Goal: Task Accomplishment & Management: Manage account settings

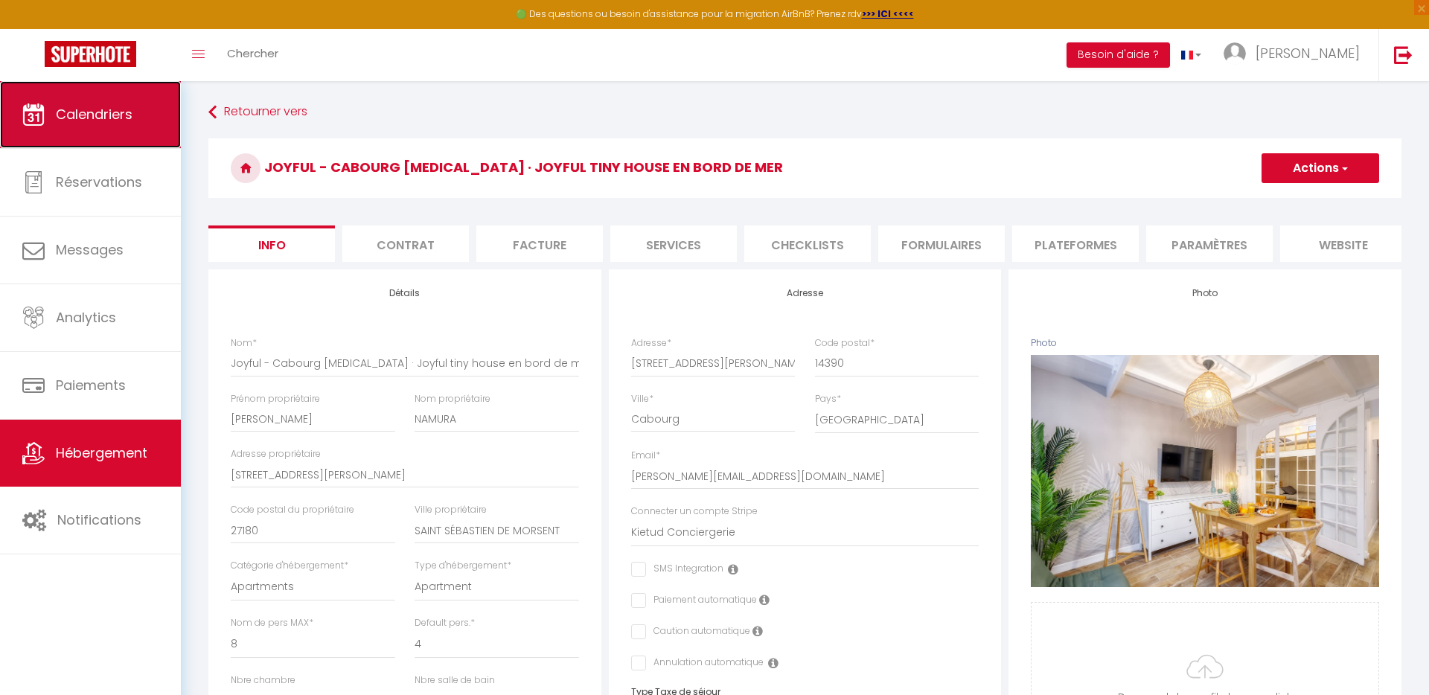
click at [127, 118] on span "Calendriers" at bounding box center [94, 114] width 77 height 19
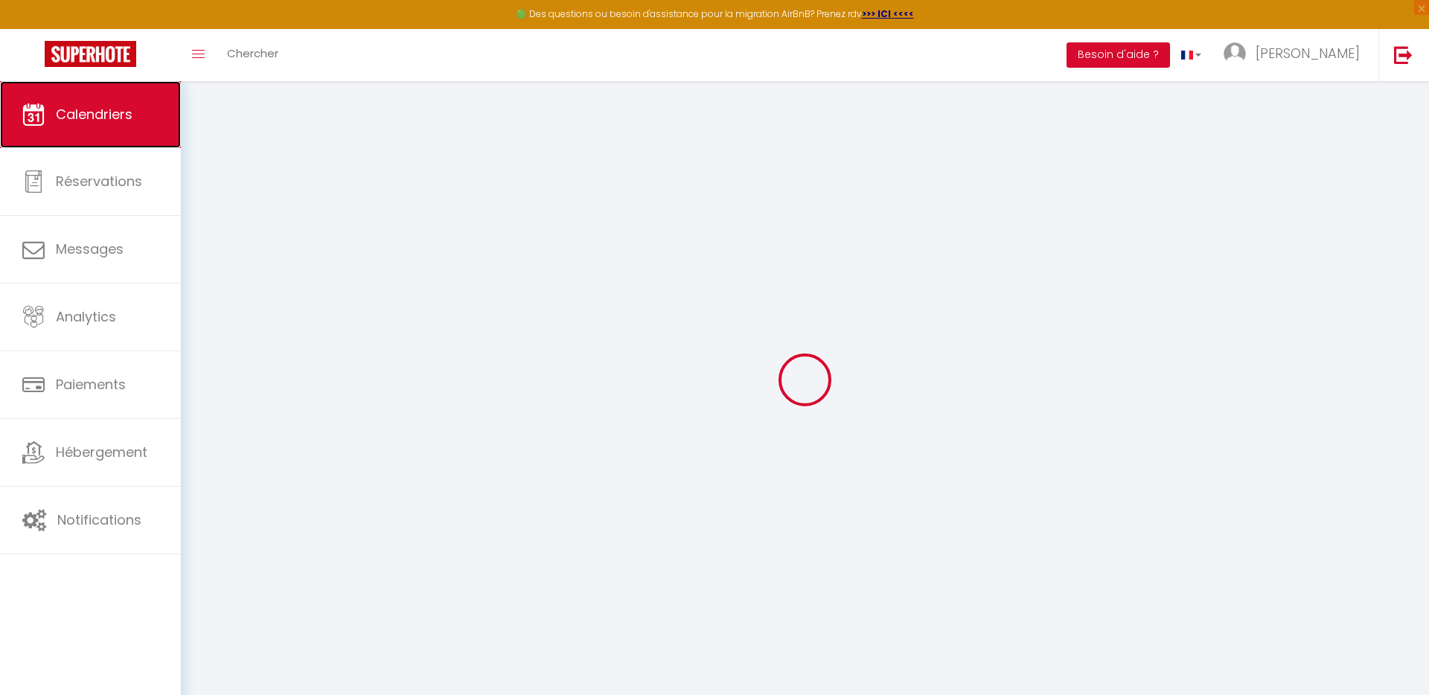
click at [120, 118] on span "Calendriers" at bounding box center [94, 114] width 77 height 19
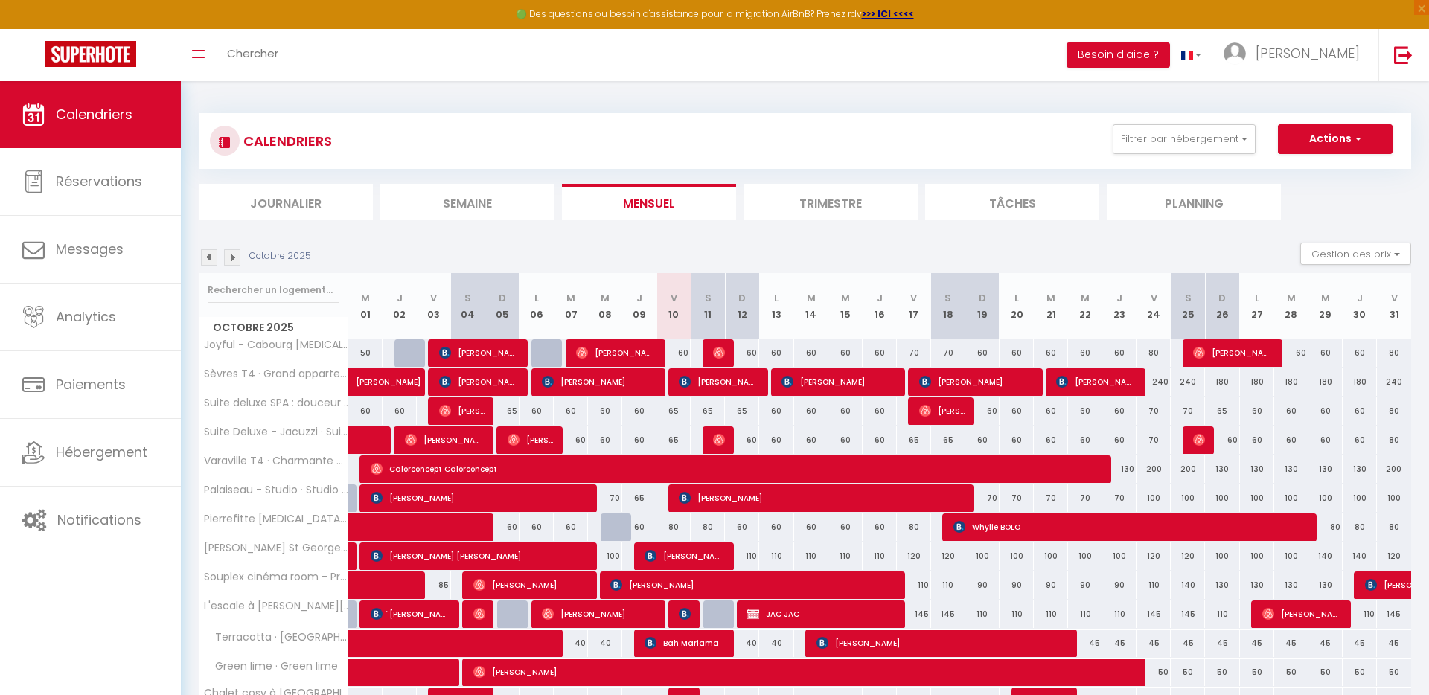
click at [216, 259] on img at bounding box center [209, 257] width 16 height 16
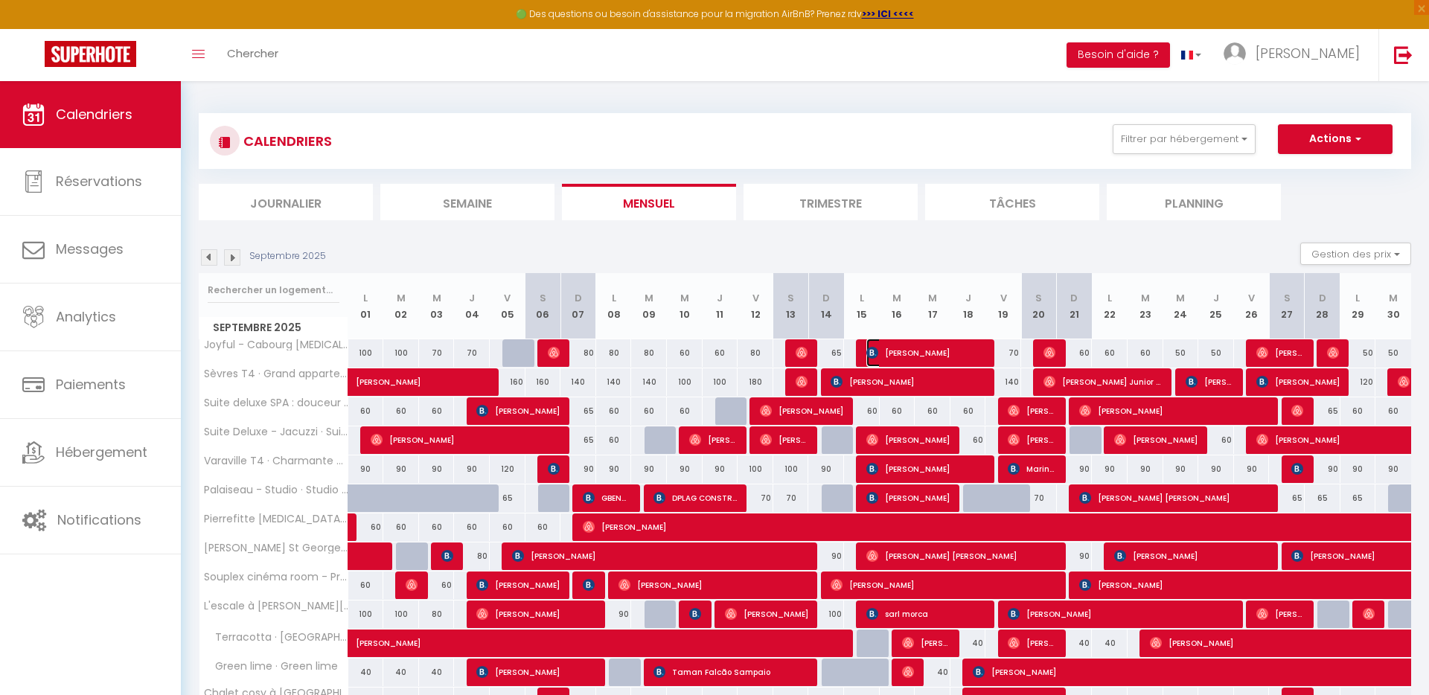
click at [905, 348] on span "Emrah Ozen" at bounding box center [926, 353] width 119 height 28
select select "OK"
select select "KO"
select select "0"
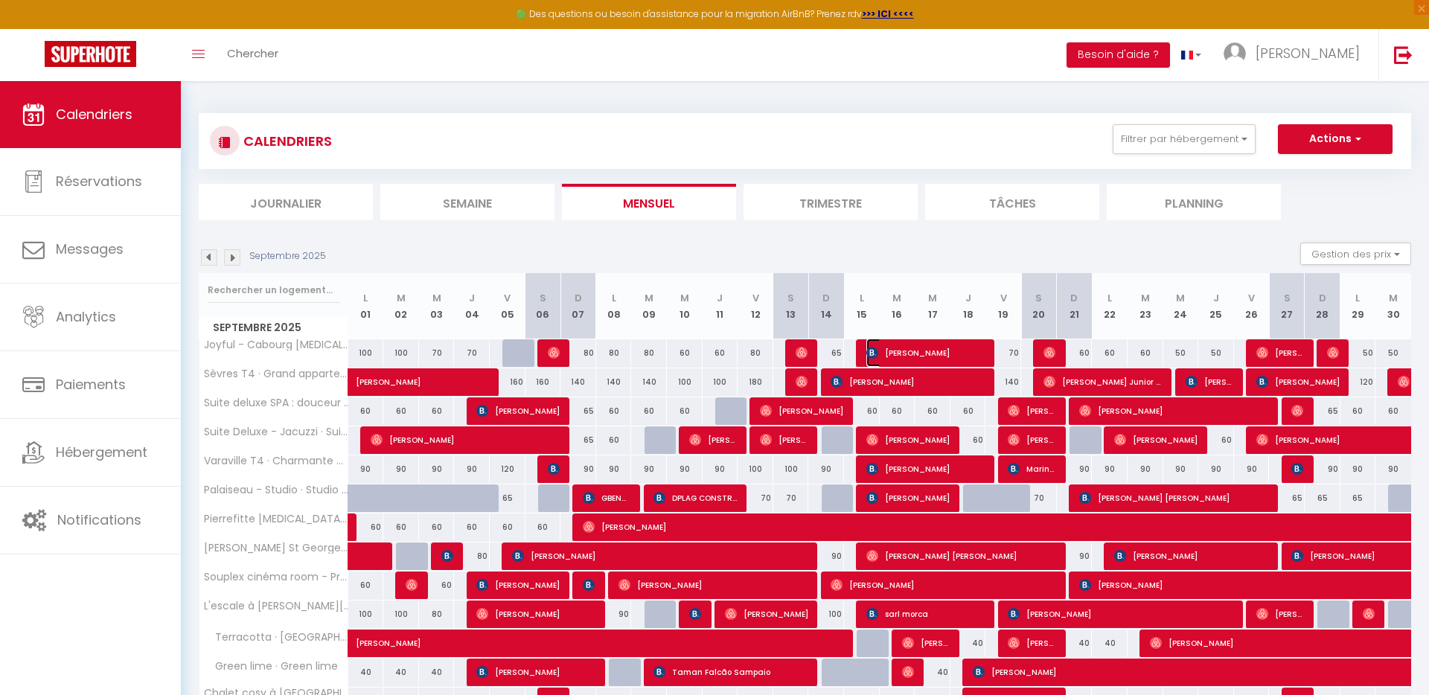
select select "1"
select select
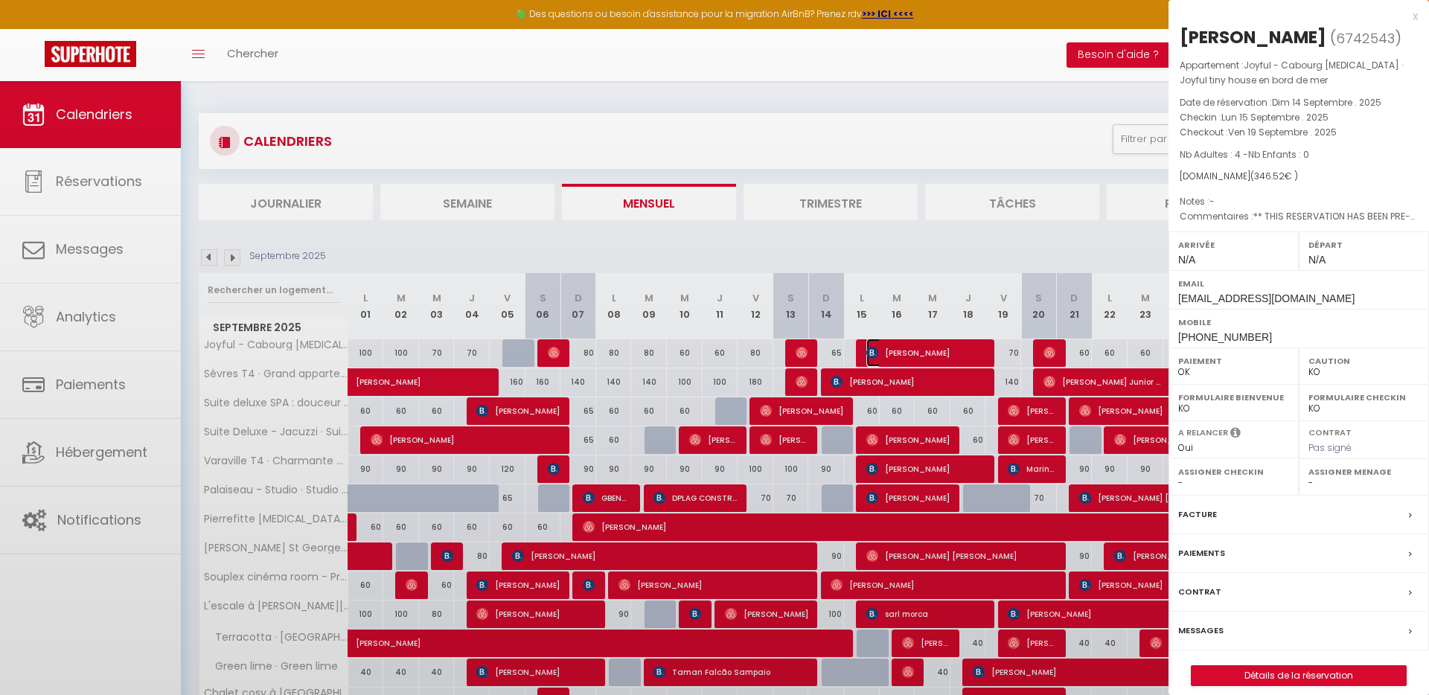
select select "43096"
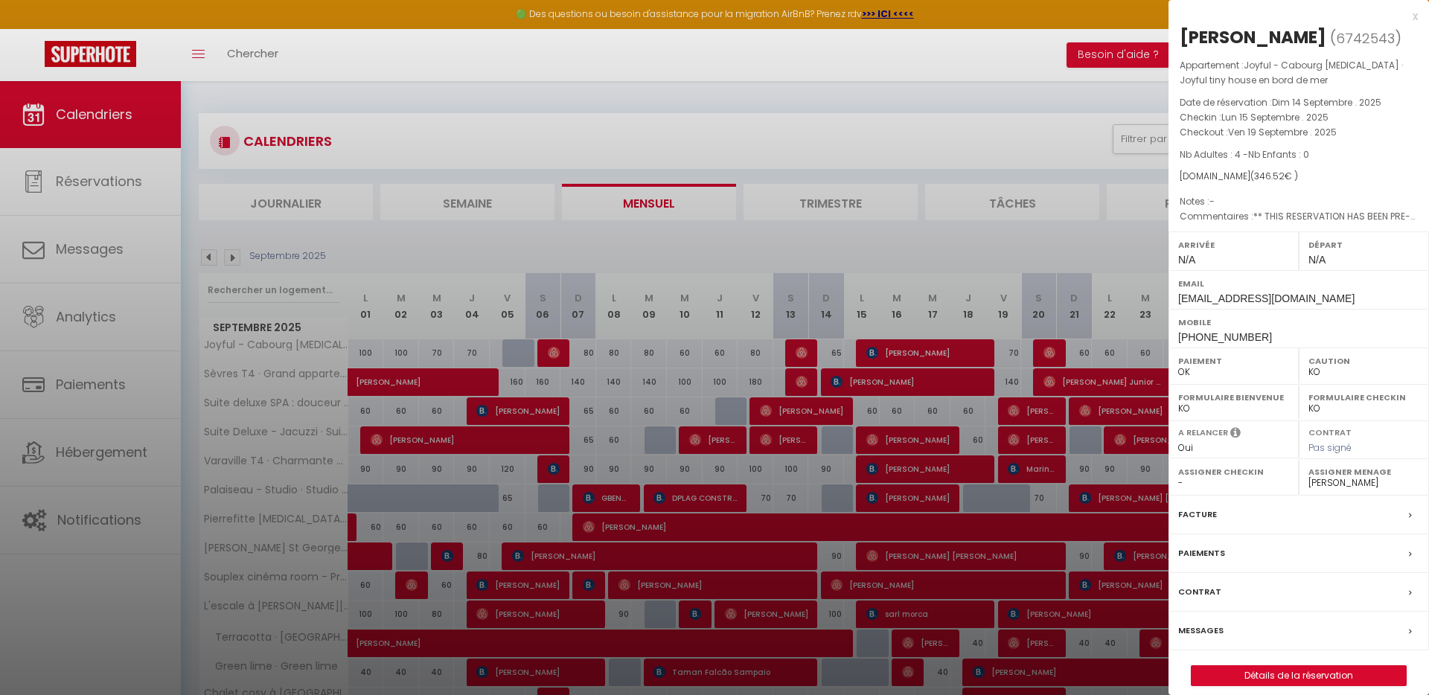
click at [1270, 515] on div "Facture" at bounding box center [1299, 515] width 261 height 39
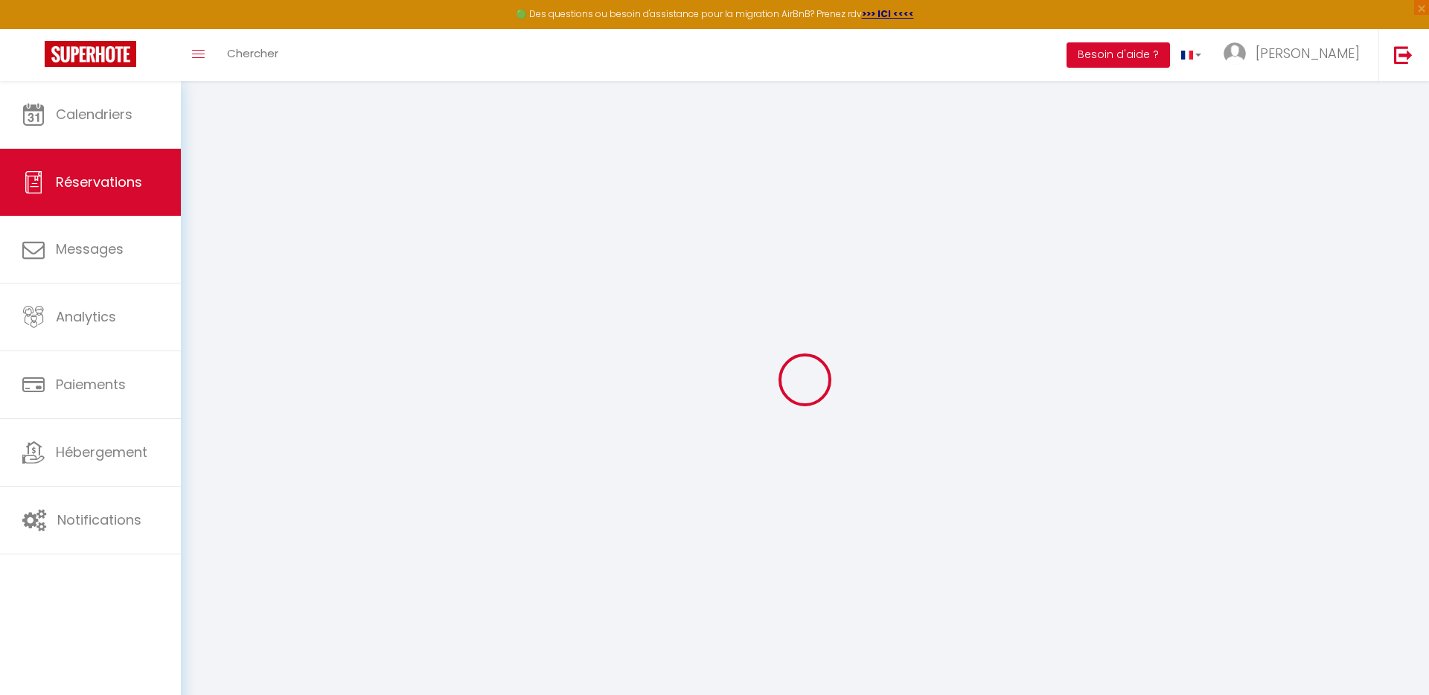
select select "cleaning"
select select
checkbox input "false"
select select
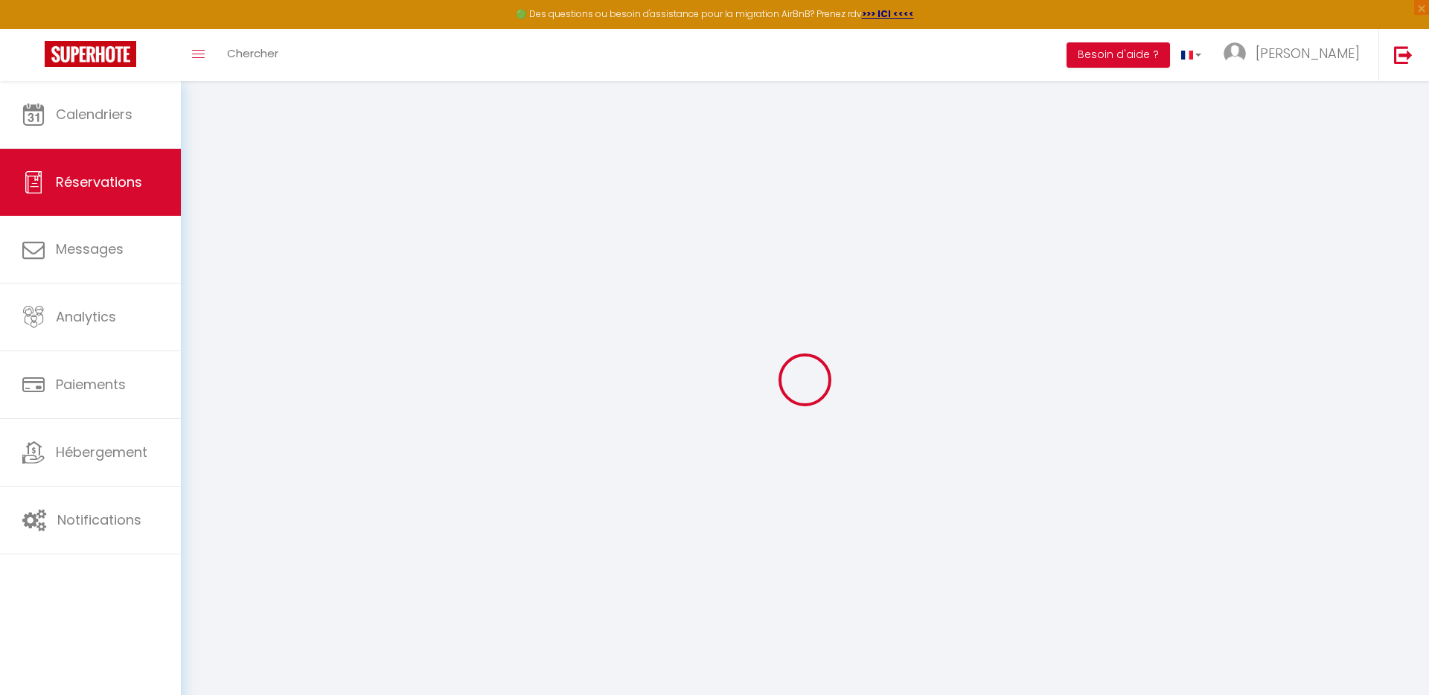
select select
checkbox input "false"
type textarea "** THIS RESERVATION HAS BEEN PRE-PAID ** BOOKING NOTE : Payment charge is EUR 4…"
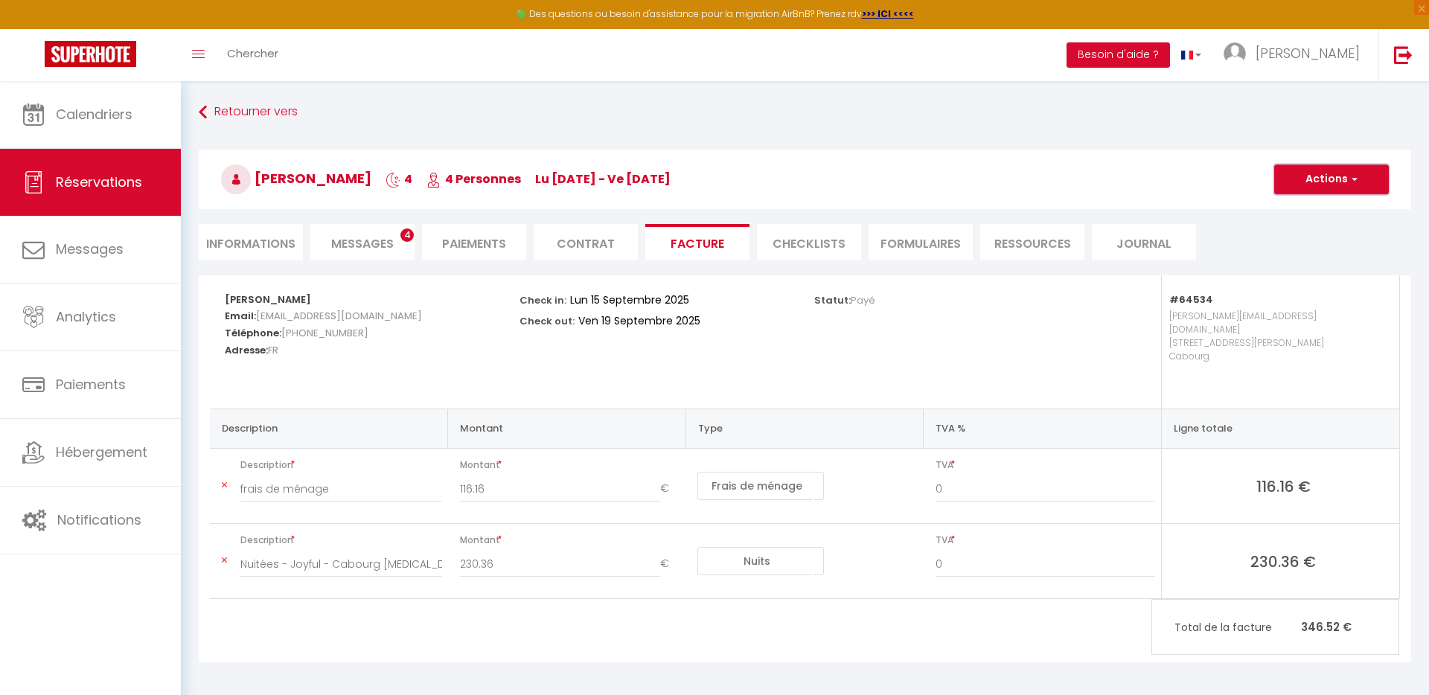
click at [1280, 183] on button "Actions" at bounding box center [1332, 180] width 115 height 30
click at [1007, 288] on div "Statut: Payé" at bounding box center [951, 298] width 275 height 47
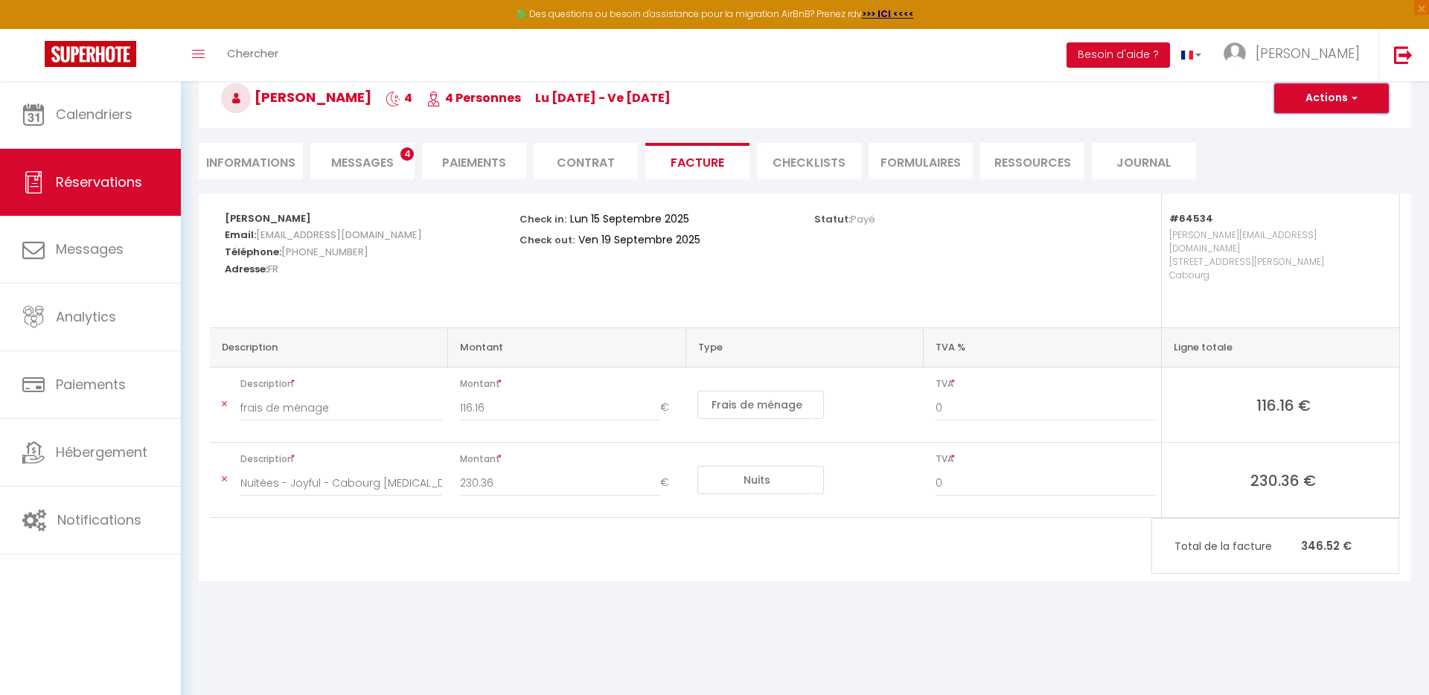
click at [1341, 103] on button "Actions" at bounding box center [1332, 98] width 115 height 30
click at [1324, 151] on link "Aperçu et éditer" at bounding box center [1320, 150] width 125 height 19
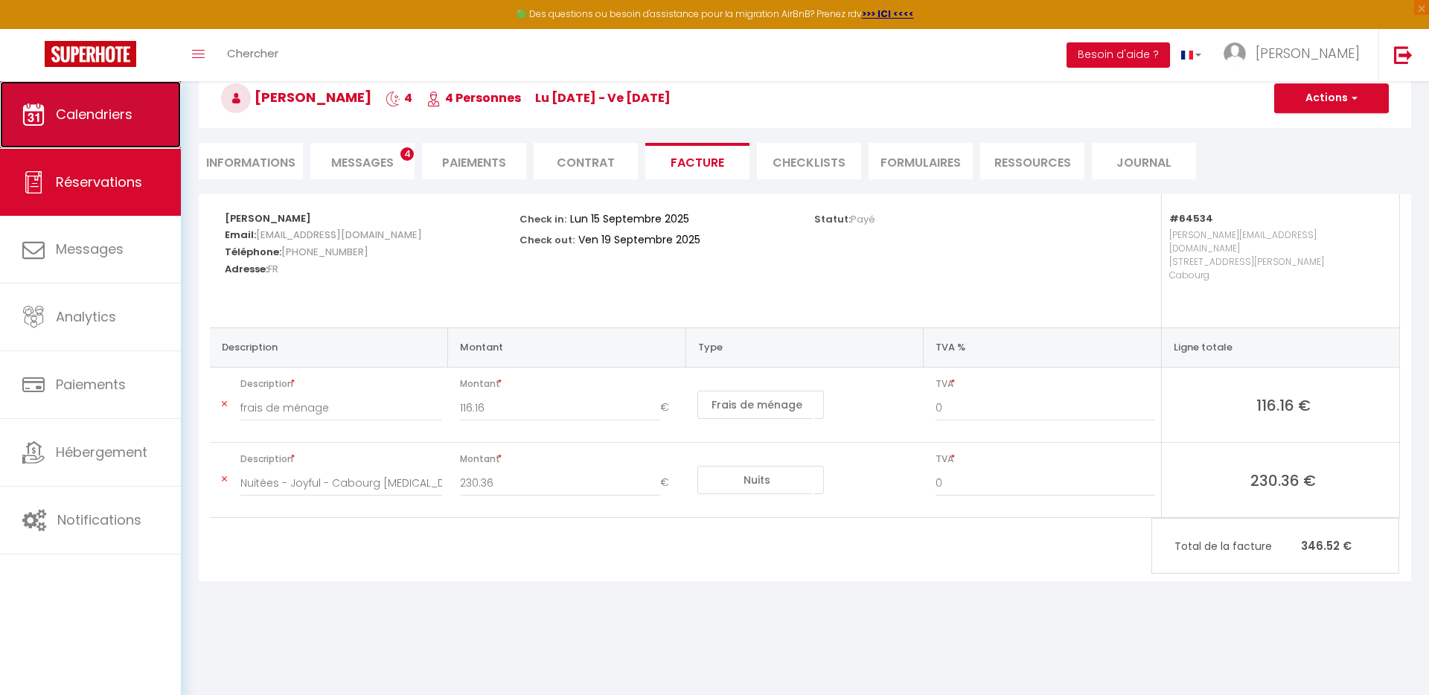
click at [86, 110] on span "Calendriers" at bounding box center [94, 114] width 77 height 19
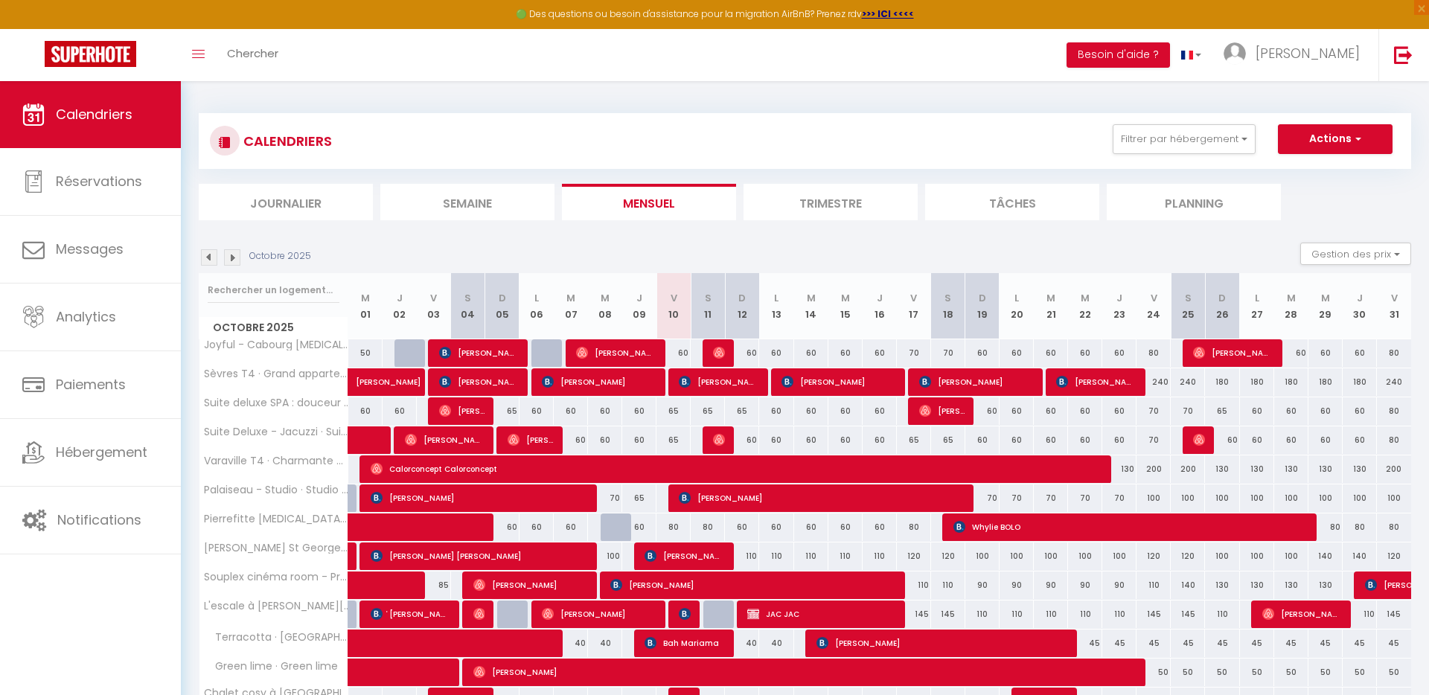
scroll to position [141, 0]
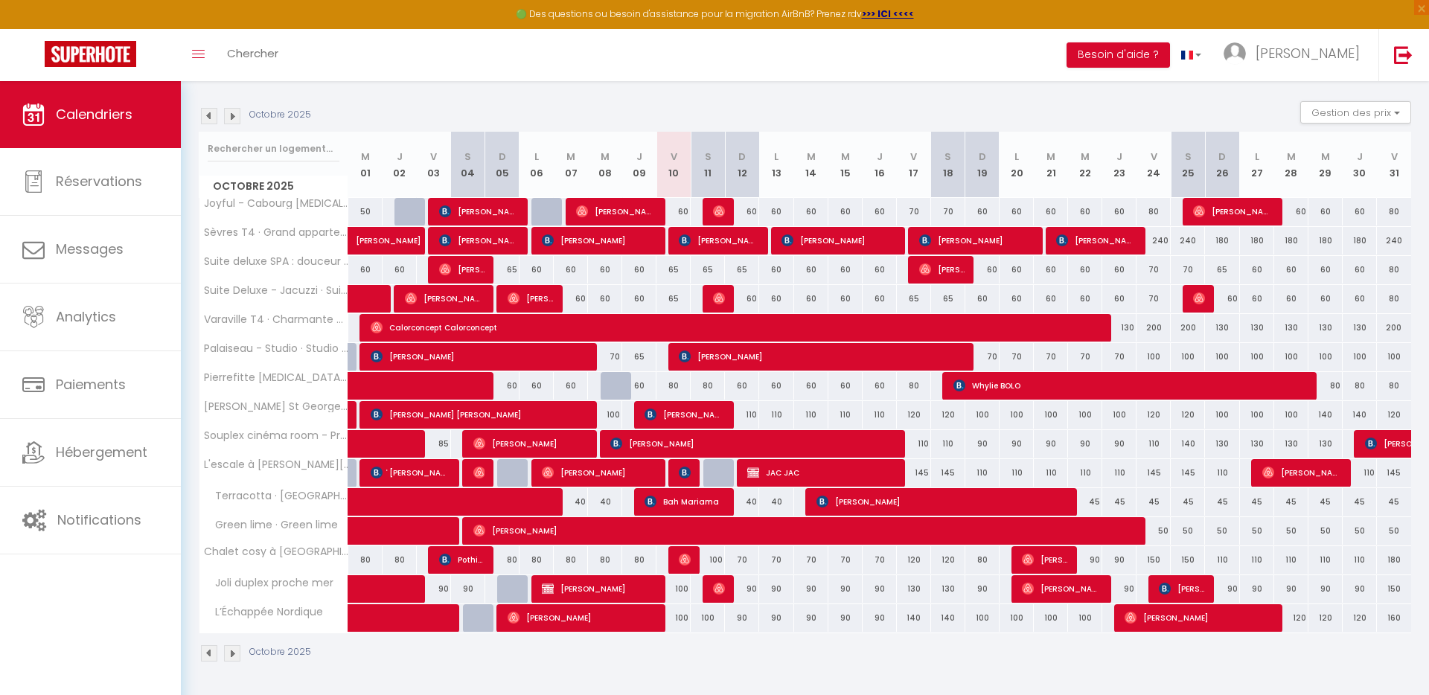
click at [212, 121] on img at bounding box center [209, 116] width 16 height 16
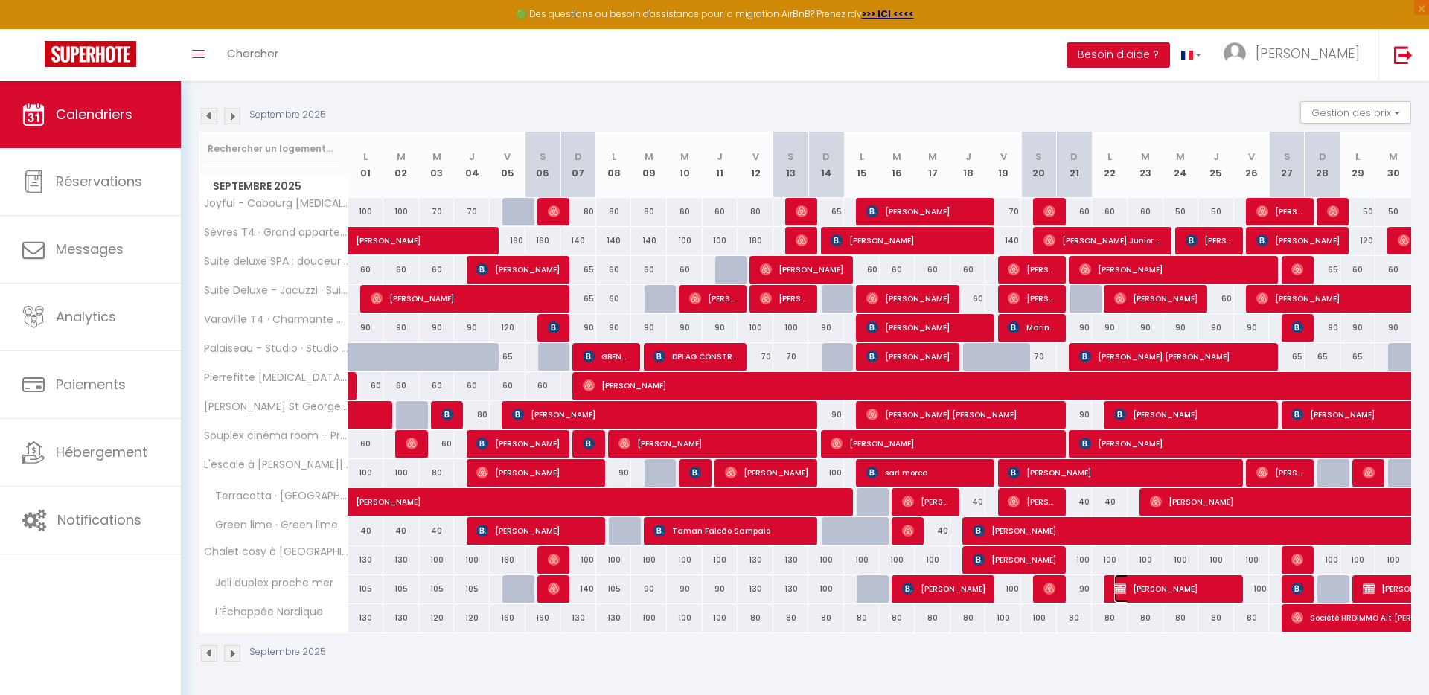
click at [1172, 590] on span "Emrah Ozen" at bounding box center [1174, 589] width 119 height 28
select select "KO"
select select "0"
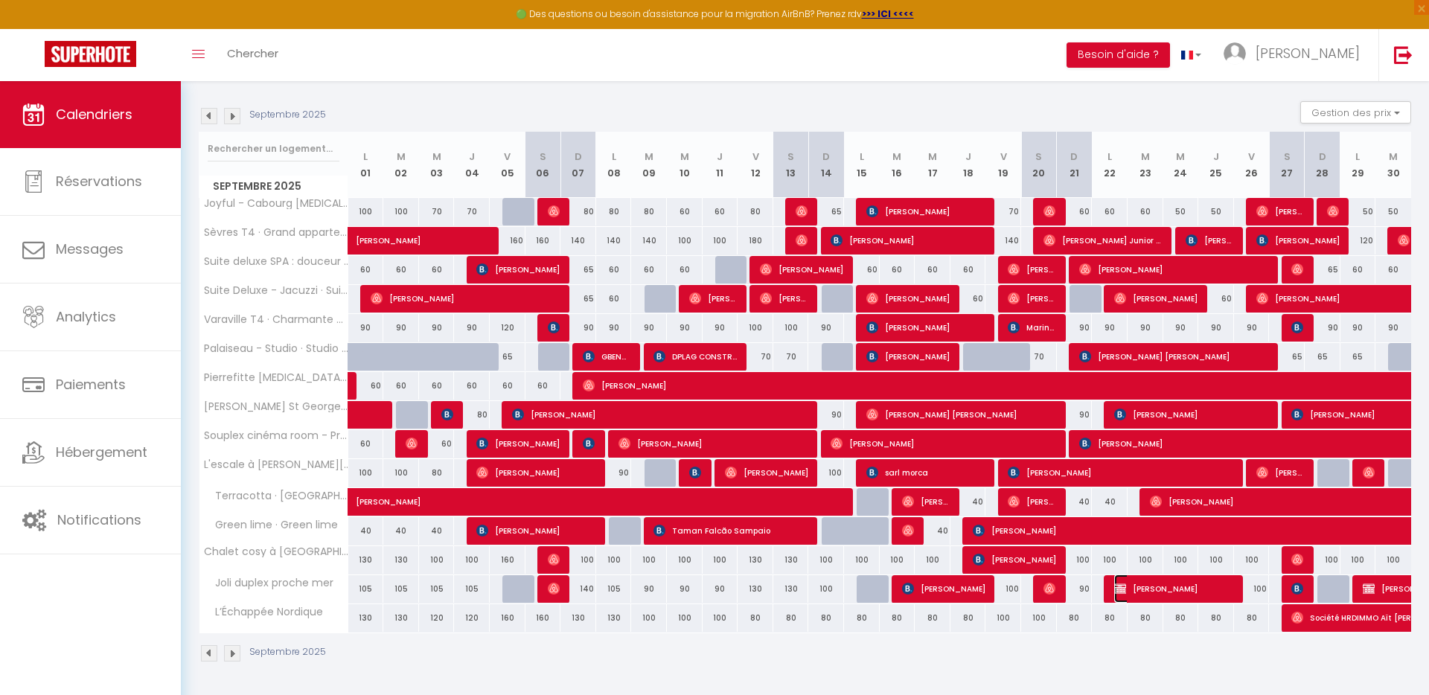
select select "1"
select select
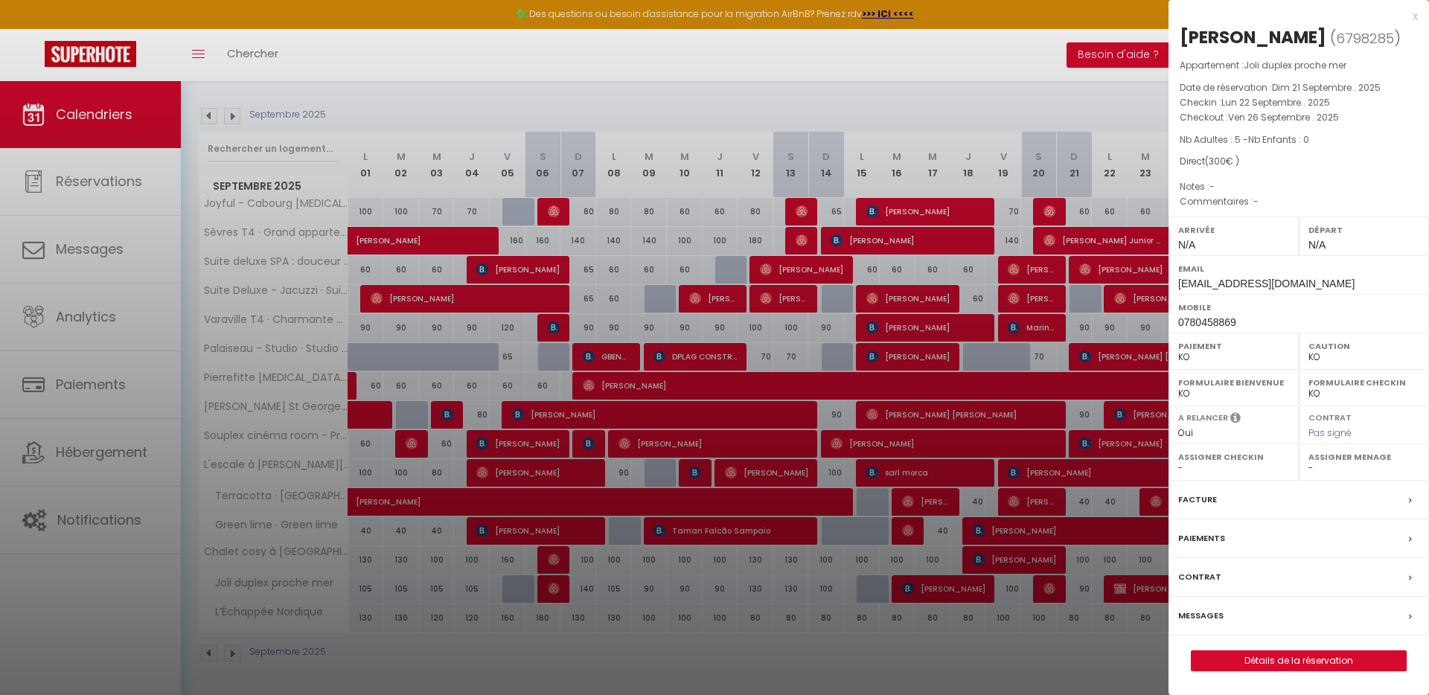
click at [1212, 503] on label "Facture" at bounding box center [1198, 500] width 39 height 16
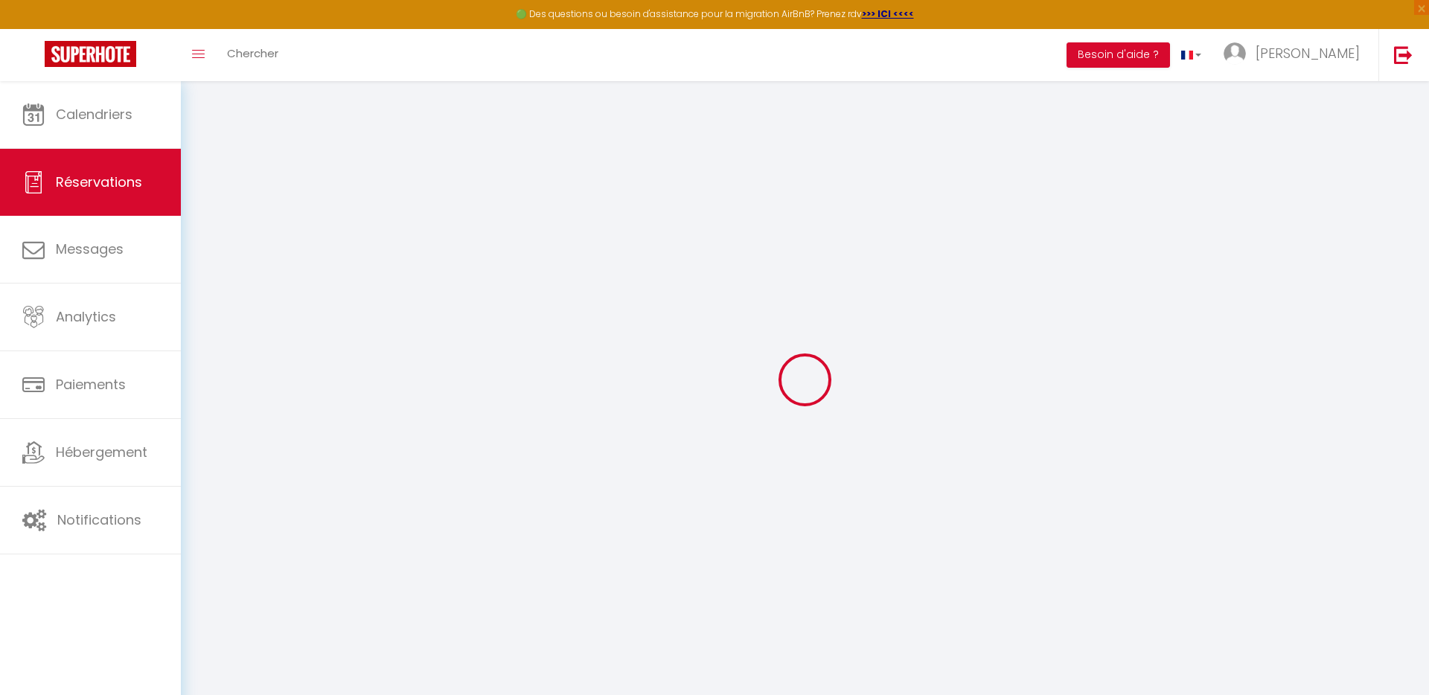
select select
checkbox input "false"
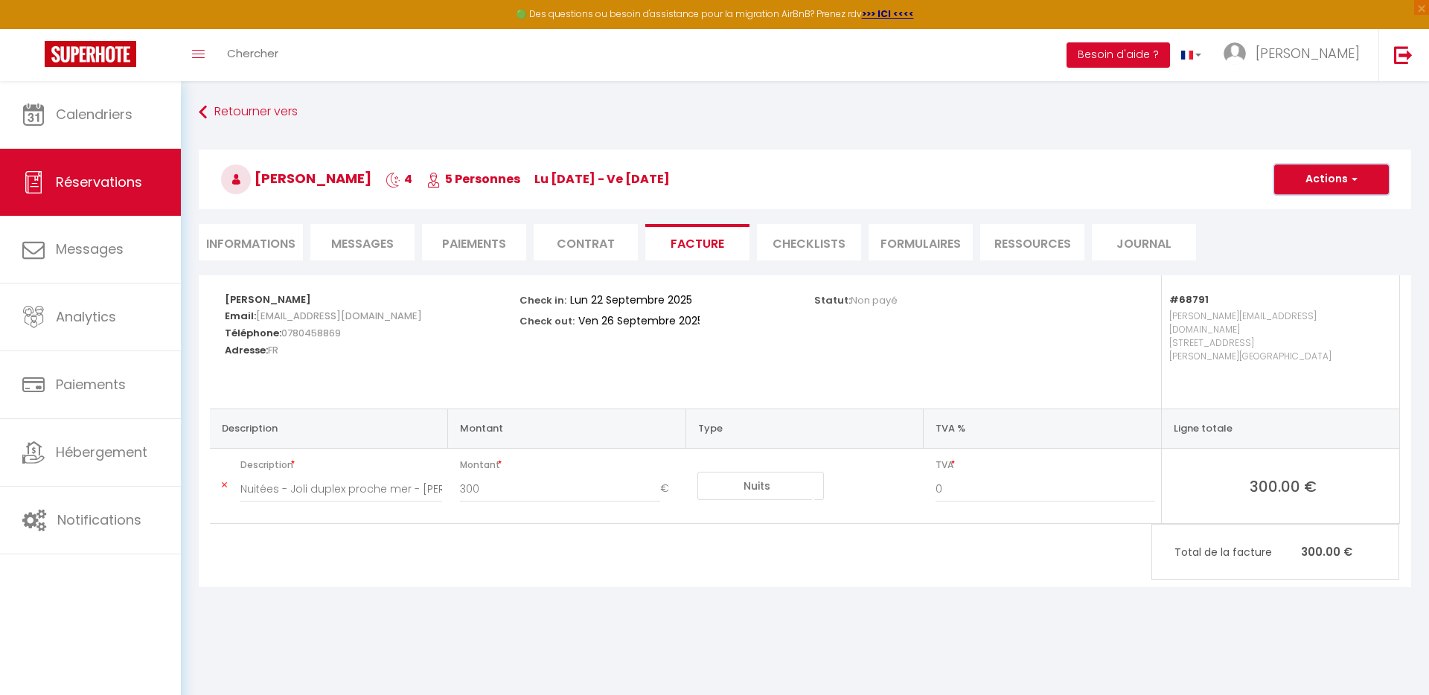
click at [1327, 176] on button "Actions" at bounding box center [1332, 180] width 115 height 30
click at [1033, 250] on li "Ressources" at bounding box center [1032, 242] width 104 height 36
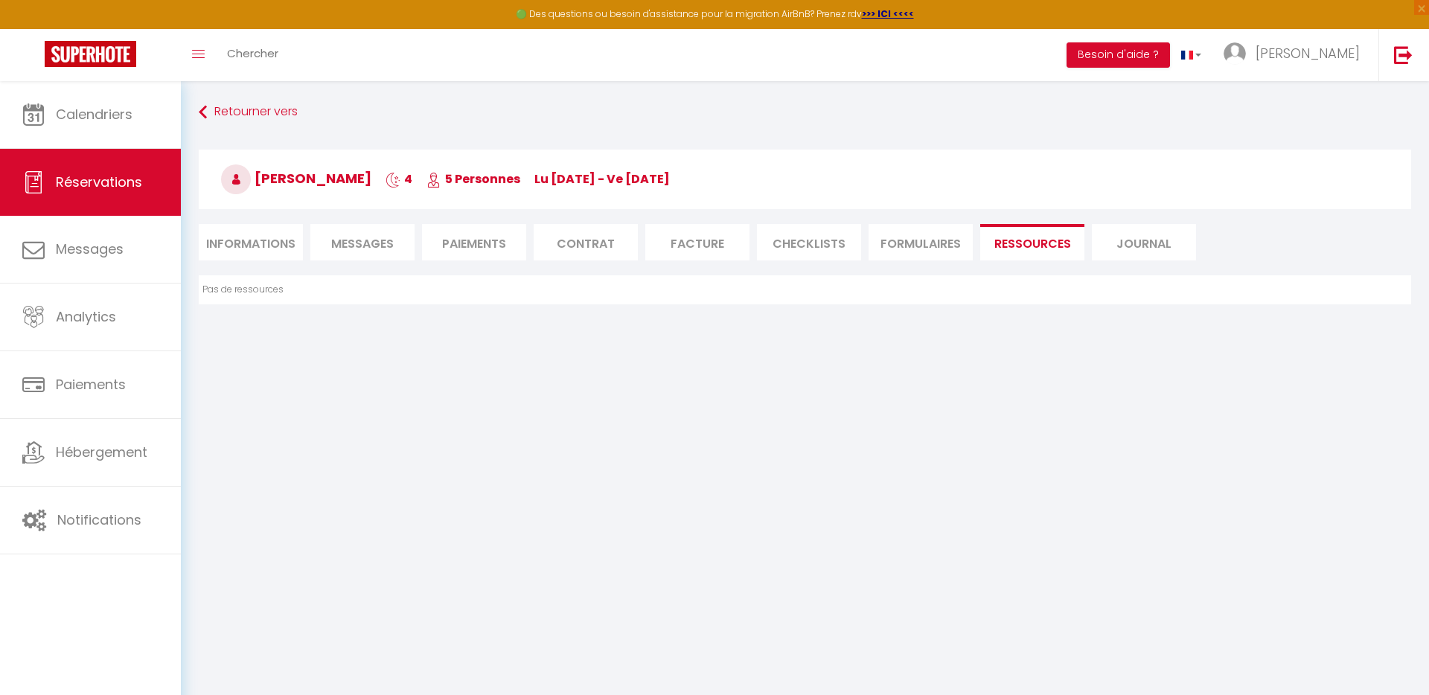
click at [927, 246] on li "FORMULAIRES" at bounding box center [921, 242] width 104 height 36
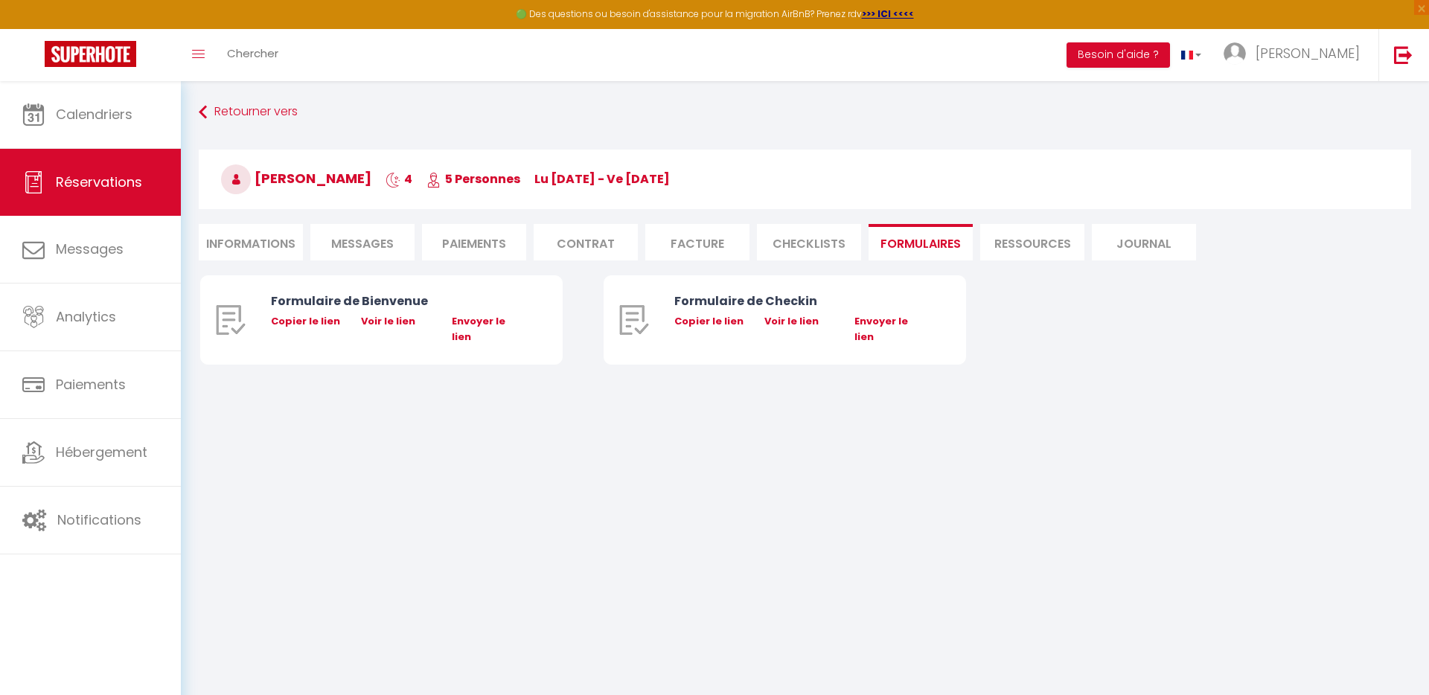
click at [1098, 246] on li "Journal" at bounding box center [1144, 242] width 104 height 36
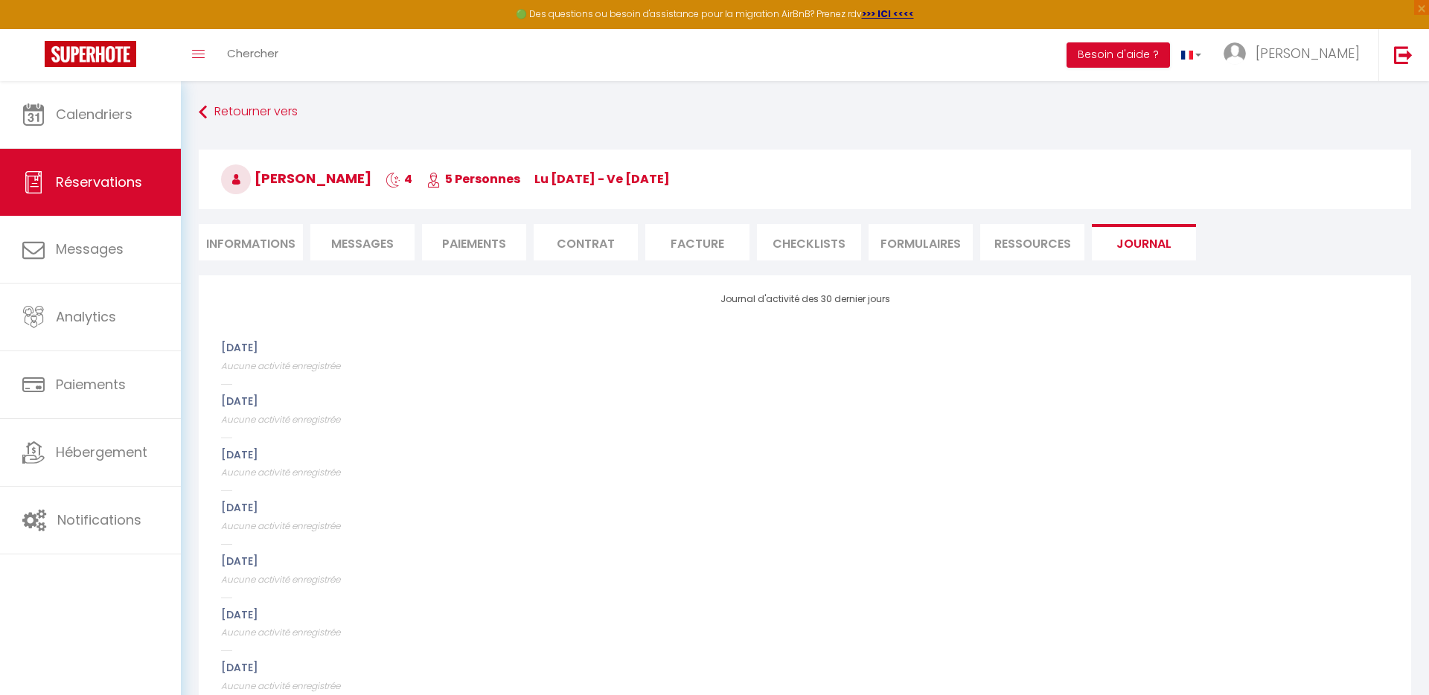
click at [632, 244] on li "Contrat" at bounding box center [586, 242] width 104 height 36
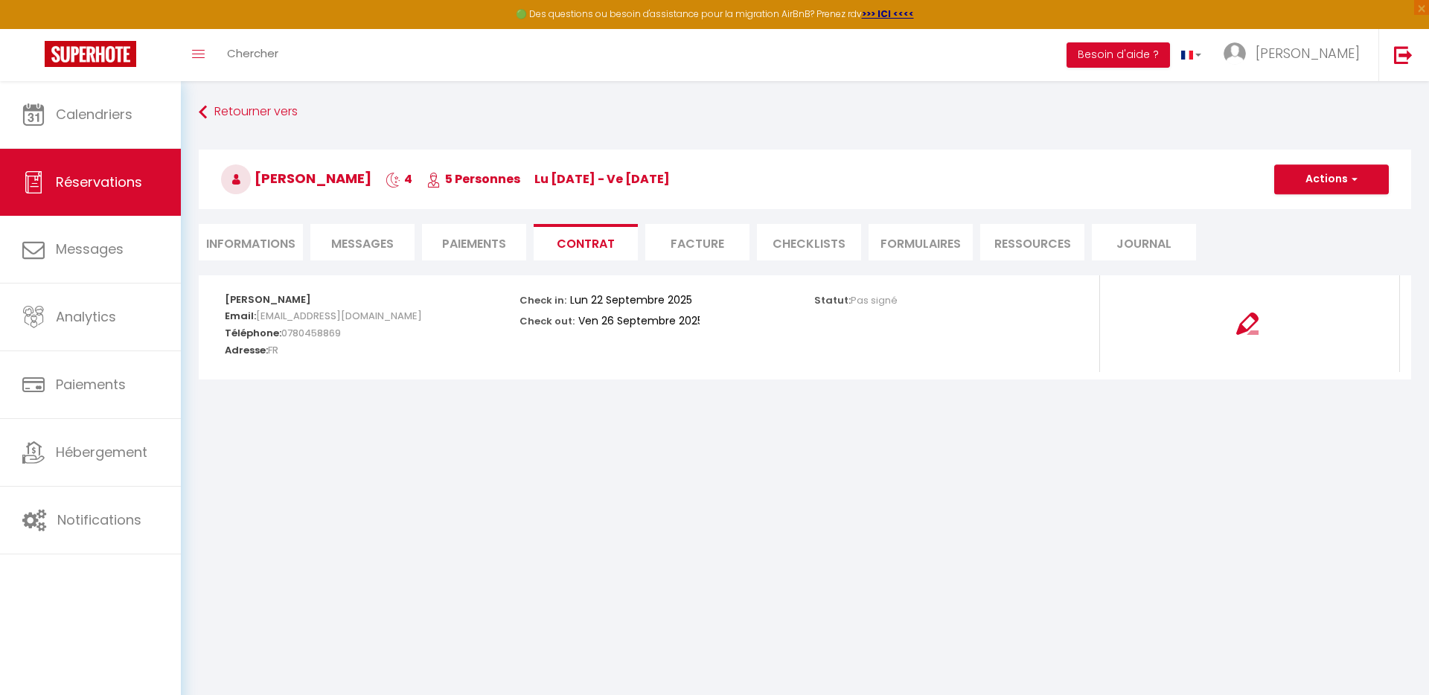
click at [690, 244] on li "Facture" at bounding box center [697, 242] width 104 height 36
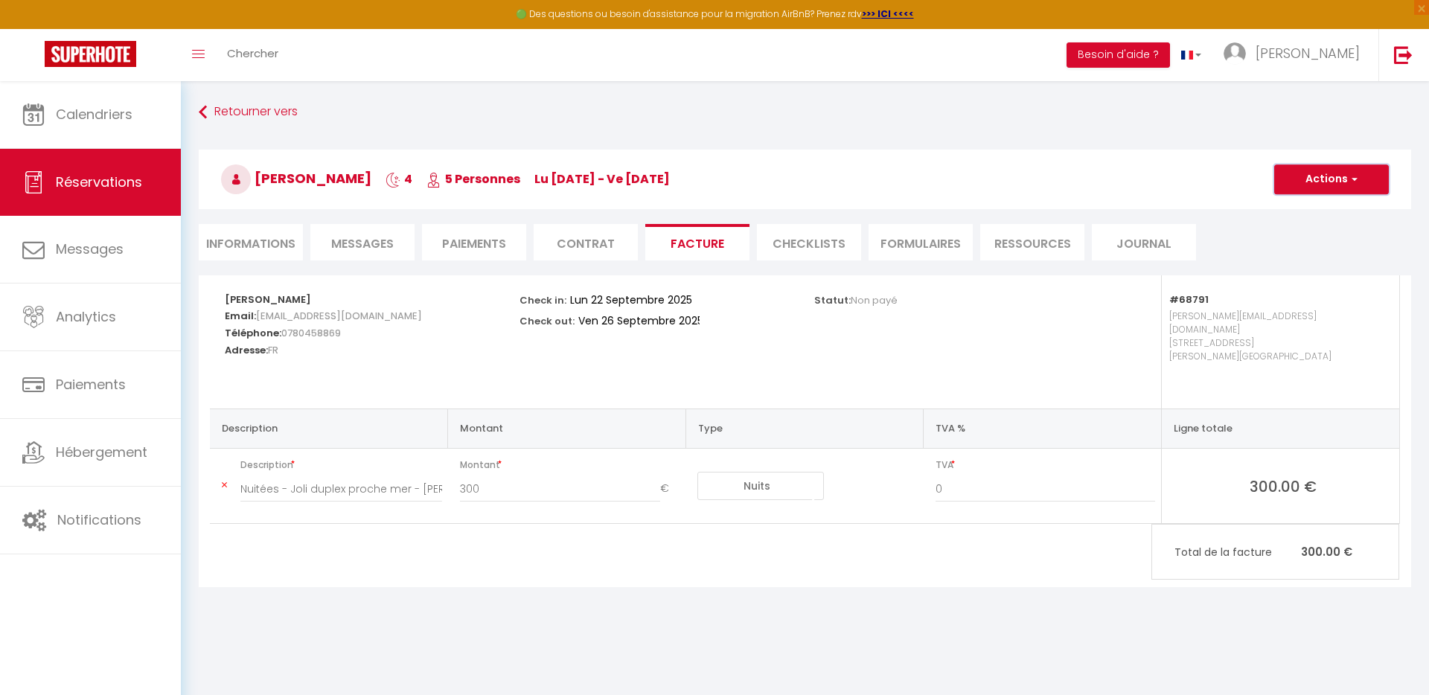
click at [1310, 168] on button "Actions" at bounding box center [1332, 180] width 115 height 30
click at [1314, 234] on link "Aperçu et éditer" at bounding box center [1320, 231] width 125 height 19
click at [858, 304] on span "Non payé" at bounding box center [874, 300] width 47 height 14
click at [235, 243] on li "Informations" at bounding box center [251, 242] width 104 height 36
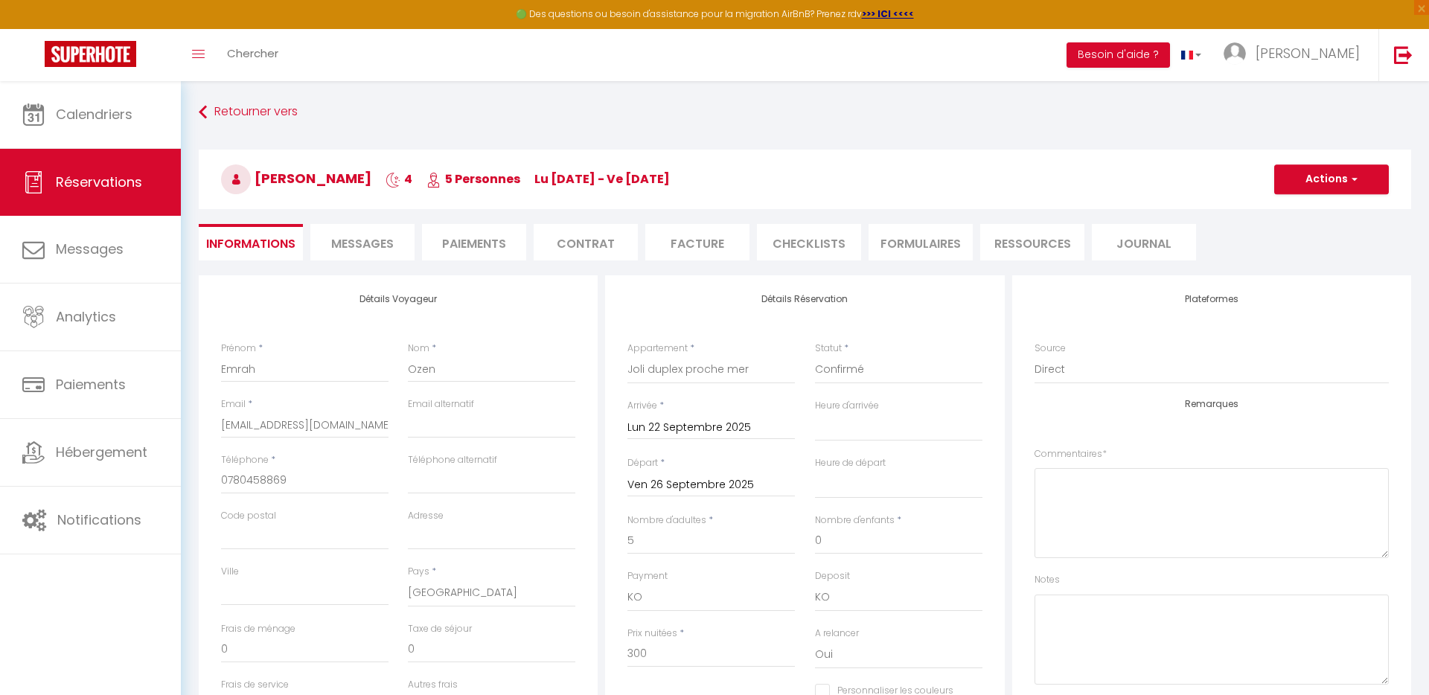
select select
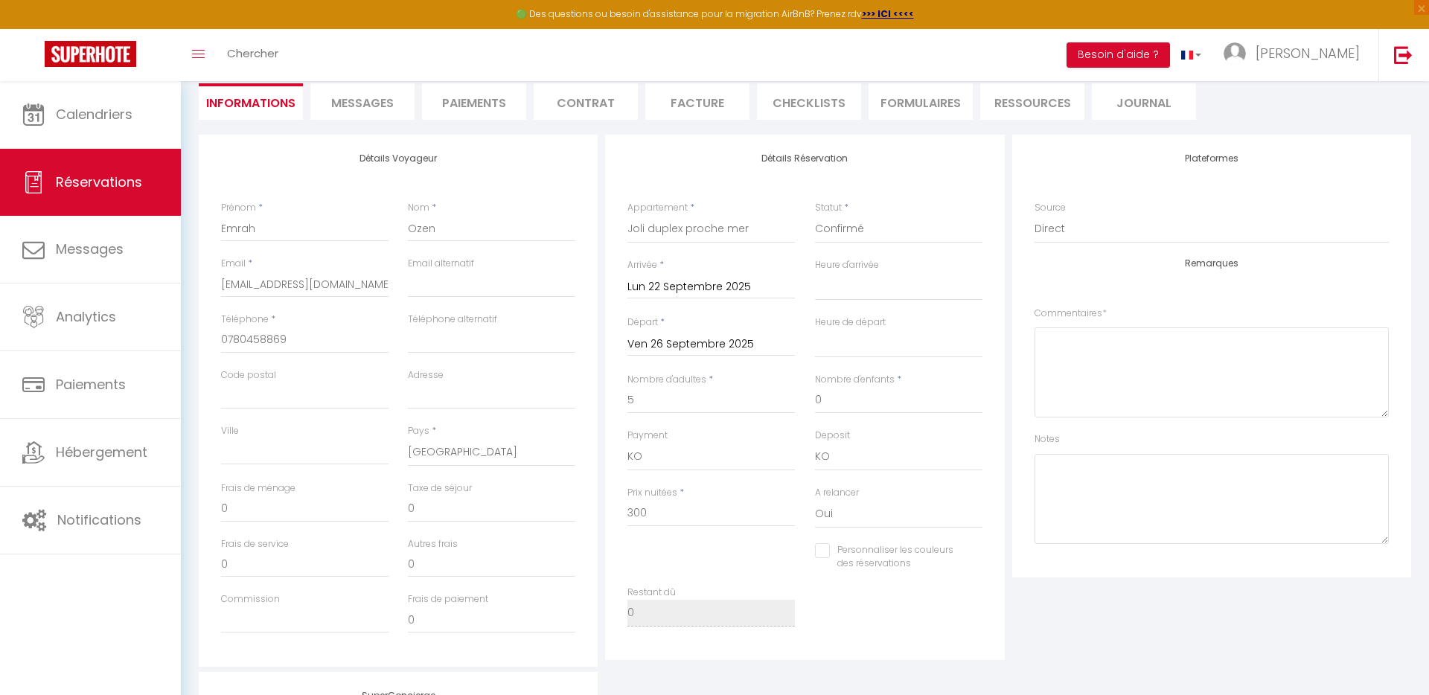
scroll to position [155, 0]
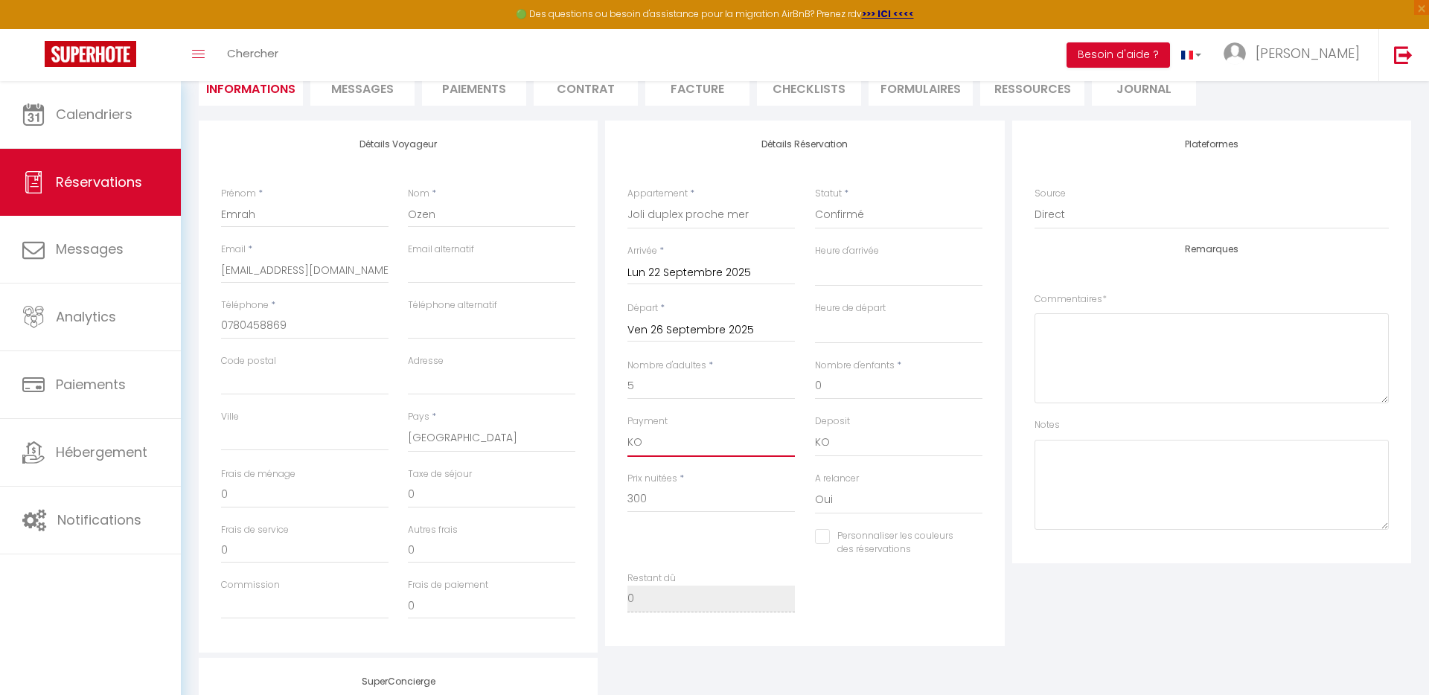
click at [644, 446] on select "OK KO" at bounding box center [712, 443] width 168 height 28
select select "12"
click at [628, 429] on select "OK KO" at bounding box center [712, 443] width 168 height 28
select select
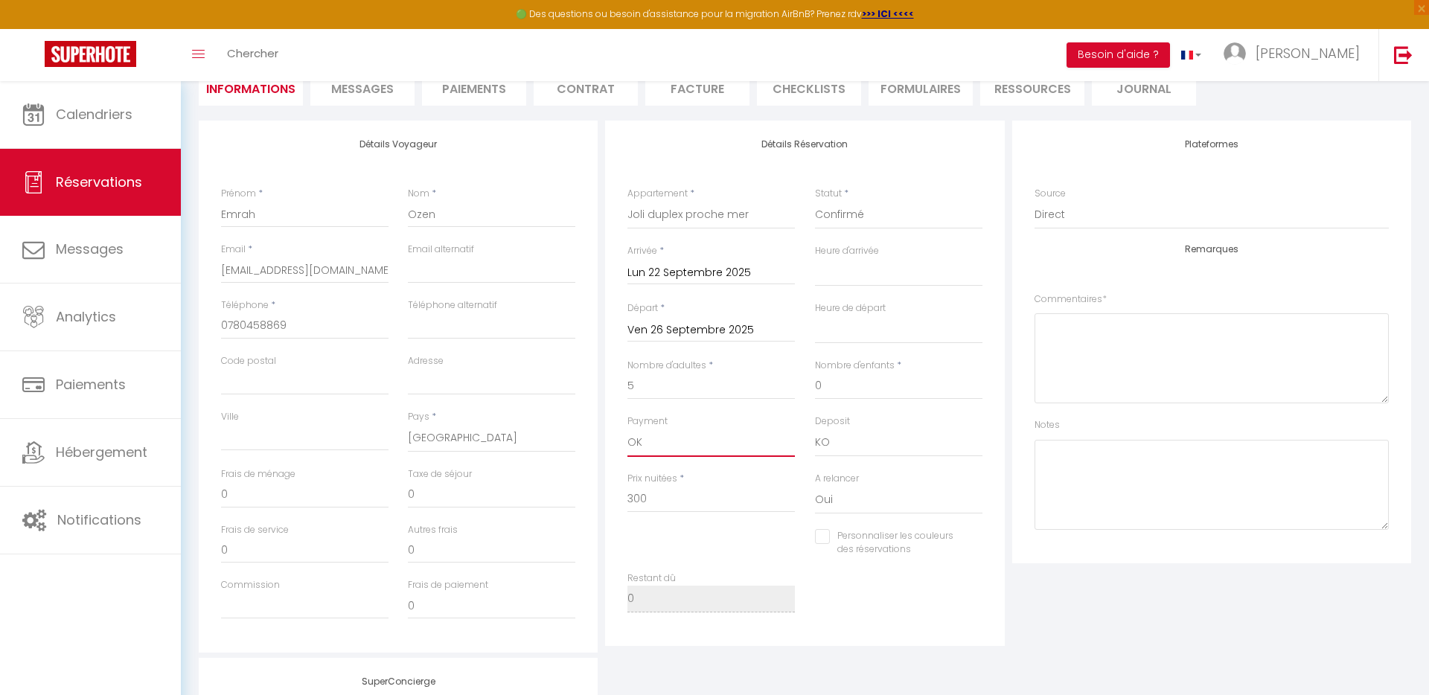
checkbox input "false"
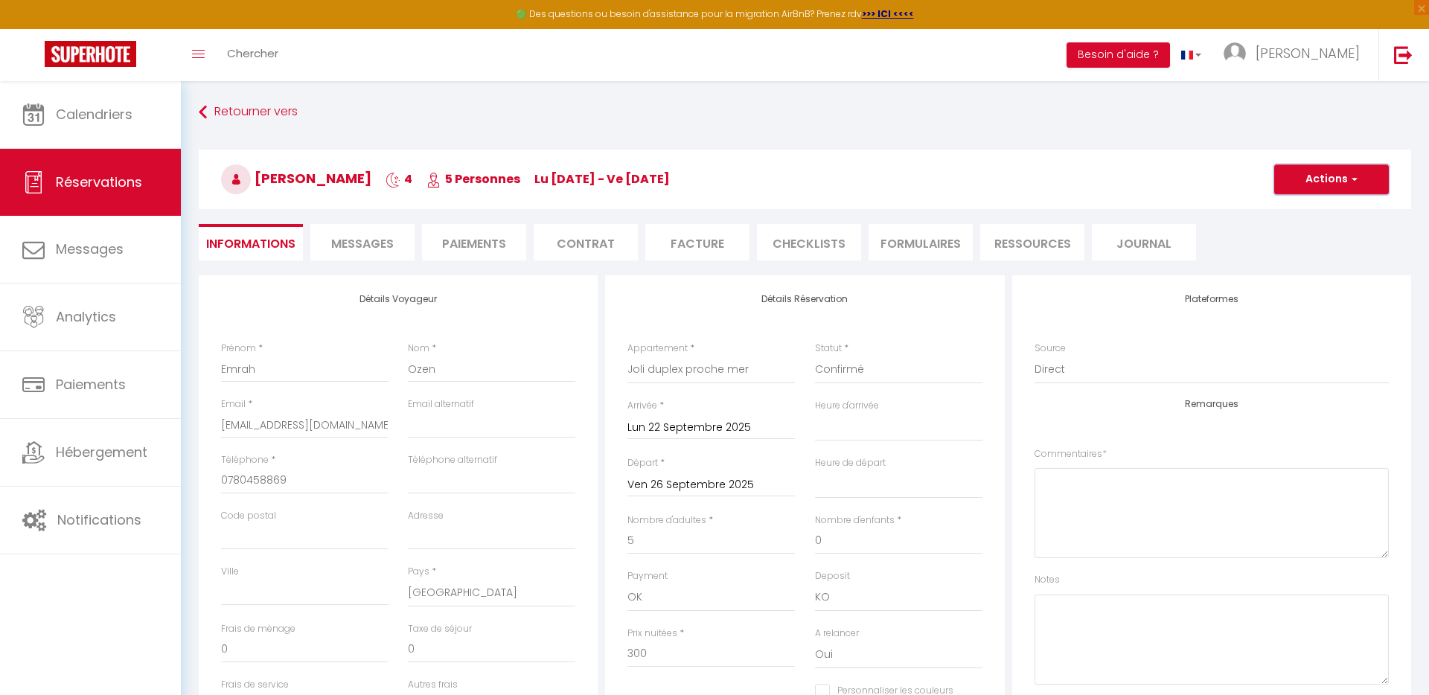
click at [1325, 176] on button "Actions" at bounding box center [1332, 180] width 115 height 30
click at [1299, 206] on link "Enregistrer" at bounding box center [1317, 212] width 118 height 19
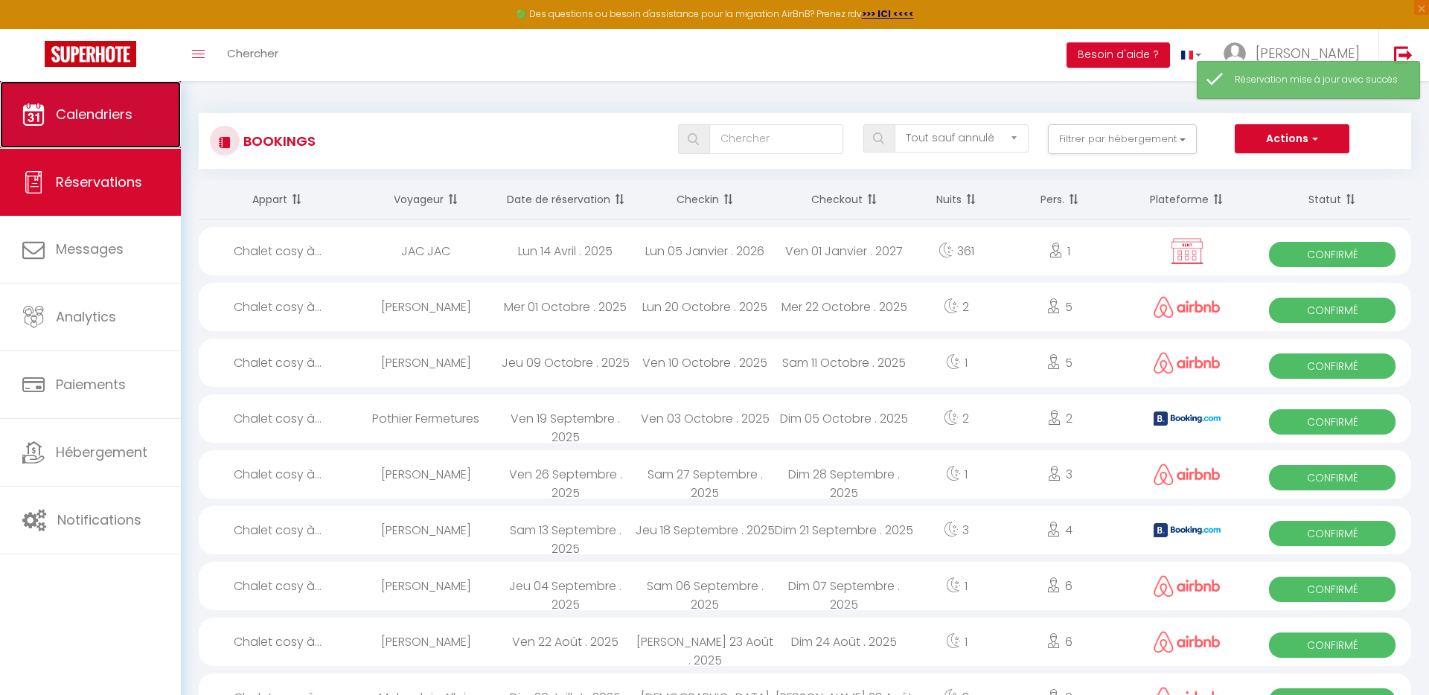
click at [107, 118] on span "Calendriers" at bounding box center [94, 114] width 77 height 19
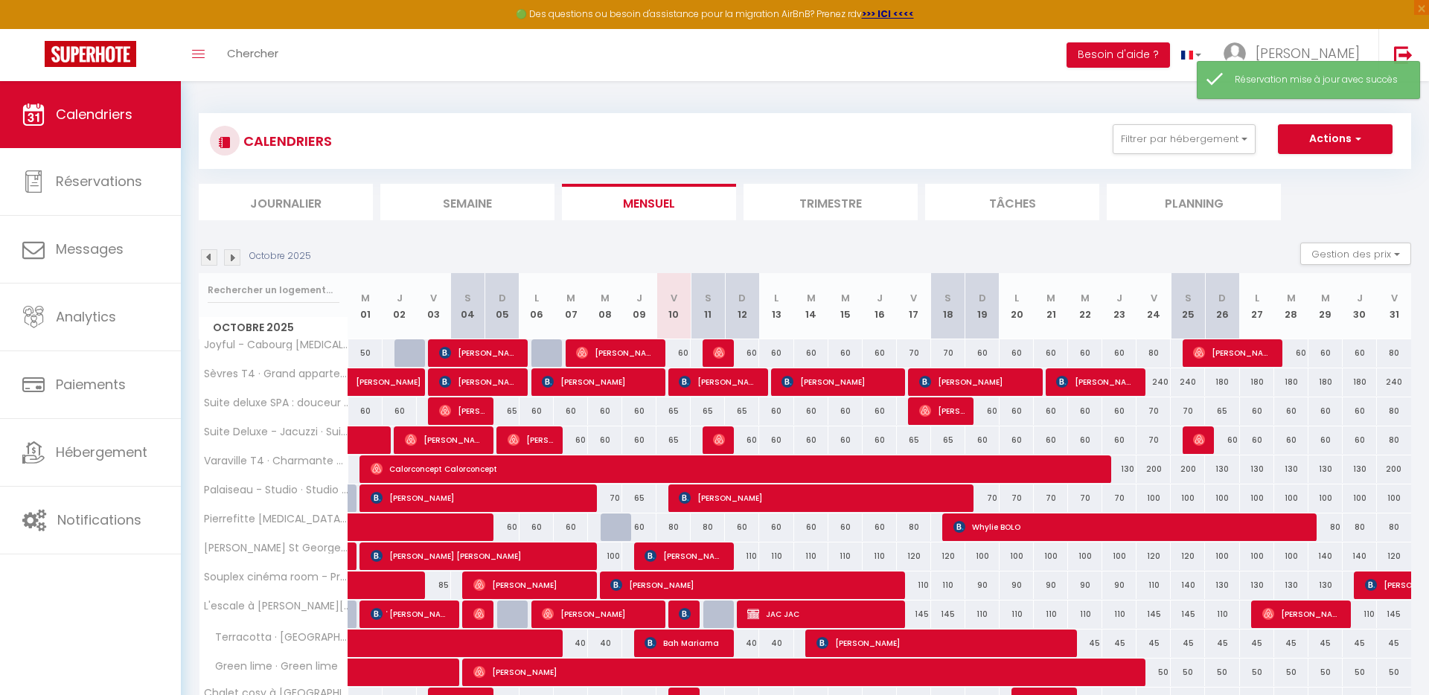
click at [203, 256] on img at bounding box center [209, 257] width 16 height 16
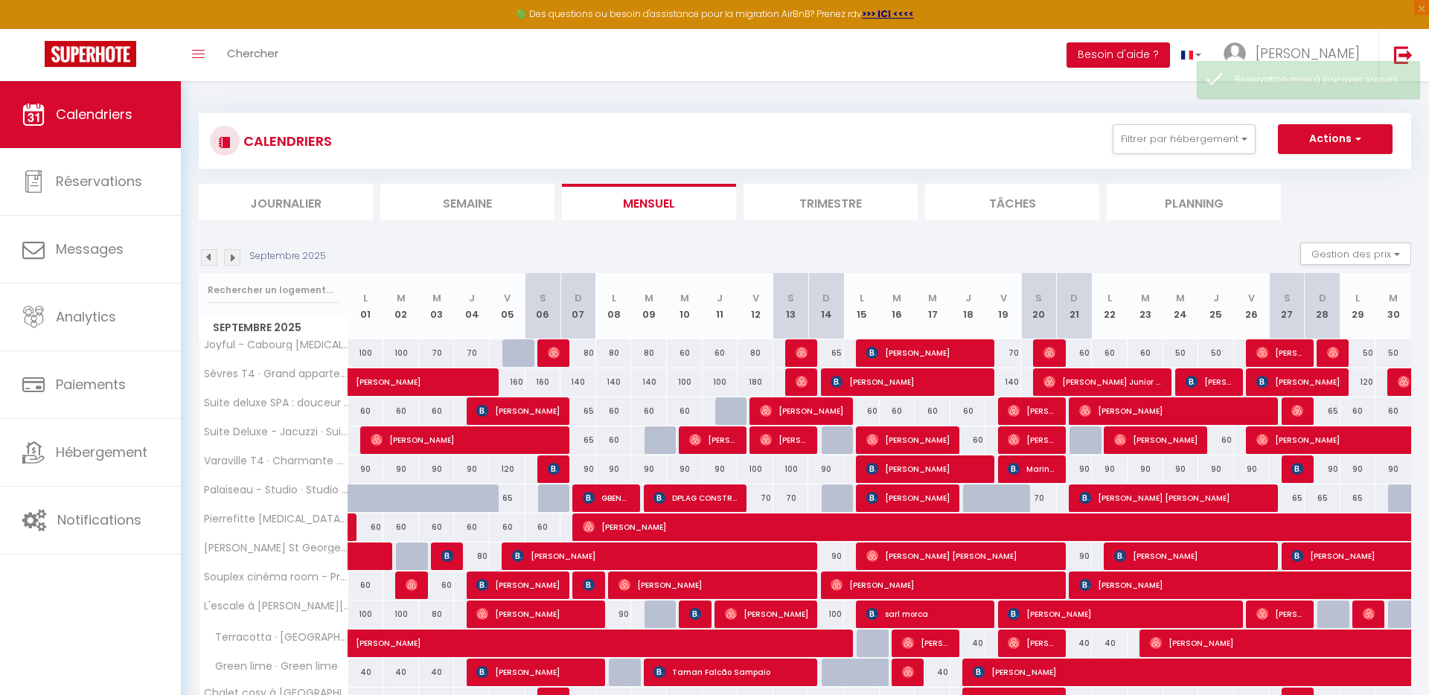
scroll to position [141, 0]
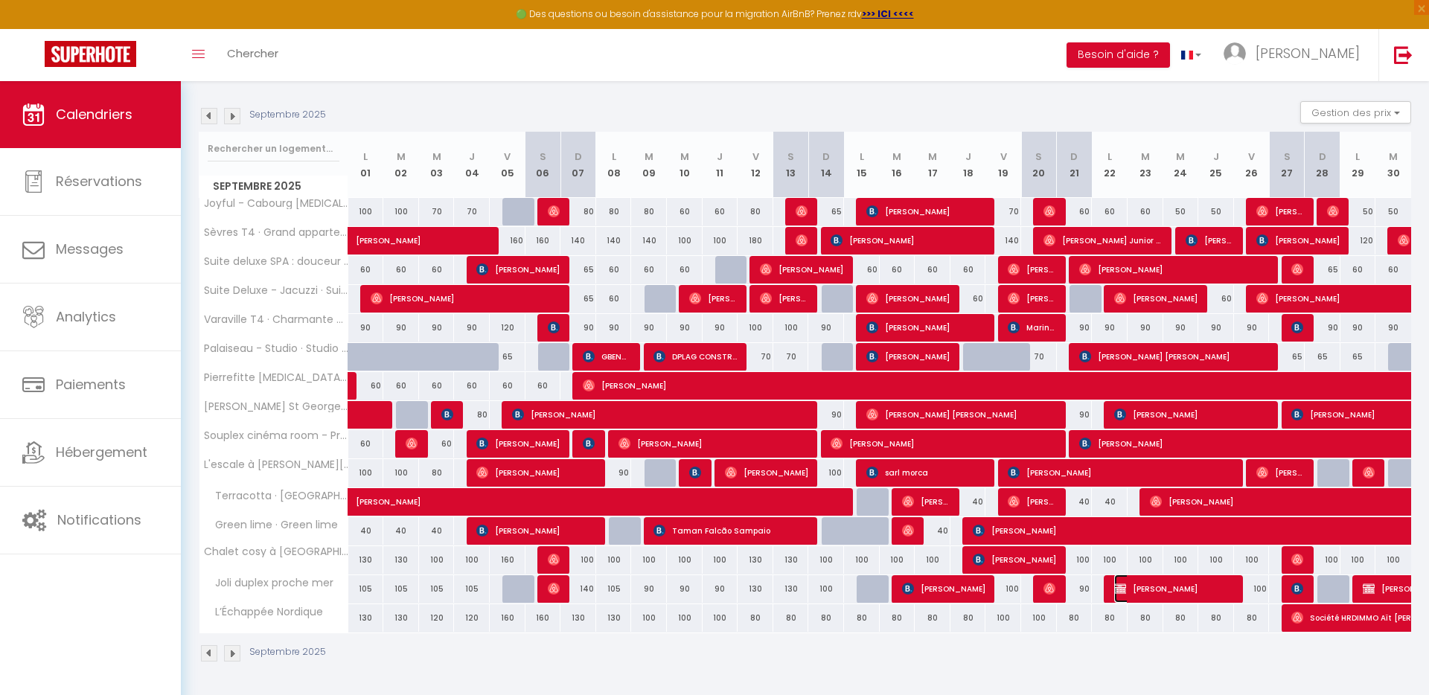
click at [1163, 594] on span "Emrah Ozen" at bounding box center [1174, 589] width 119 height 28
select select "OK"
select select "KO"
select select "0"
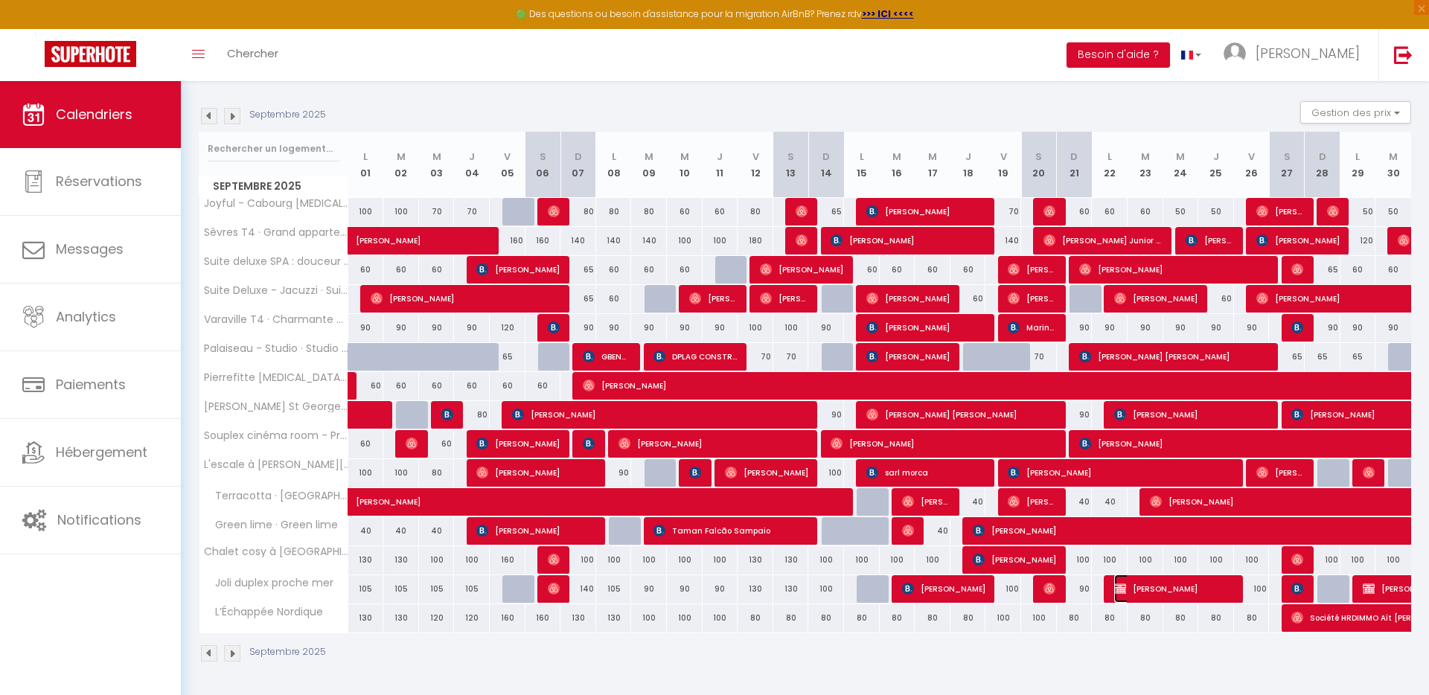
select select "1"
select select
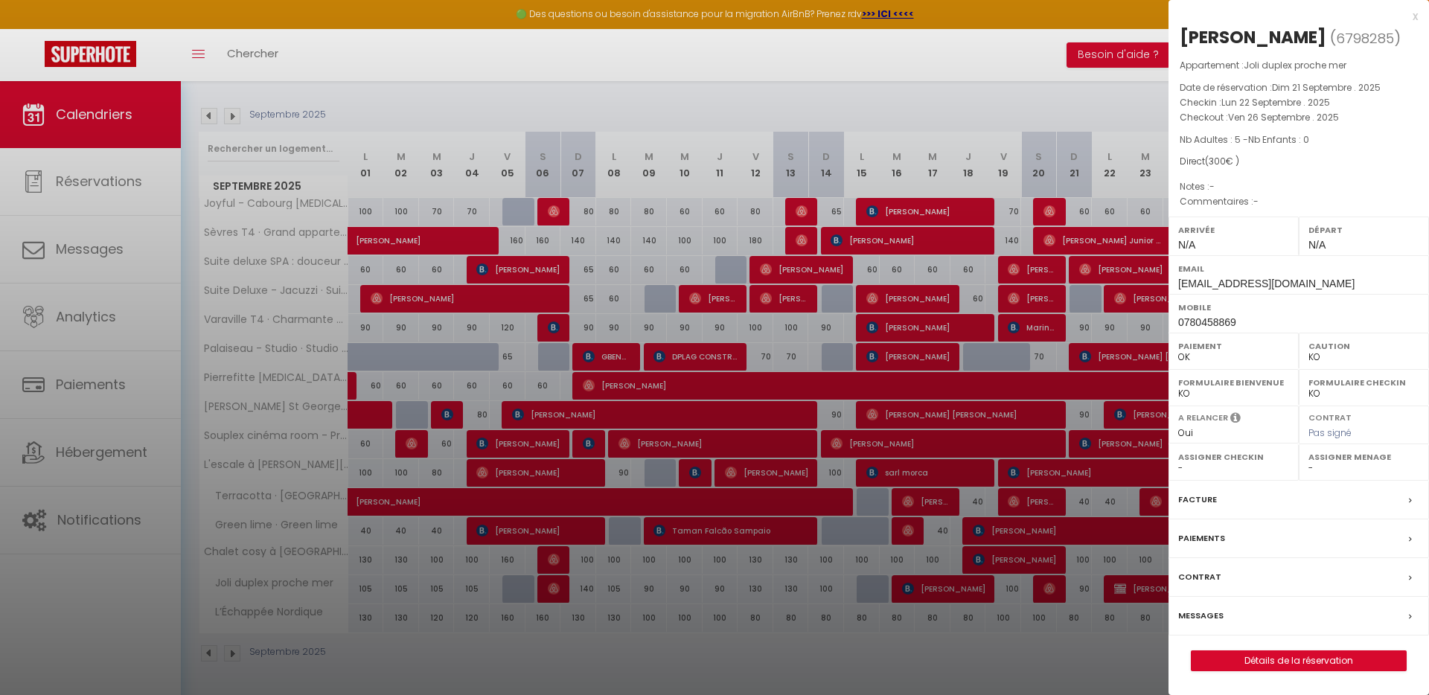
click at [1212, 497] on label "Facture" at bounding box center [1198, 500] width 39 height 16
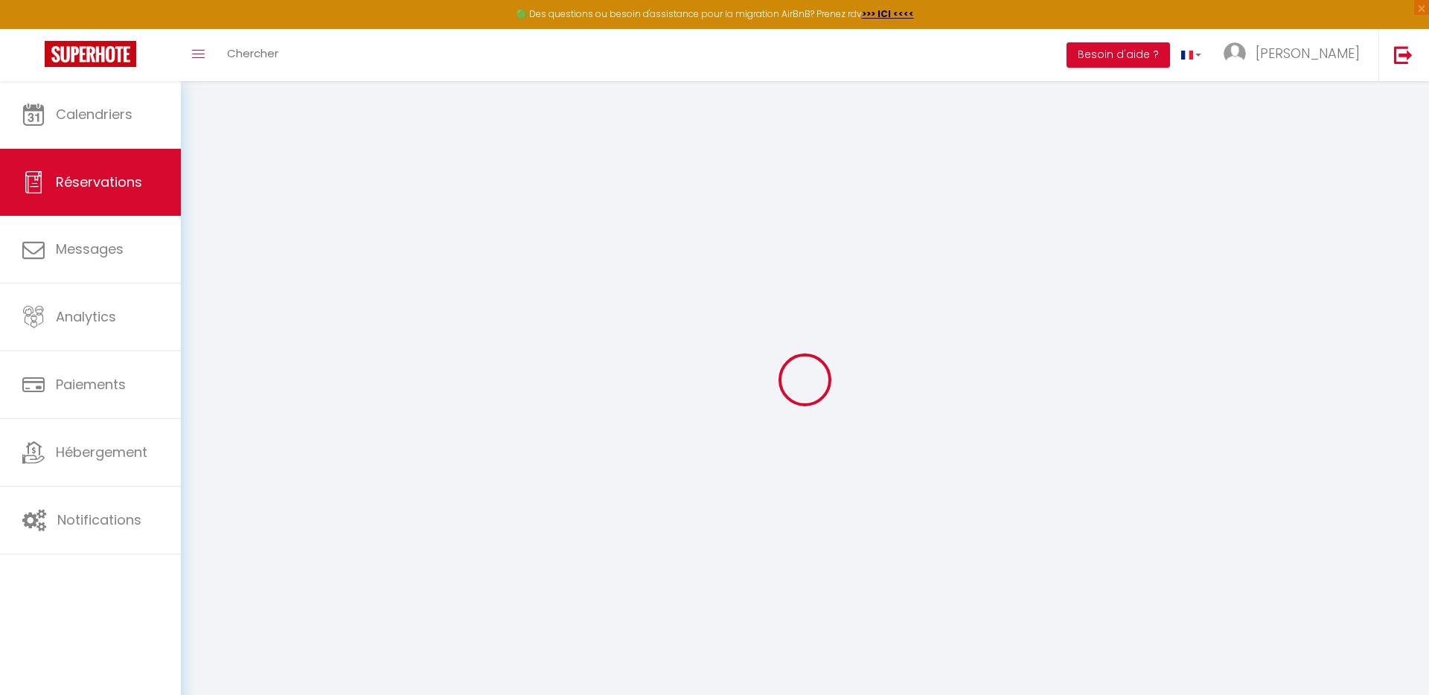
select select
checkbox input "false"
select select
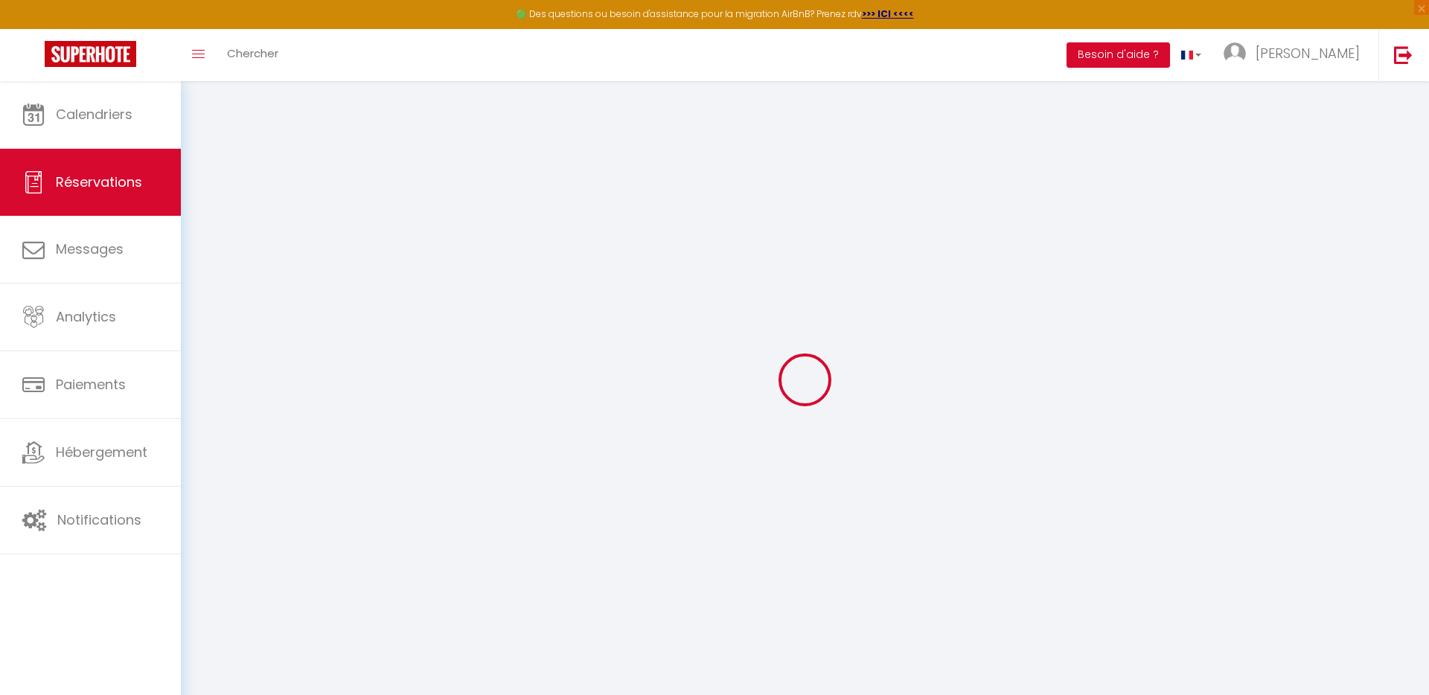
checkbox input "false"
select select
checkbox input "false"
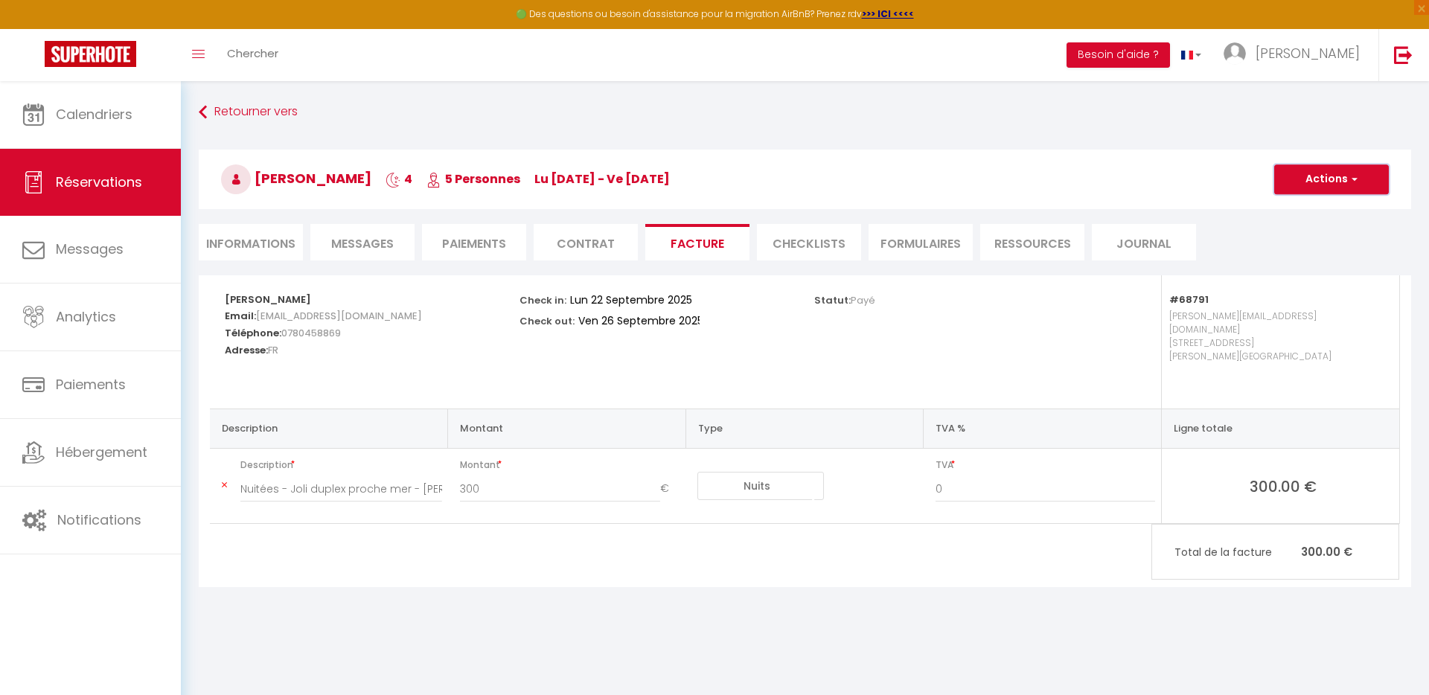
click at [1293, 173] on button "Actions" at bounding box center [1332, 180] width 115 height 30
click at [1296, 227] on link "Aperçu et éditer" at bounding box center [1320, 231] width 125 height 19
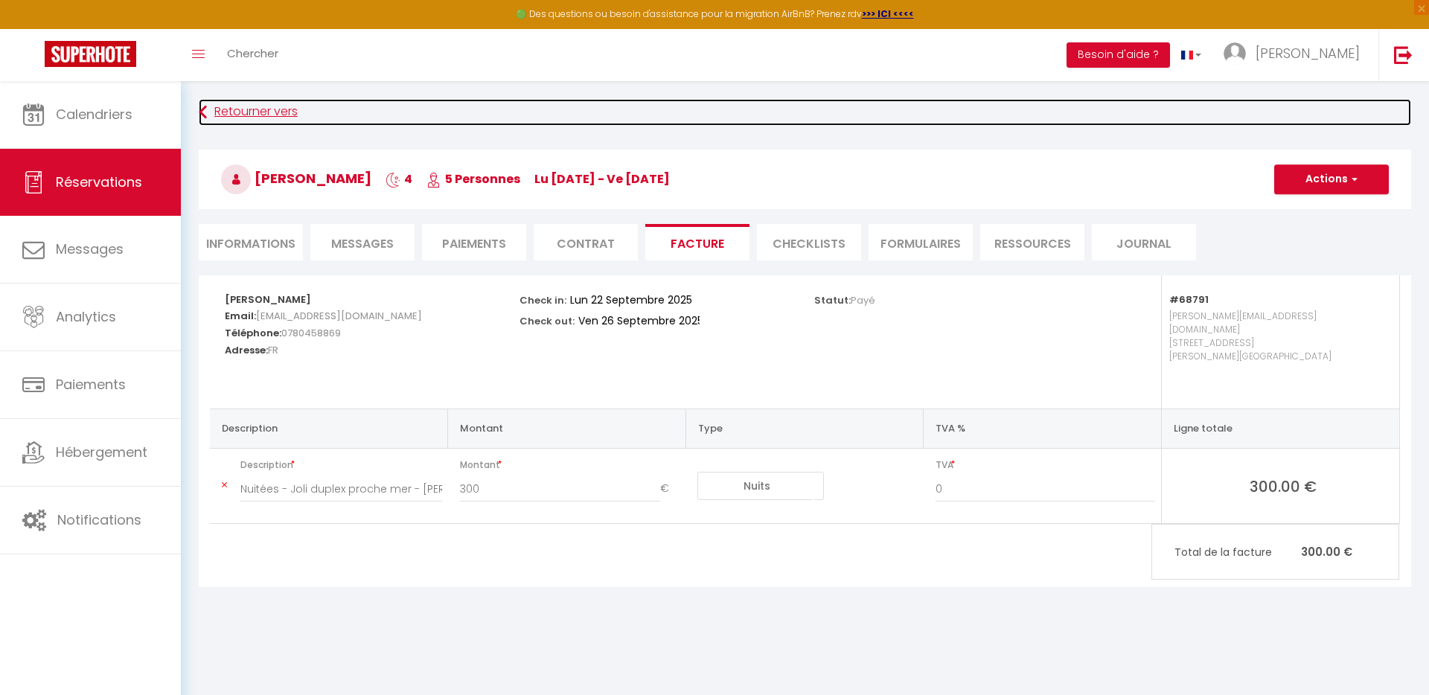
click at [206, 115] on icon at bounding box center [203, 112] width 8 height 27
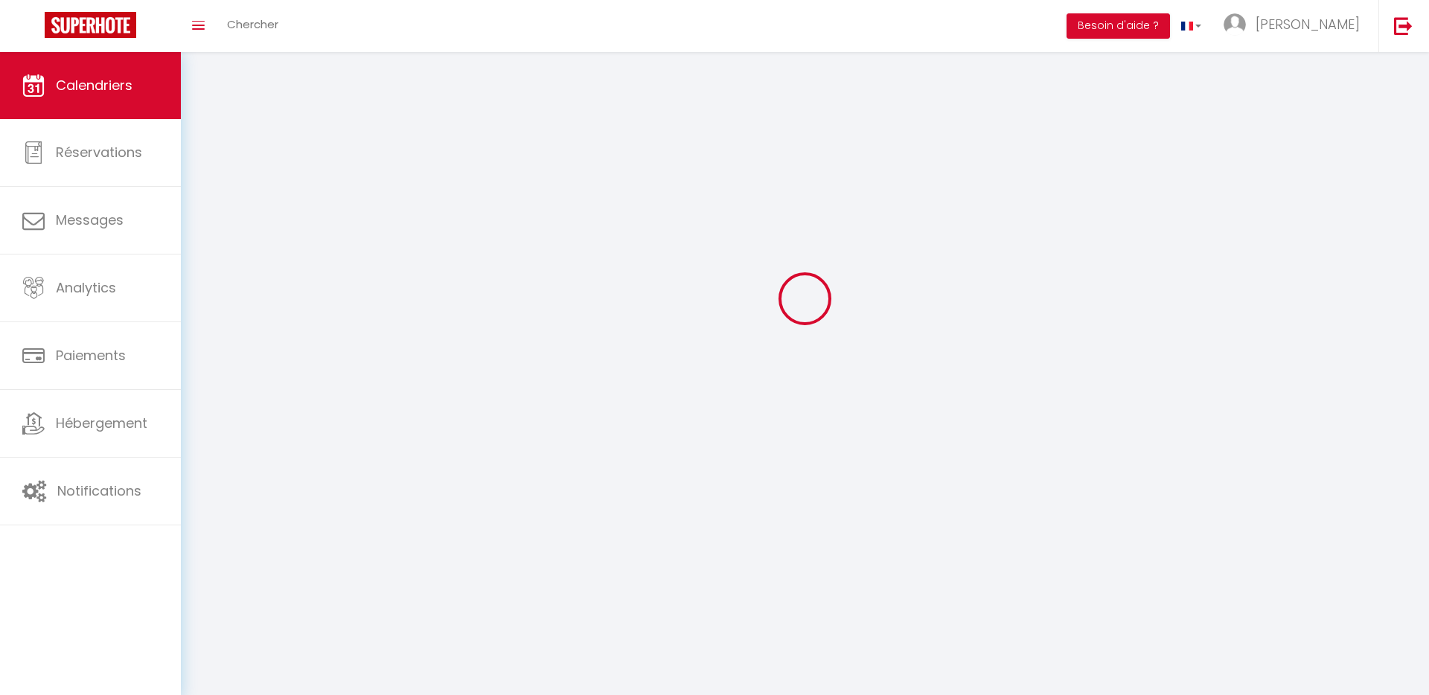
scroll to position [81, 0]
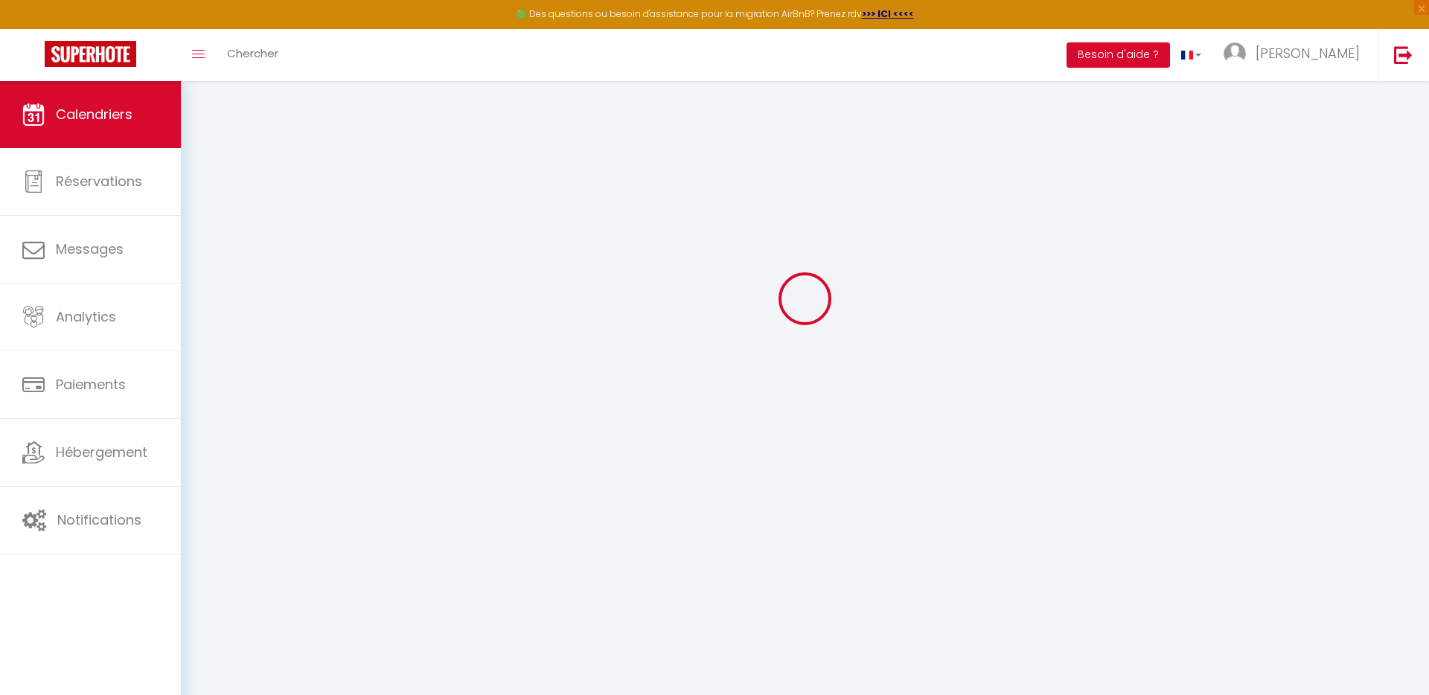
select select
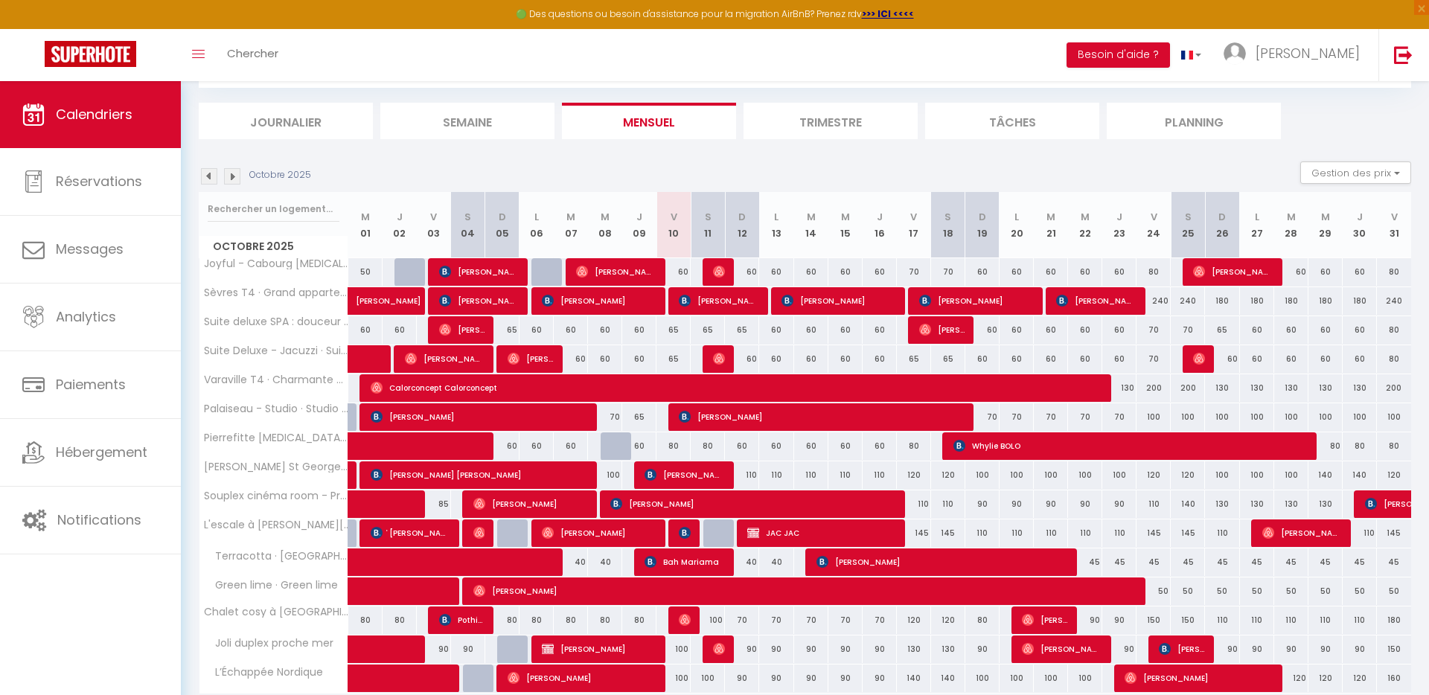
scroll to position [141, 0]
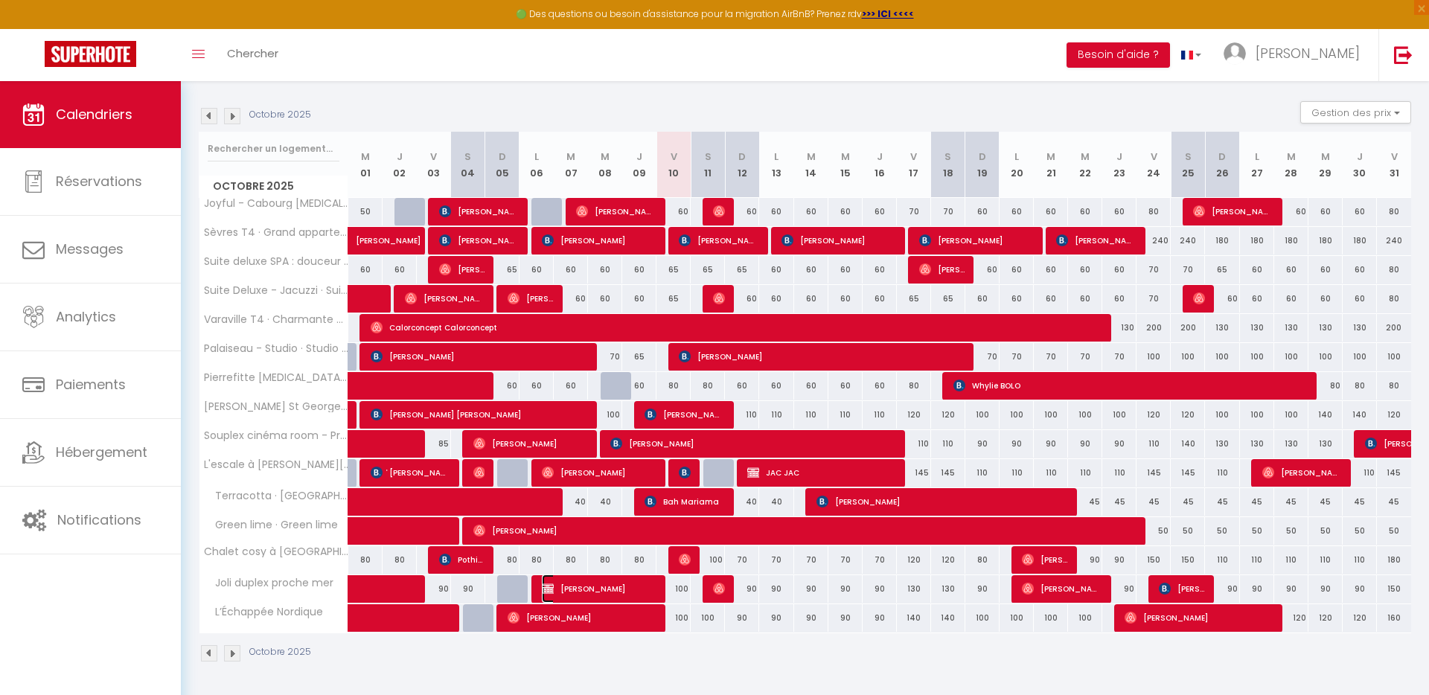
click at [597, 587] on span "Emrah Ozen" at bounding box center [599, 589] width 114 height 28
select select "OK"
select select "KO"
select select "0"
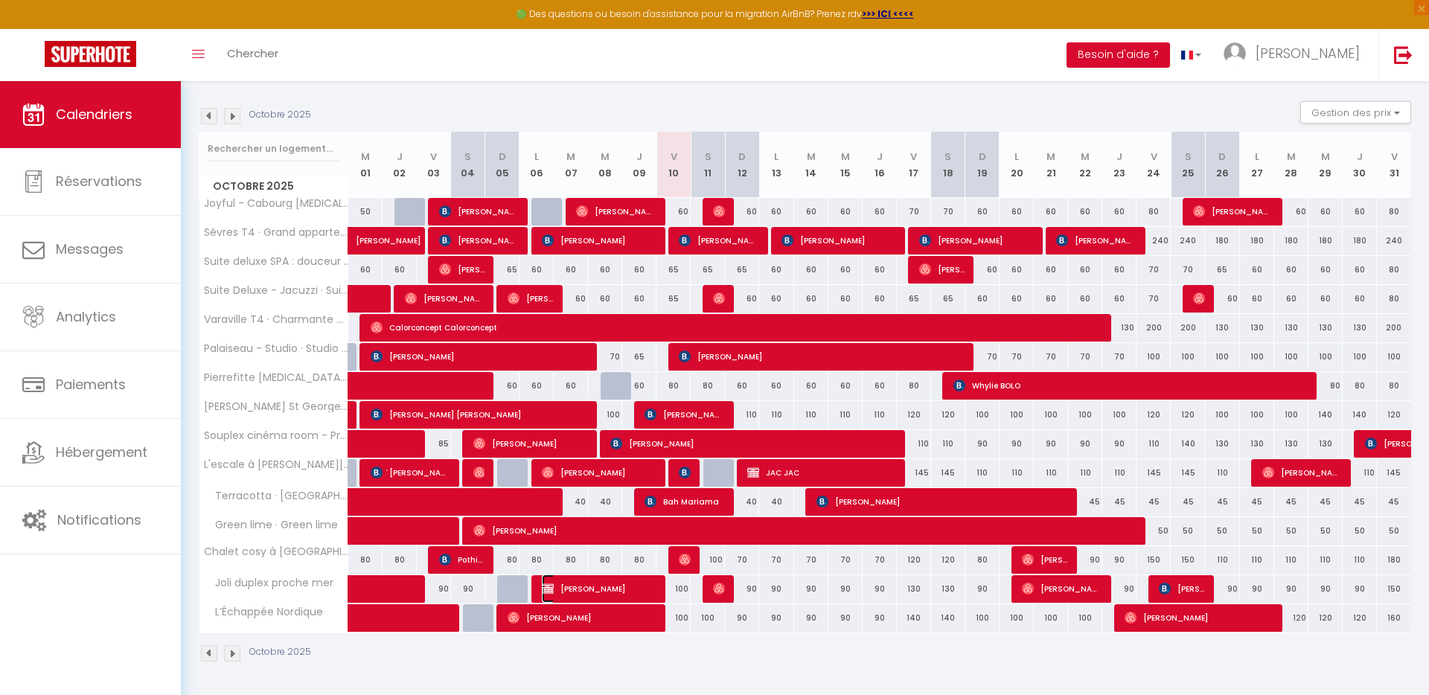
select select "1"
select select
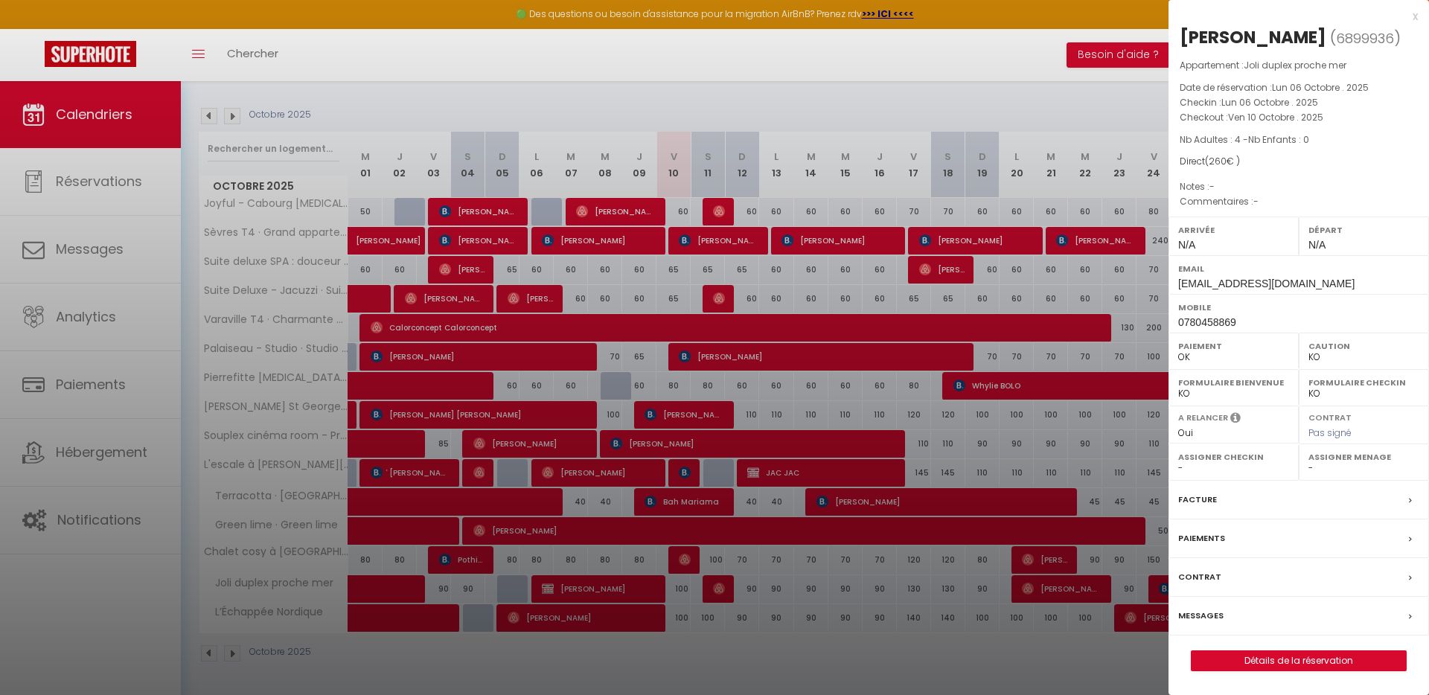
click at [1210, 537] on label "Paiements" at bounding box center [1202, 539] width 47 height 16
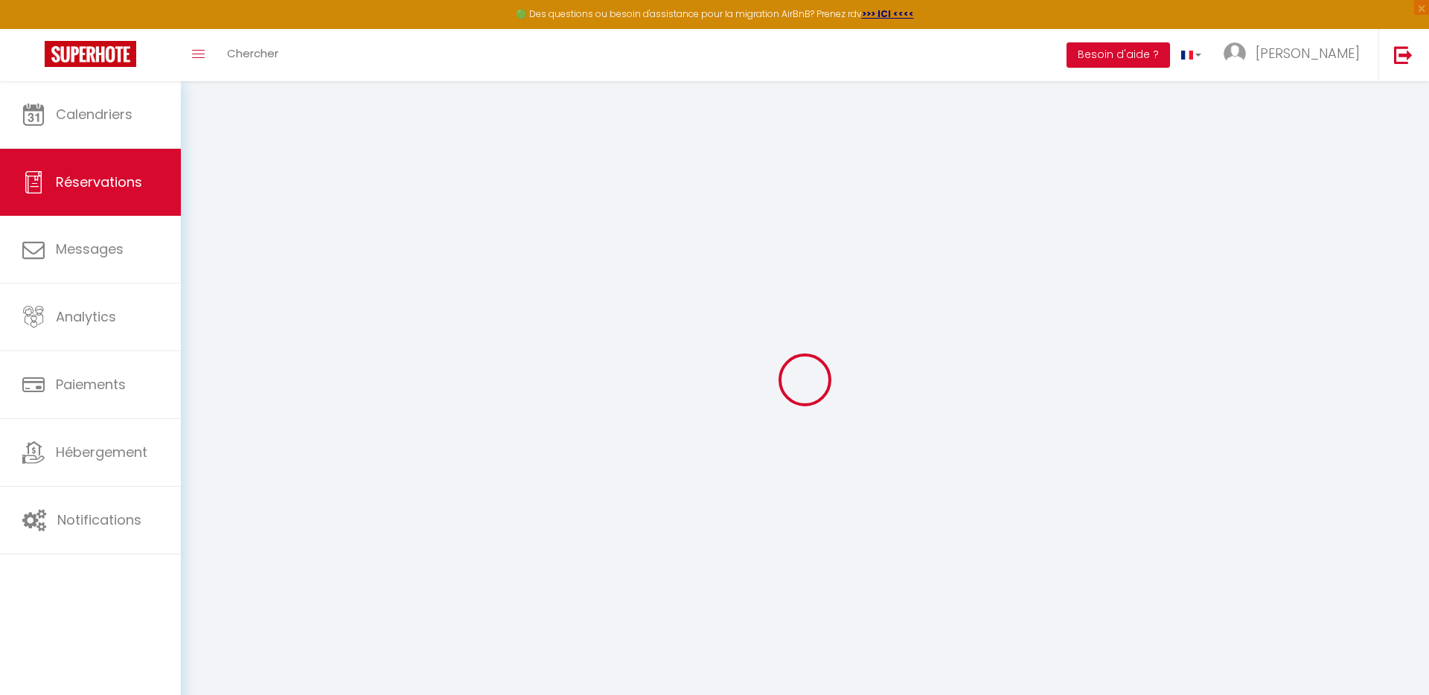
select select
checkbox input "false"
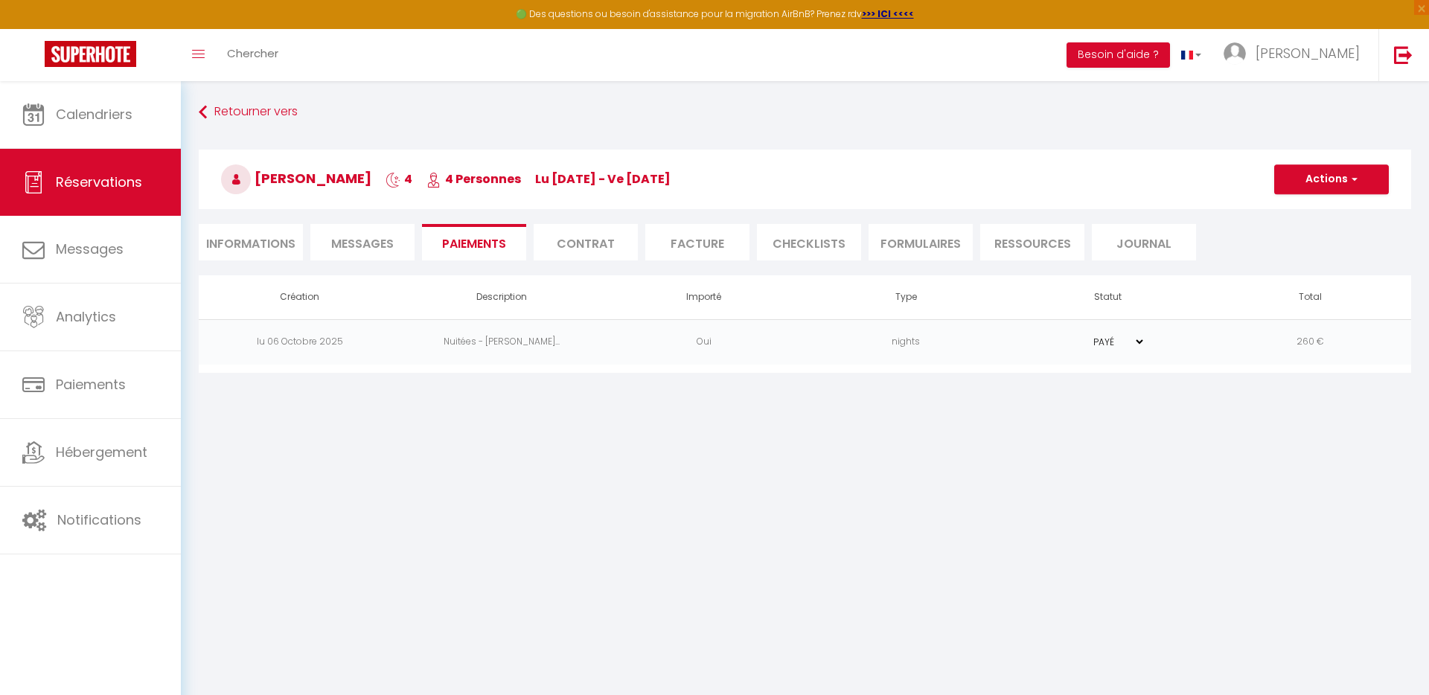
click at [703, 246] on li "Facture" at bounding box center [697, 242] width 104 height 36
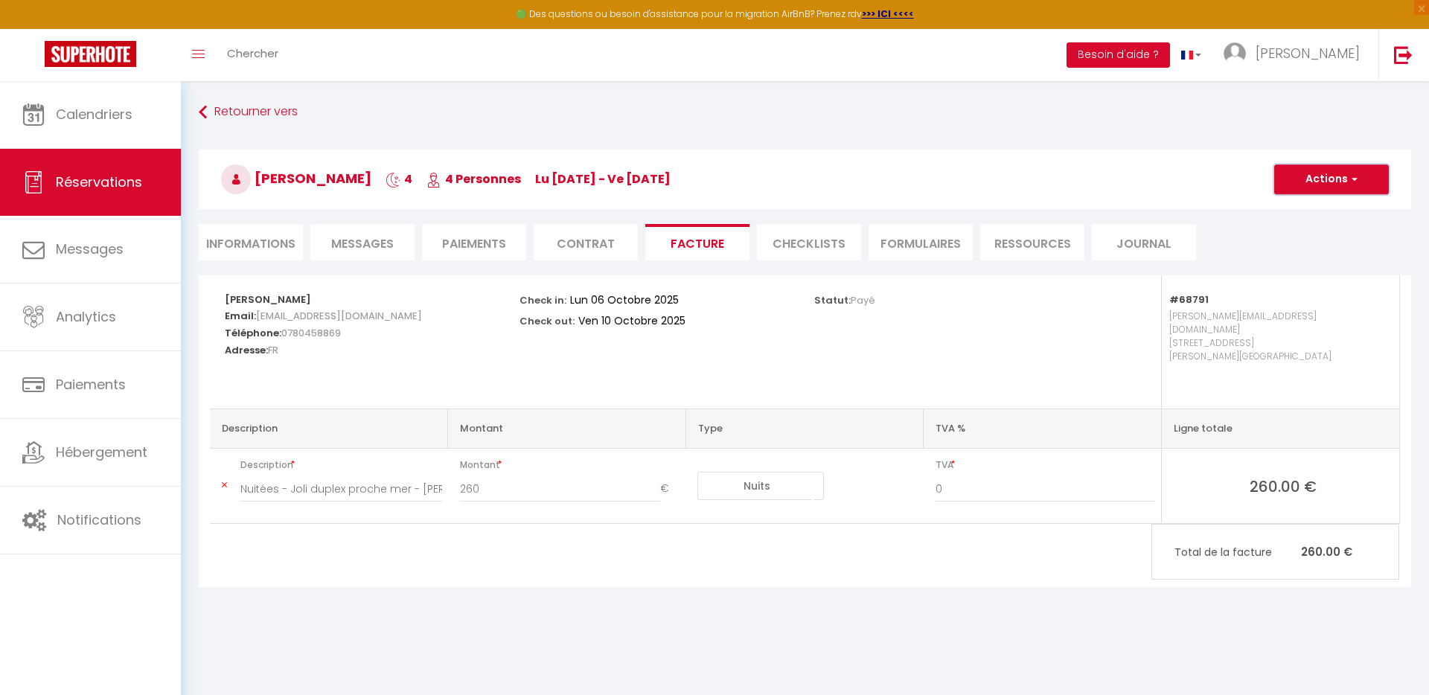
click at [1350, 176] on span "button" at bounding box center [1352, 179] width 9 height 13
click at [1301, 231] on link "Aperçu et éditer" at bounding box center [1320, 230] width 125 height 19
click at [270, 236] on li "Informations" at bounding box center [251, 241] width 104 height 36
select select
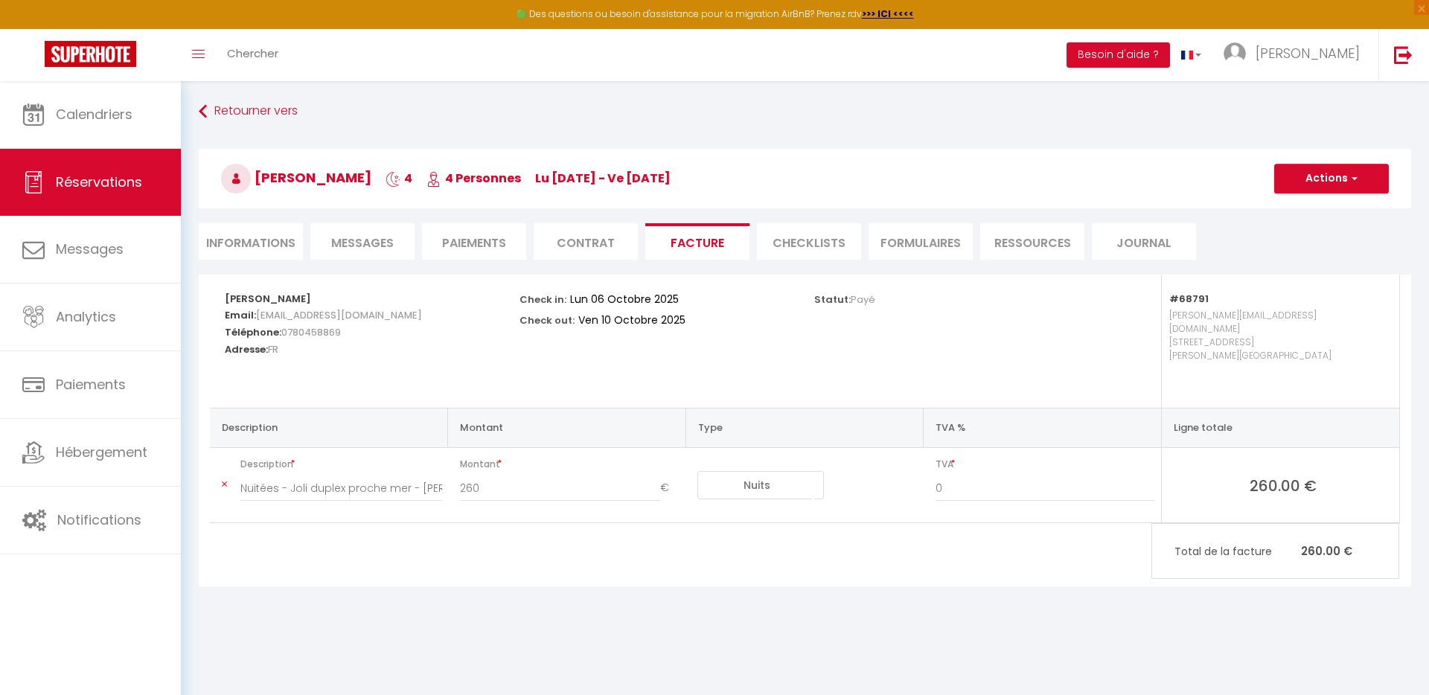
select select
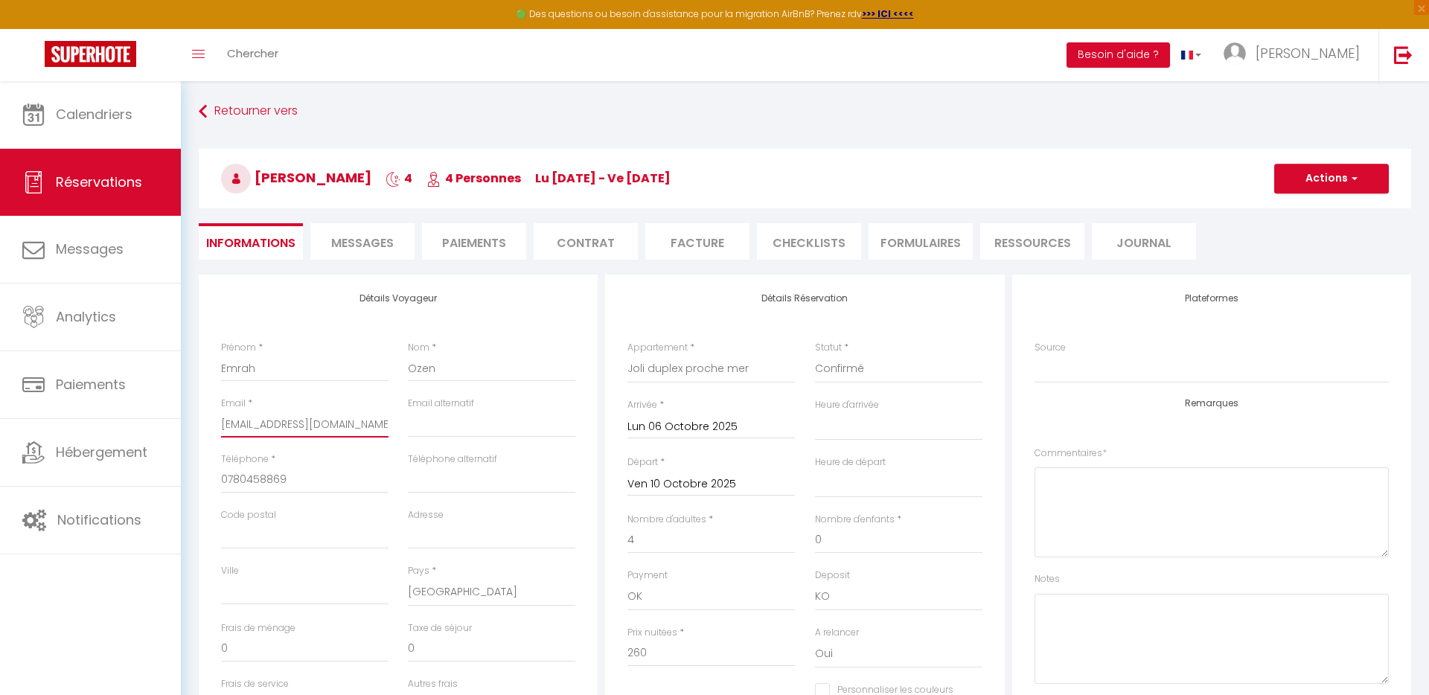
drag, startPoint x: 368, startPoint y: 427, endPoint x: 205, endPoint y: 418, distance: 162.5
click at [205, 418] on div "Détails Voyageur Prénom * Emrah Nom * Ozen Email * emrah.ozen@hotmail.com Email…" at bounding box center [398, 541] width 399 height 532
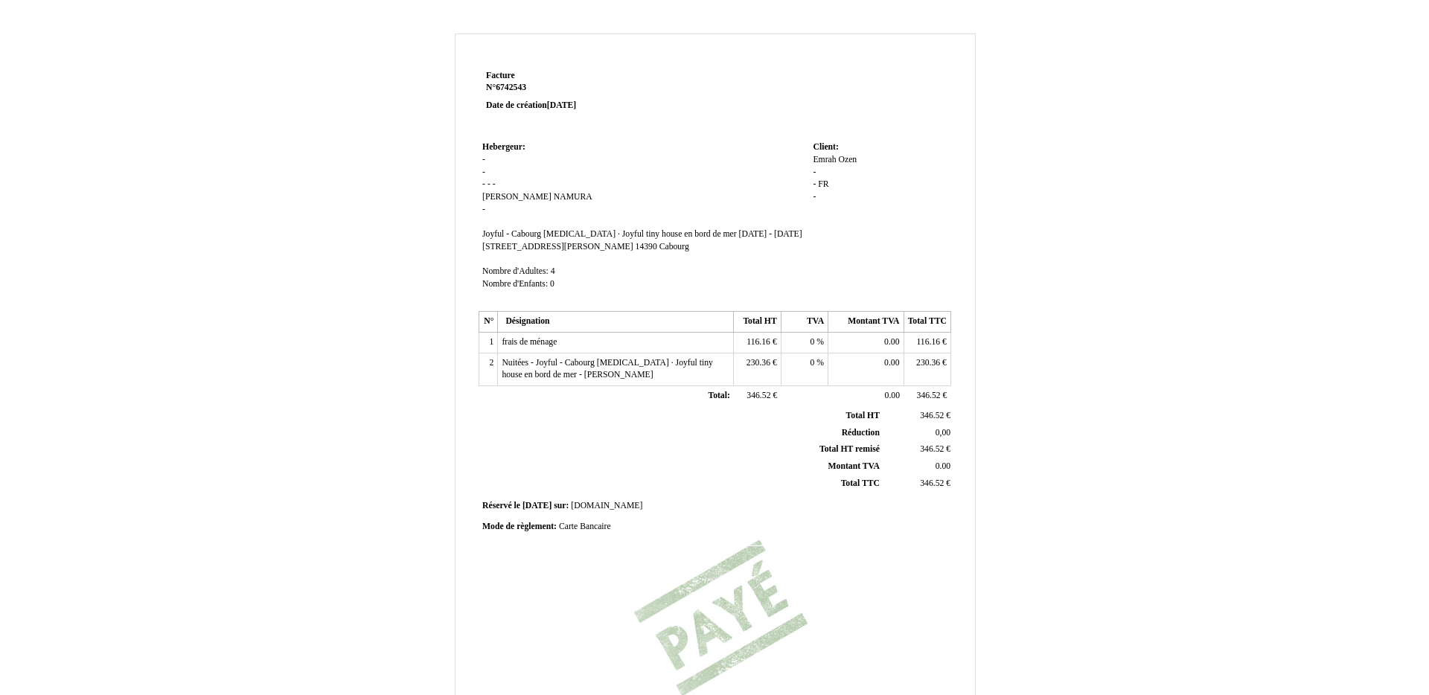
click at [544, 195] on td "Hebergeur: Hebergeur: - - - - - Marc Marc NAMURA NAMURA - SIRET Joyful - Cabour…" at bounding box center [644, 223] width 331 height 170
click at [554, 198] on span "NAMURA" at bounding box center [573, 197] width 39 height 10
click at [554, 200] on input "NAMURA" at bounding box center [639, 199] width 171 height 16
type input "N"
type input "-"
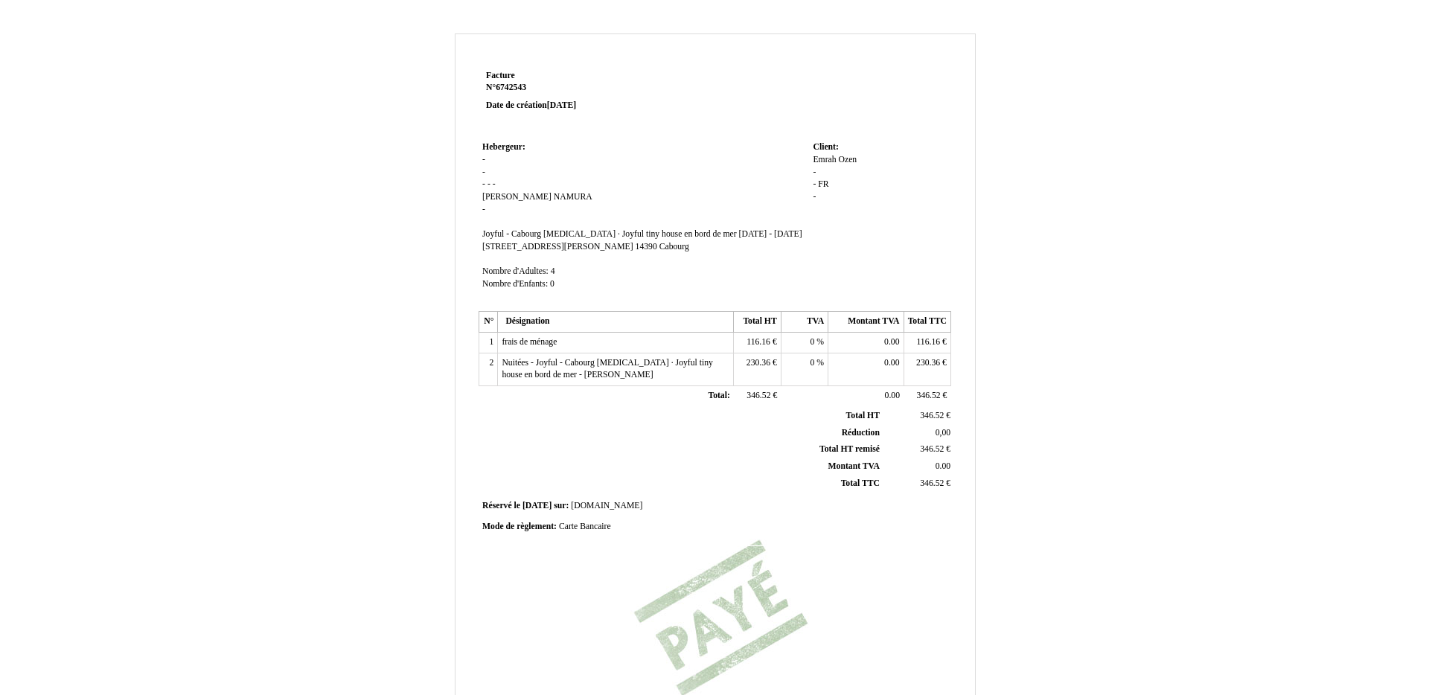
click at [481, 202] on td "Hebergeur: Hebergeur: - - - - - Marc Marc NAMURA NAMURA - SIRET Joyful - Cabour…" at bounding box center [644, 223] width 331 height 170
click at [488, 200] on span "Marc" at bounding box center [516, 197] width 69 height 10
click at [488, 200] on input "Marc" at bounding box center [567, 199] width 171 height 16
type input "-"
click at [483, 161] on span "-" at bounding box center [483, 160] width 3 height 10
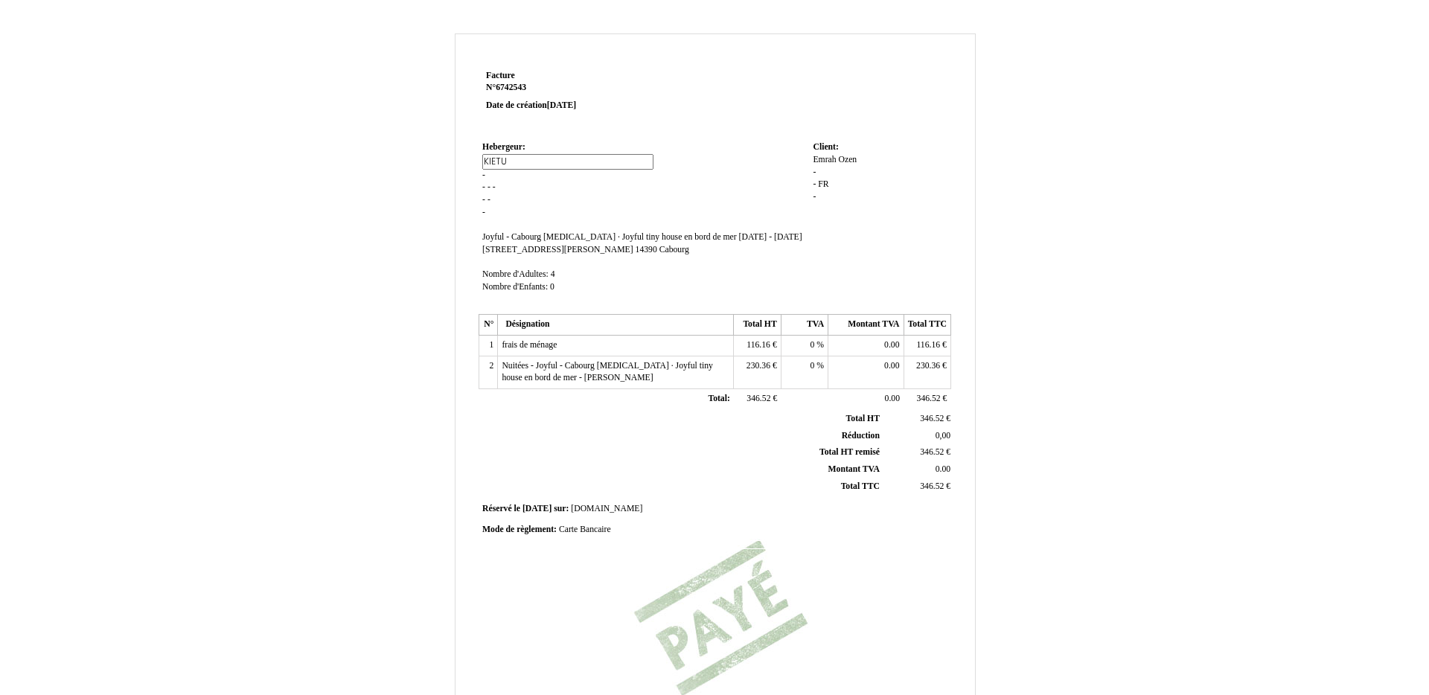
type input "KIETUD"
click at [483, 175] on span "-" at bounding box center [483, 173] width 3 height 10
type input "20 RUE AMPERE"
click at [482, 189] on span "-" at bounding box center [483, 184] width 3 height 10
type input "91300"
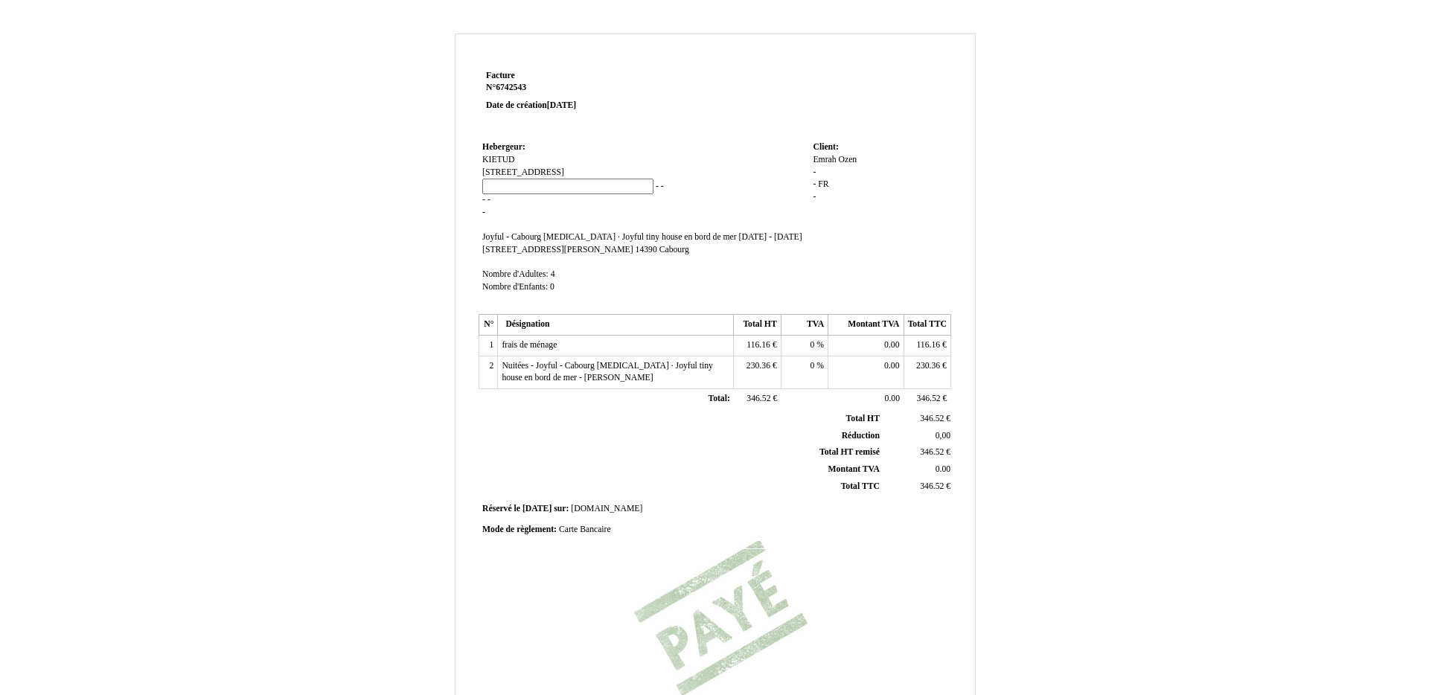
click at [631, 186] on td "Hebergeur: Hebergeur: KIETUD KIETUD 20 RUE AMPERE 20 RUE AMPERE - - - - - - - -…" at bounding box center [644, 224] width 331 height 173
click at [513, 184] on span "-" at bounding box center [512, 184] width 3 height 10
click at [535, 188] on input at bounding box center [596, 187] width 171 height 16
type input "MASSY"
click at [598, 207] on td "Hebergeur: Hebergeur: KIETUD KIETUD 20 RUE AMPERE 20 RUE AMPERE 91300 91300 - -…" at bounding box center [644, 224] width 331 height 173
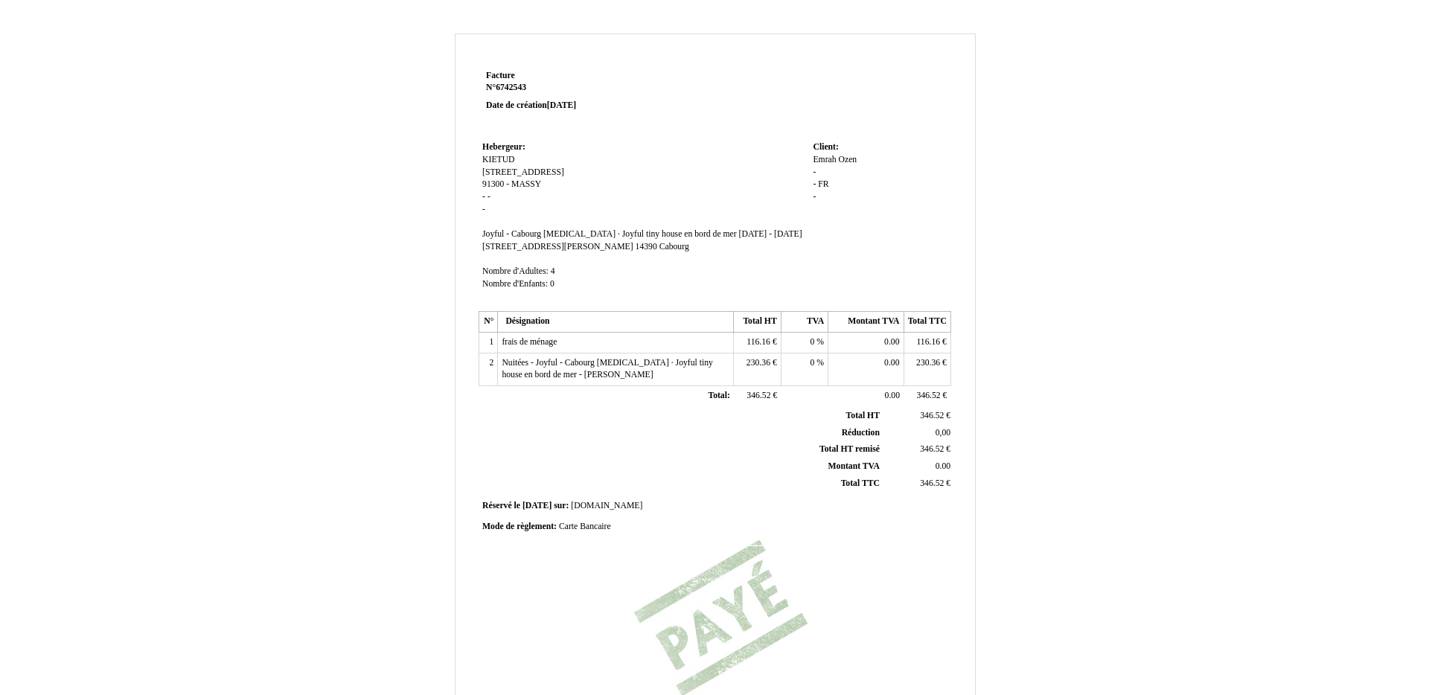
click at [832, 162] on span "Emrah" at bounding box center [824, 160] width 23 height 10
click at [0, 0] on input "Emrah" at bounding box center [0, 0] width 0 height 0
type input "BATI"
click at [910, 160] on div "[PERSON_NAME] - - FR FR -" at bounding box center [880, 185] width 134 height 63
click at [910, 160] on div "Emrah BATI Ozen Ozen - - FR FR -" at bounding box center [880, 185] width 134 height 63
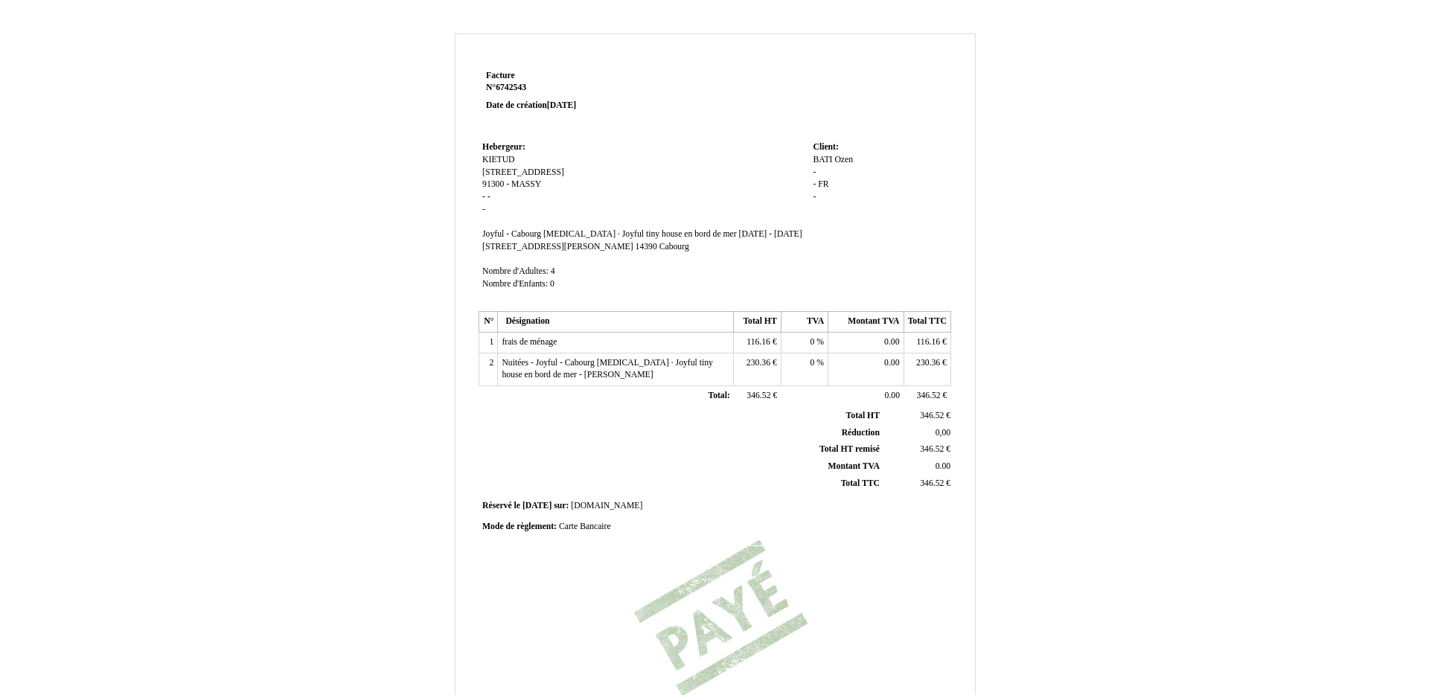
click at [849, 159] on span "Ozen" at bounding box center [844, 160] width 19 height 10
click at [0, 0] on input "Ozen" at bounding box center [0, 0] width 0 height 0
type input "OZEN"
click at [814, 175] on span "-" at bounding box center [814, 173] width 3 height 10
click at [0, 0] on input at bounding box center [0, 0] width 0 height 0
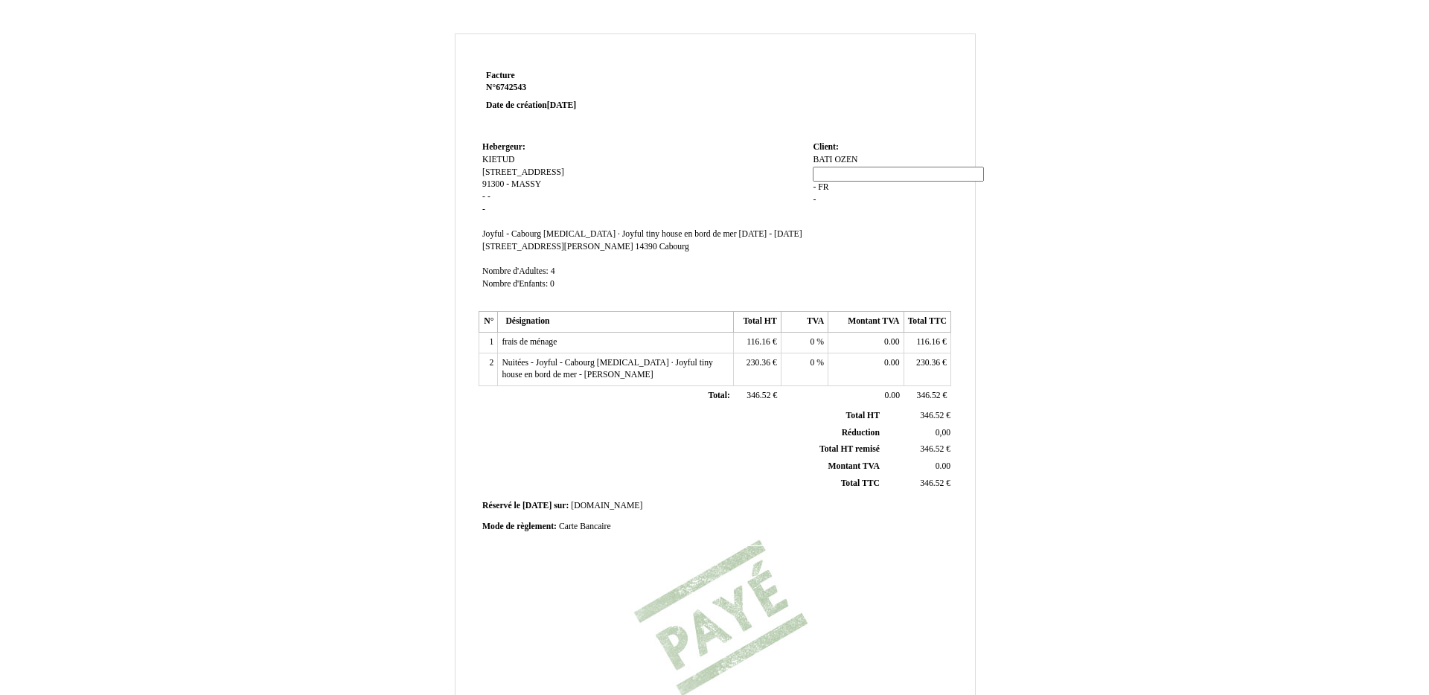
paste input "6 RUE CLEMENT MAROT, 60180 NOGENT-SUR-OISE"
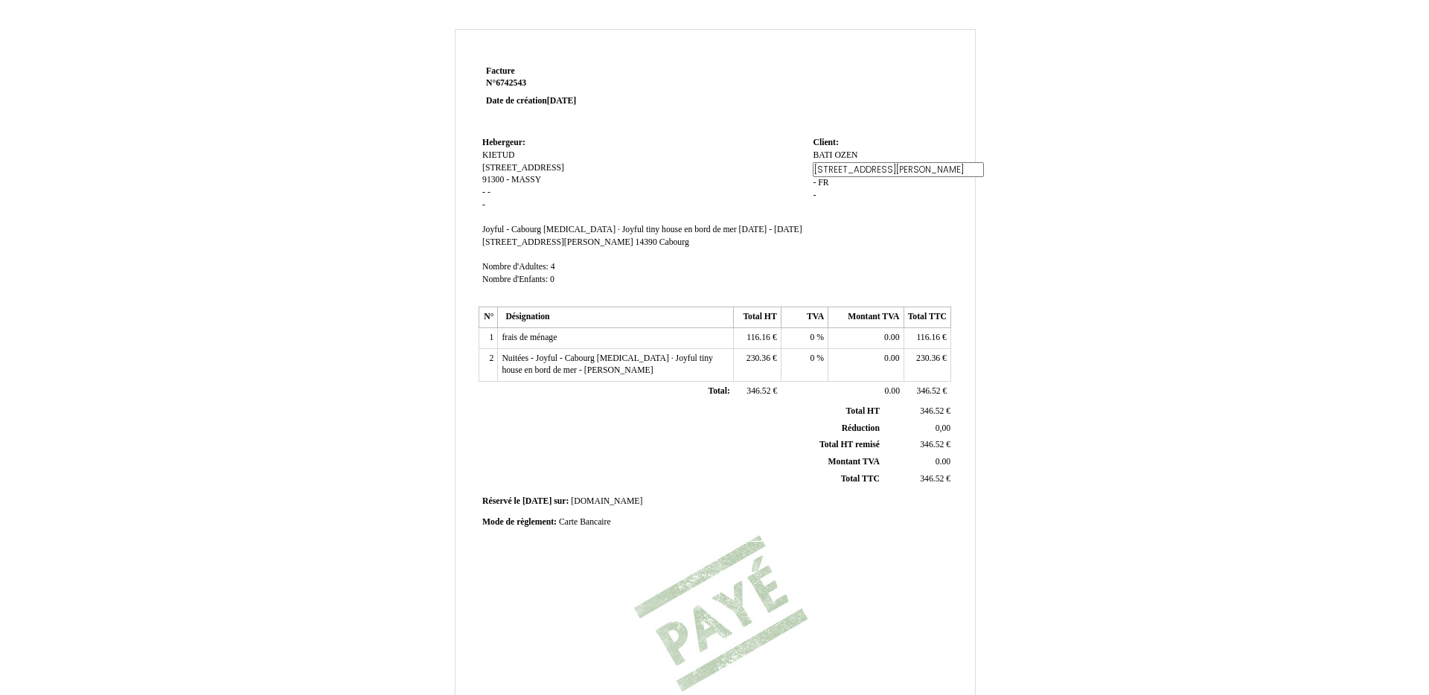
click at [852, 173] on input "6 RUE CLEMENT MAROT, 60180 NOGENT-SUR-OISE" at bounding box center [898, 170] width 171 height 16
drag, startPoint x: 852, startPoint y: 165, endPoint x: 878, endPoint y: 169, distance: 26.3
click at [878, 169] on input "6 RUE CLEMENT MAROT 60180 NOGENT-SUR-OISE" at bounding box center [898, 173] width 171 height 16
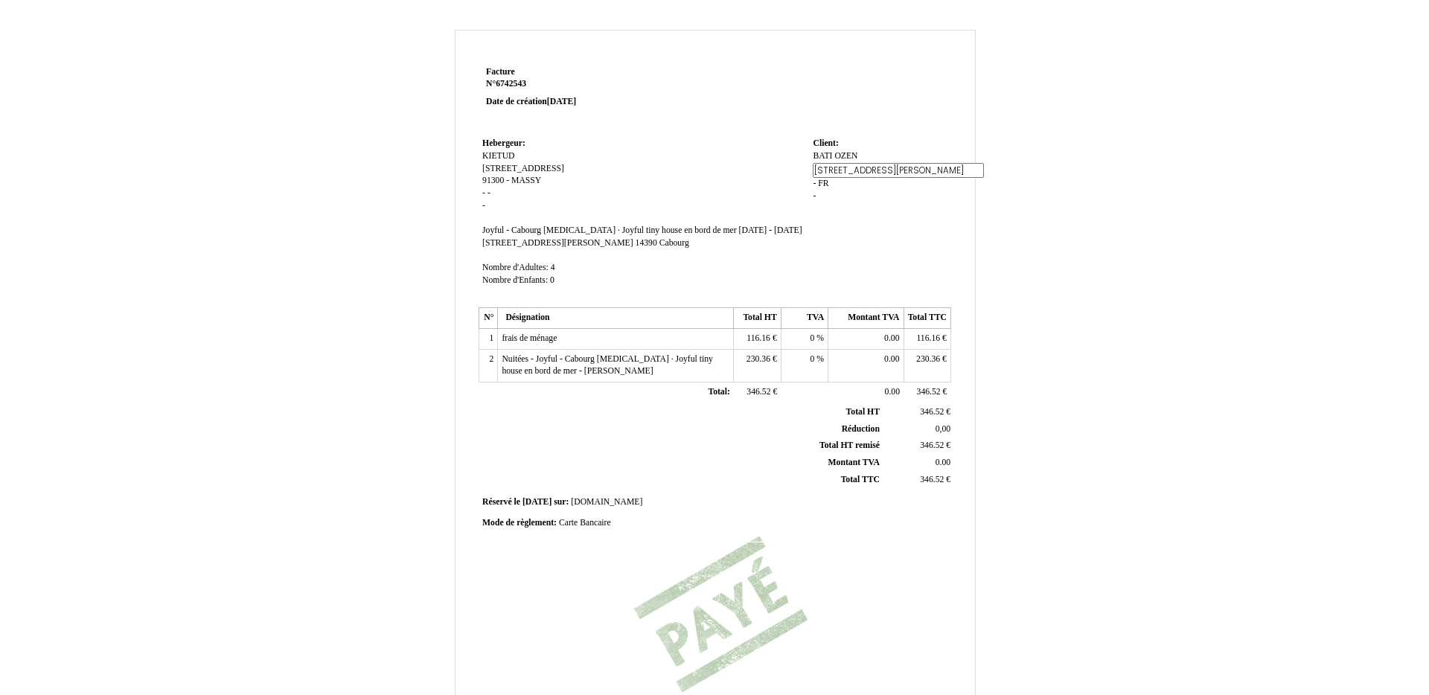
type input "6 RUE CLEMENT MAROT NOGENT-SUR-OISE"
click at [814, 184] on span "-" at bounding box center [814, 184] width 3 height 10
paste input "60180"
type input "60180"
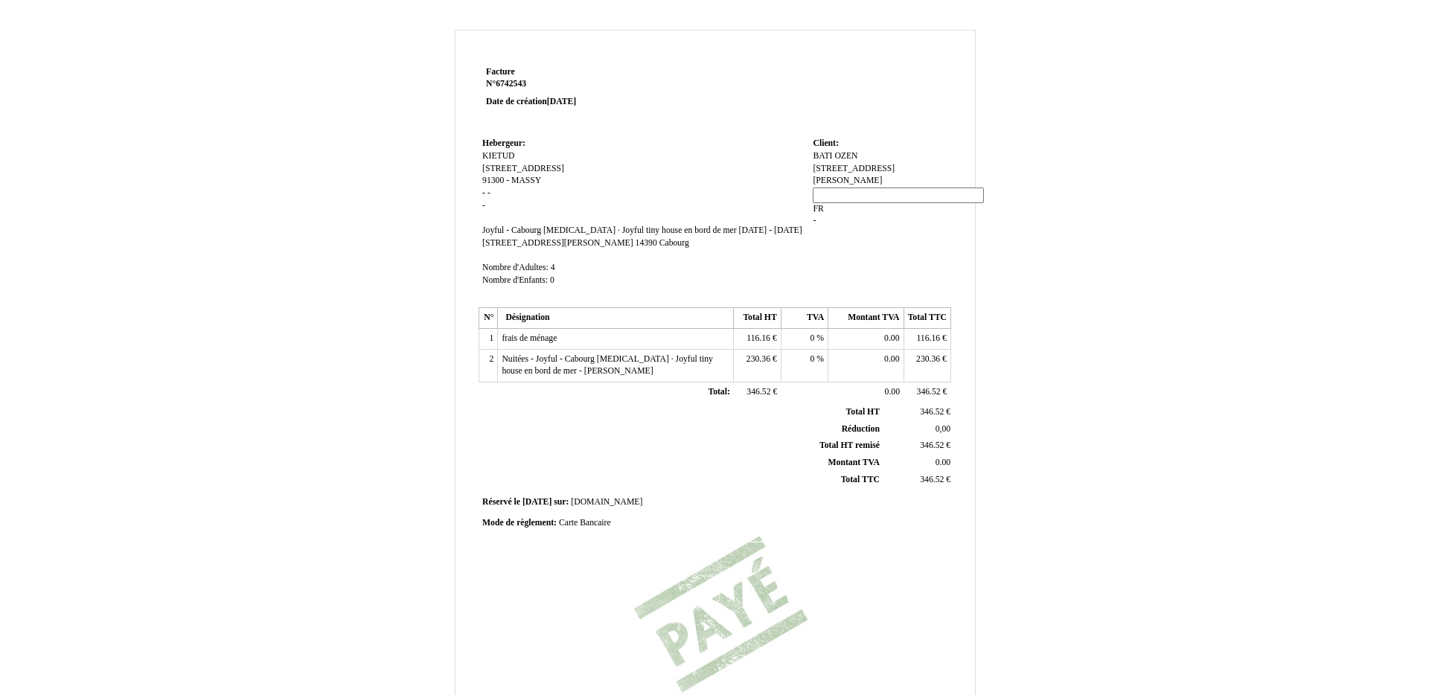
click at [909, 196] on div "BATI BATI OZEN OZEN 6 RUE CLEMENT MAROT NOGENT-SUR-OISE 6 RUE CLEMENT MAROT NOG…" at bounding box center [880, 195] width 134 height 90
click at [846, 194] on span "FR" at bounding box center [843, 193] width 10 height 10
click at [845, 200] on input "FR" at bounding box center [898, 208] width 171 height 16
click at [870, 171] on span "6 RUE CLEMENT MAROT NOGENT-SUR-OISE" at bounding box center [854, 175] width 82 height 22
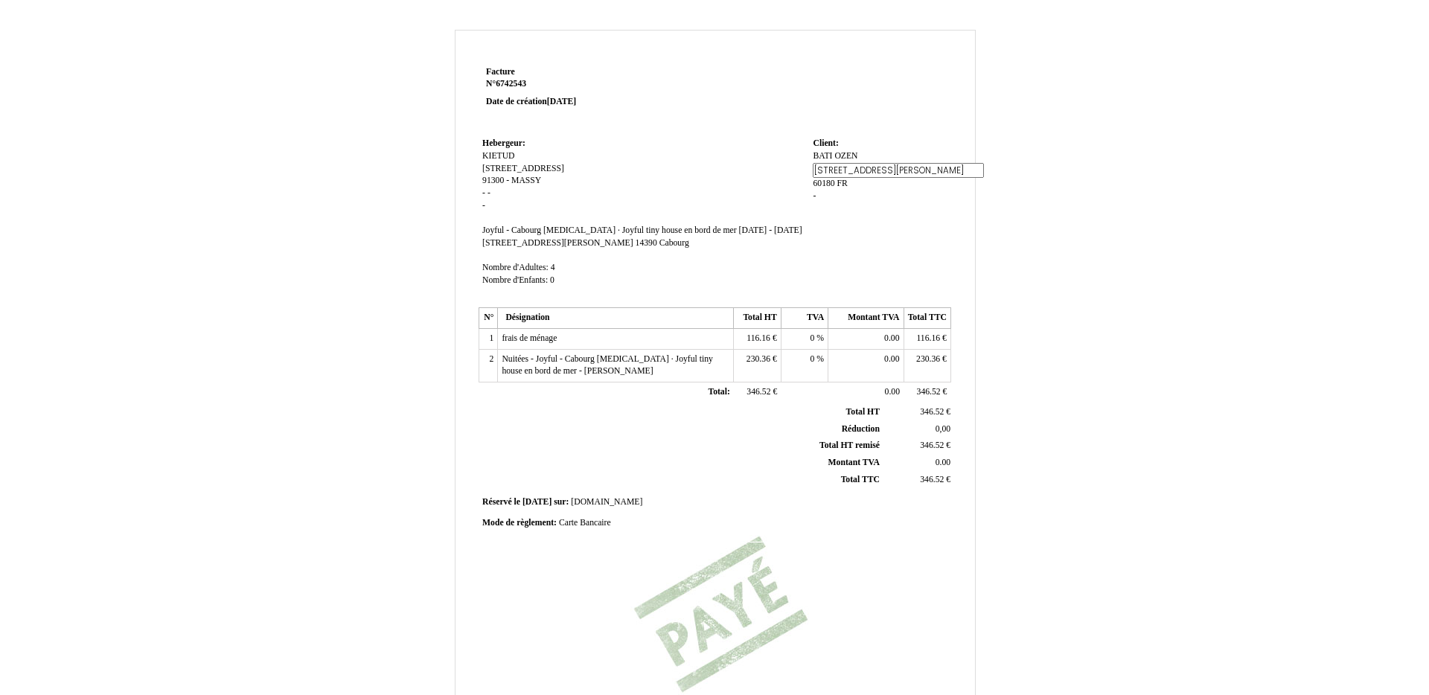
scroll to position [0, 92]
drag, startPoint x: 823, startPoint y: 173, endPoint x: 962, endPoint y: 170, distance: 139.2
click at [962, 170] on div "Facture Facture N° 6742543 6742543 Date de création 14 September 2025 Hebergeur…" at bounding box center [716, 450] width 520 height 774
type input "[STREET_ADDRESS][PERSON_NAME]"
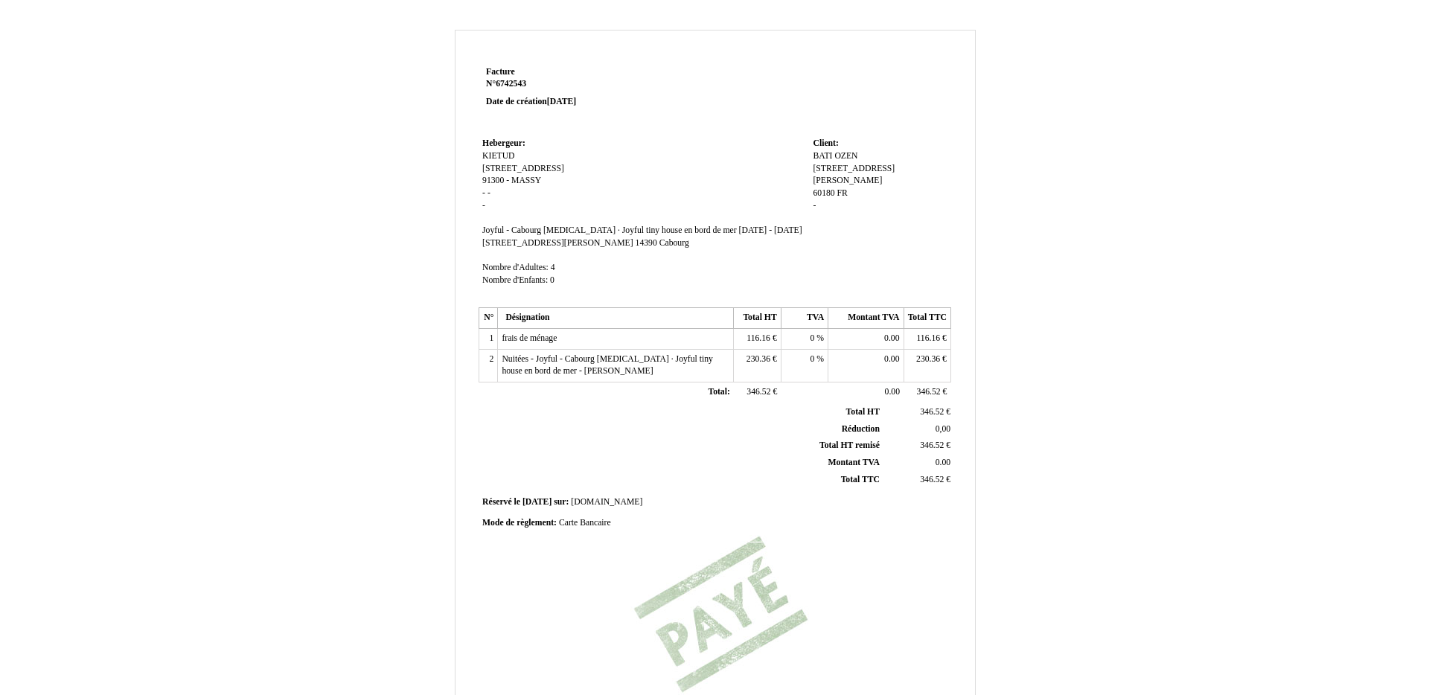
click at [904, 235] on td "Client: Client: BATI BATI OZEN OZEN 6 RUE CLEMENT MAROT NOGENT-SUR-OISE 6 RUE C…" at bounding box center [879, 219] width 141 height 170
click at [839, 188] on span "FR" at bounding box center [843, 193] width 10 height 10
click at [839, 200] on input "FR" at bounding box center [898, 208] width 171 height 16
paste input "[GEOGRAPHIC_DATA]"
type input "[GEOGRAPHIC_DATA]"
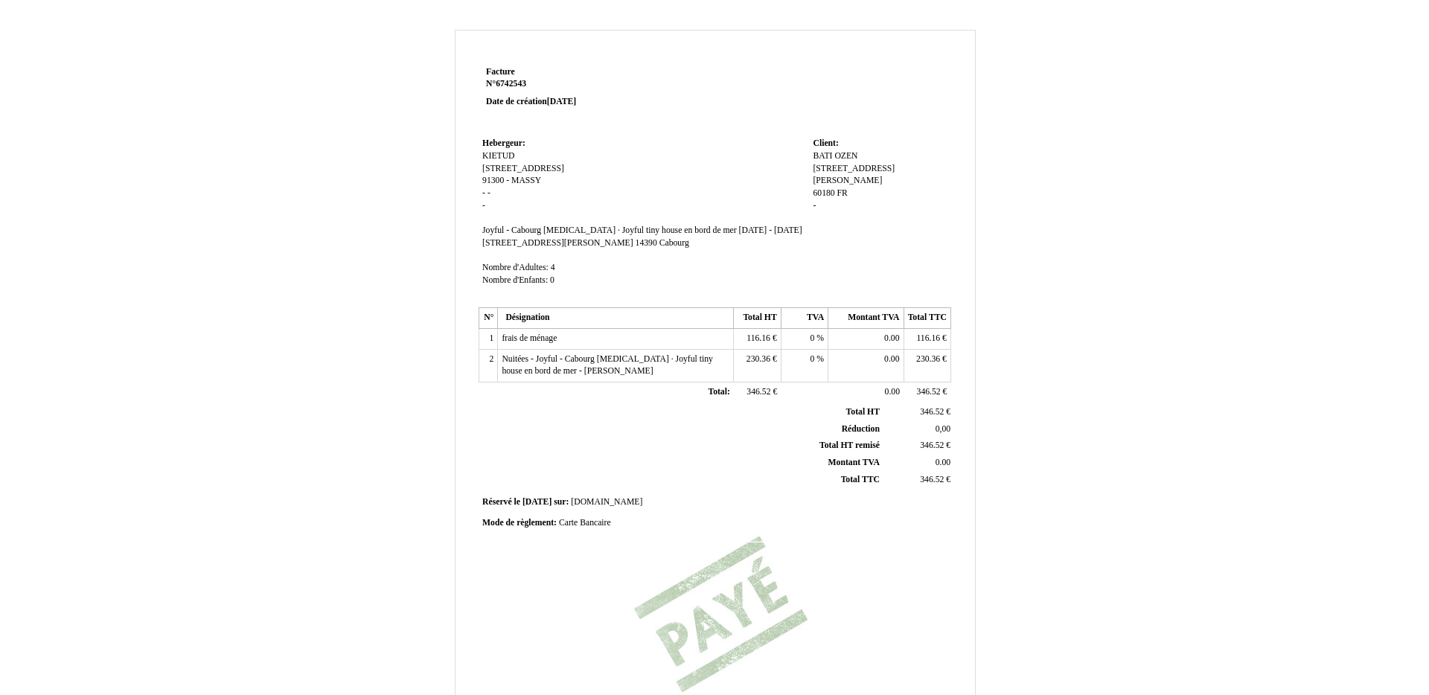
click at [817, 197] on div "BATI BATI OZEN OZEN 6 RUE CLEMENT MAROT 6 RUE CLEMENT MAROT 60180 60180 FR NOGE…" at bounding box center [880, 187] width 134 height 74
click at [814, 201] on span "-" at bounding box center [814, 206] width 3 height 10
type input "FR"
click at [854, 235] on td "Client: Client: BATI BATI OZEN OZEN 6 RUE CLEMENT MAROT 6 RUE CLEMENT MAROT 601…" at bounding box center [879, 219] width 141 height 170
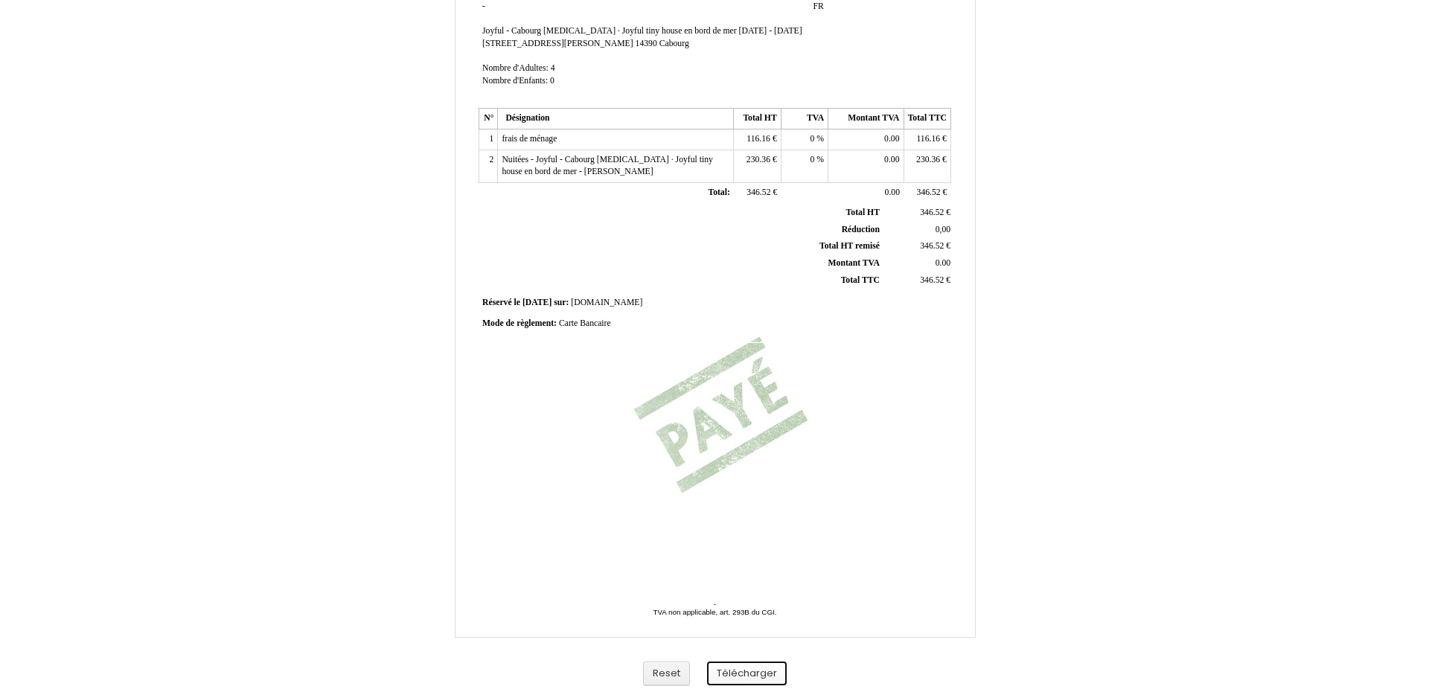
click at [756, 680] on button "Télécharger" at bounding box center [747, 674] width 80 height 25
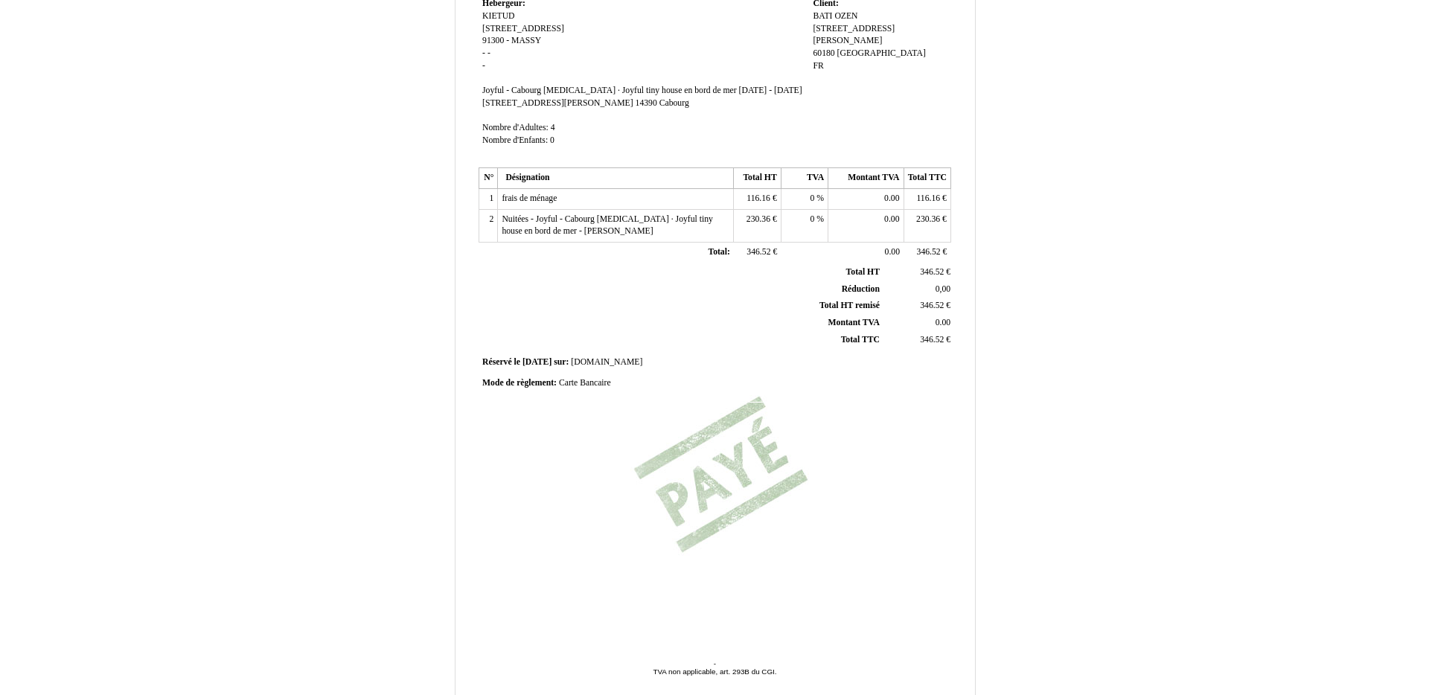
scroll to position [0, 0]
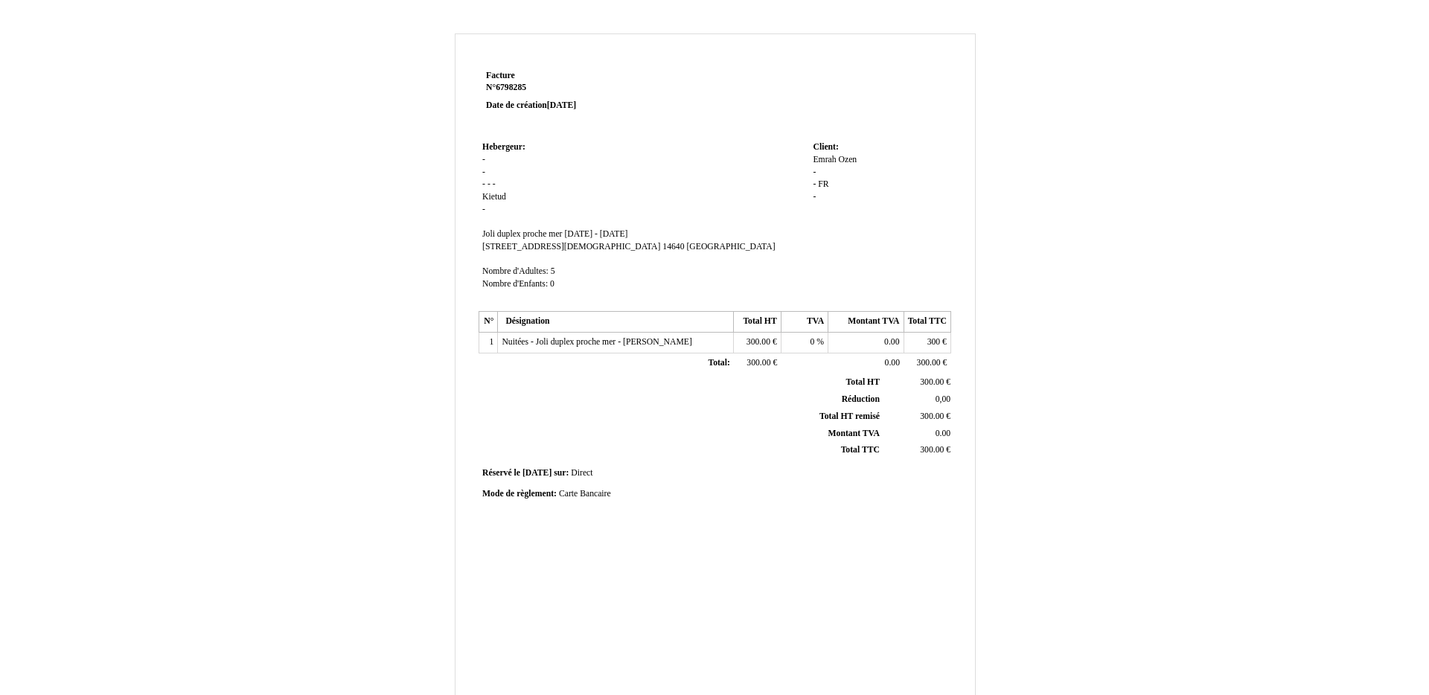
click at [816, 160] on span "Emrah" at bounding box center [824, 160] width 23 height 10
click at [816, 160] on input "Emrah" at bounding box center [898, 162] width 171 height 16
type input "BATI"
click at [911, 160] on div "[PERSON_NAME] - - FR FR -" at bounding box center [880, 185] width 134 height 63
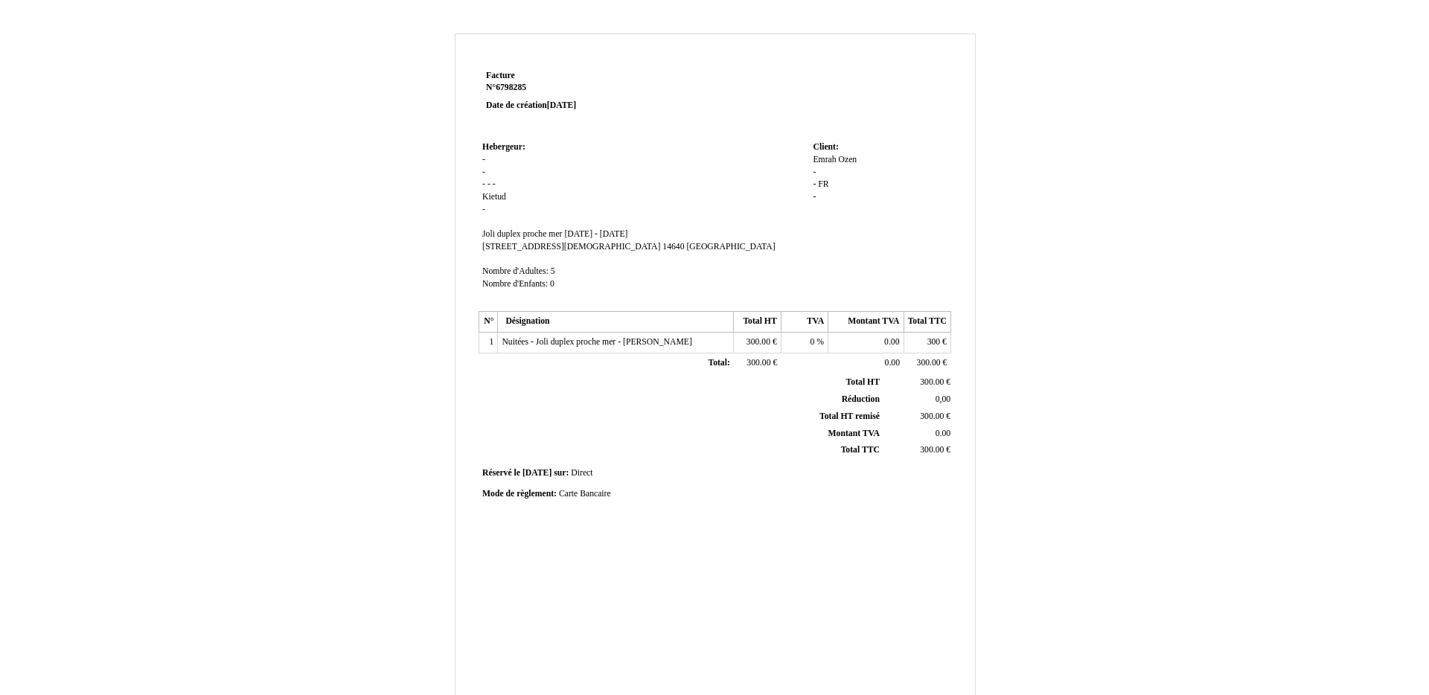
click at [911, 161] on div "Emrah BATI Ozen Ozen - - FR FR -" at bounding box center [880, 185] width 134 height 63
click at [846, 159] on span "Ozen" at bounding box center [844, 160] width 19 height 10
click at [852, 167] on input "Ozen" at bounding box center [898, 175] width 171 height 16
type input "OZEN"
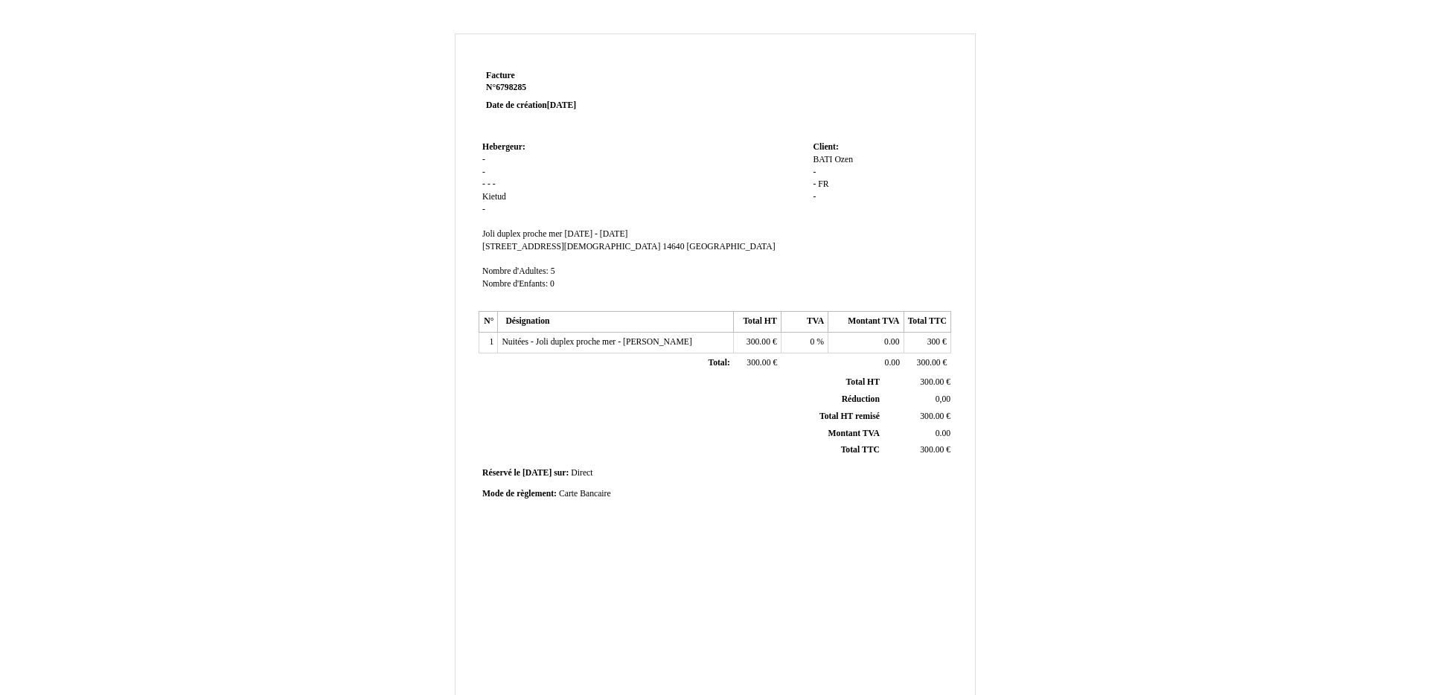
click at [848, 209] on div "BATI BATI Ozen OZEN - - FR FR -" at bounding box center [880, 185] width 134 height 63
click at [823, 185] on span "FR" at bounding box center [823, 184] width 10 height 10
click at [823, 191] on input "FR" at bounding box center [898, 199] width 171 height 16
click at [815, 208] on span "-" at bounding box center [814, 213] width 3 height 10
click at [815, 199] on input at bounding box center [898, 199] width 171 height 16
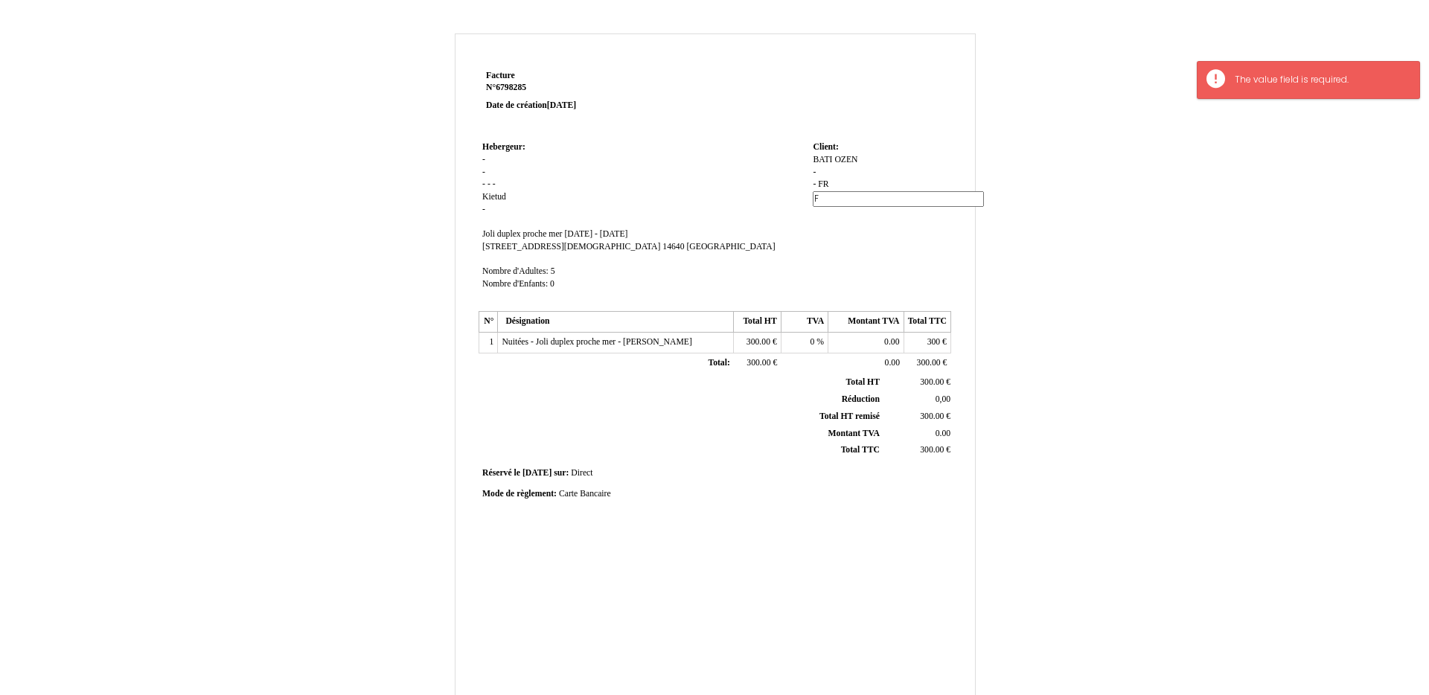
type input "FR"
click at [826, 185] on span "FR" at bounding box center [823, 184] width 10 height 10
click at [814, 172] on span "-" at bounding box center [814, 173] width 3 height 10
paste input "[GEOGRAPHIC_DATA]"
type input "[GEOGRAPHIC_DATA]"
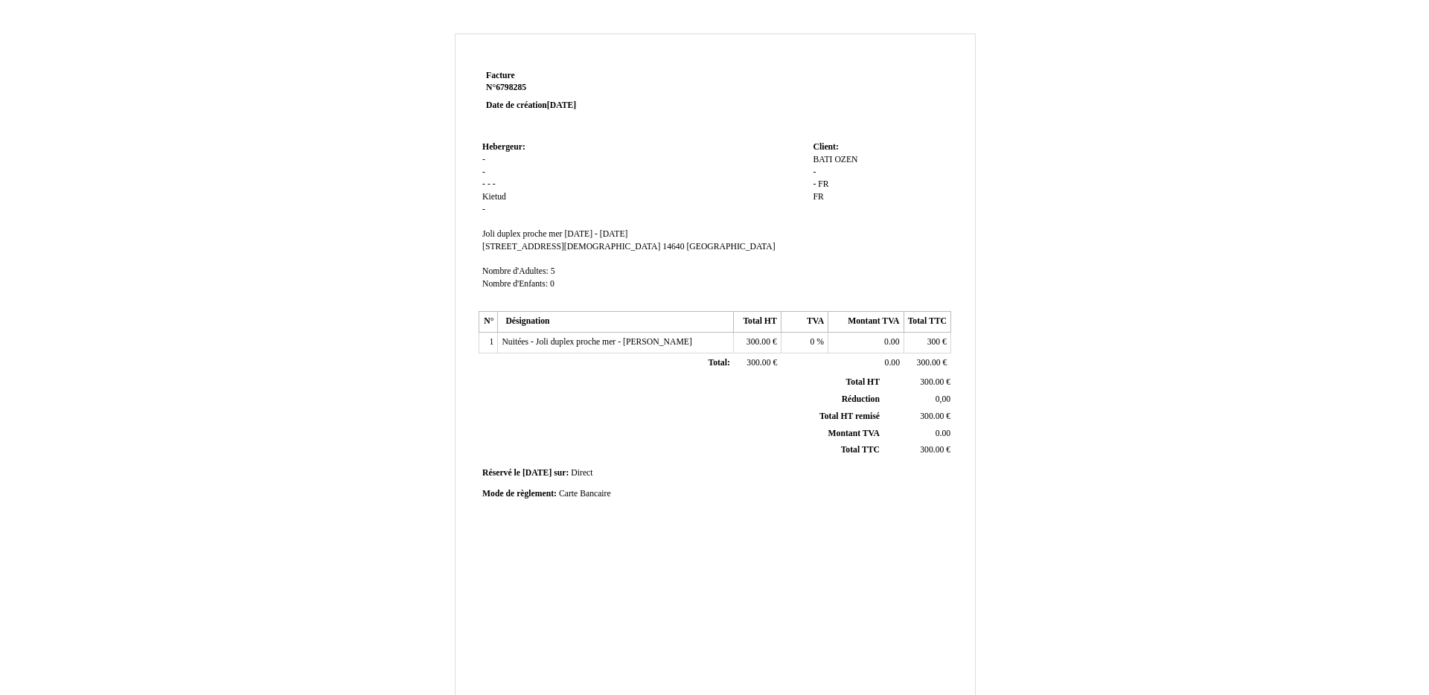
click at [814, 191] on div "BATI BATI OZEN OZEN - - FR FR FR FR" at bounding box center [880, 185] width 134 height 63
click at [823, 187] on span "FR" at bounding box center [823, 184] width 10 height 10
click at [832, 191] on input "FR" at bounding box center [898, 199] width 171 height 16
paste input "[GEOGRAPHIC_DATA]"
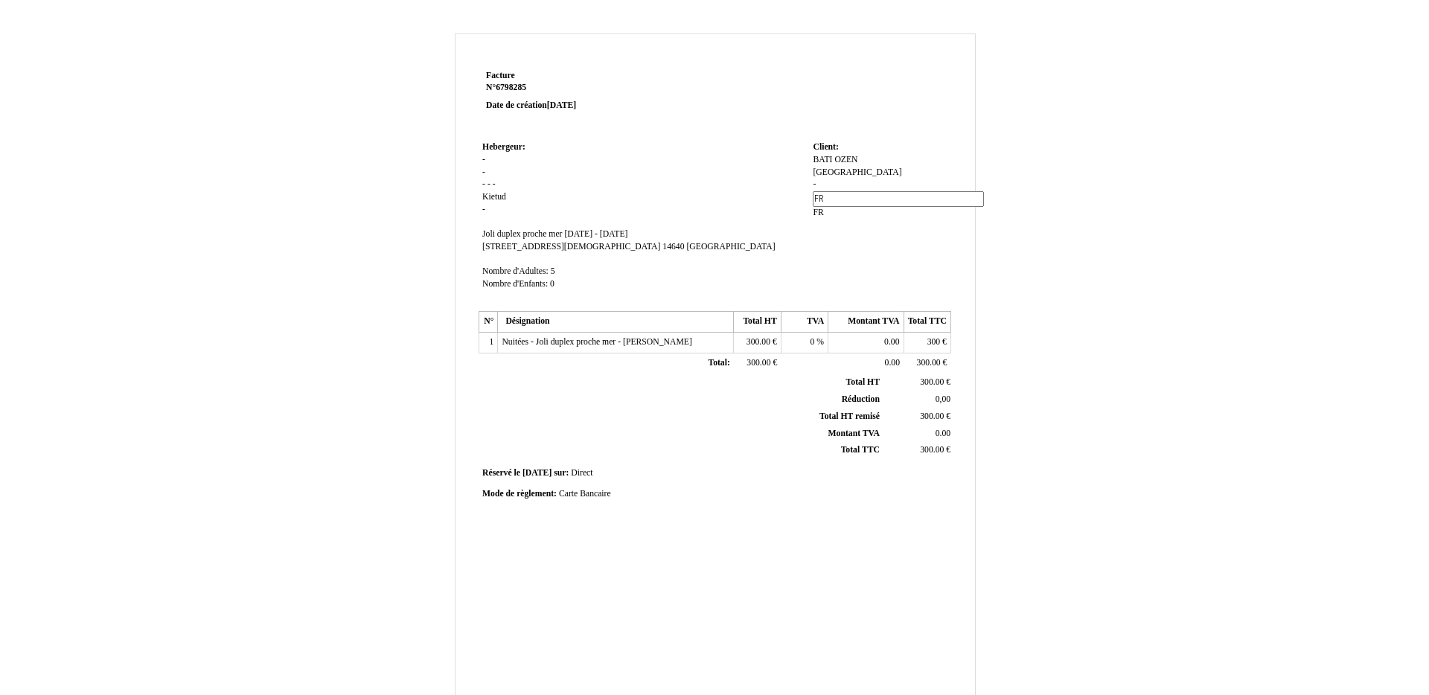
type input "[GEOGRAPHIC_DATA]"
click at [850, 213] on div "BATI BATI OZEN OZEN NOGENT-SUR-OISE NOGENT-SUR-OISE - FR FR FR FR" at bounding box center [880, 185] width 134 height 63
click at [814, 188] on span "-" at bounding box center [814, 184] width 3 height 10
paste input "60180"
type input "60180"
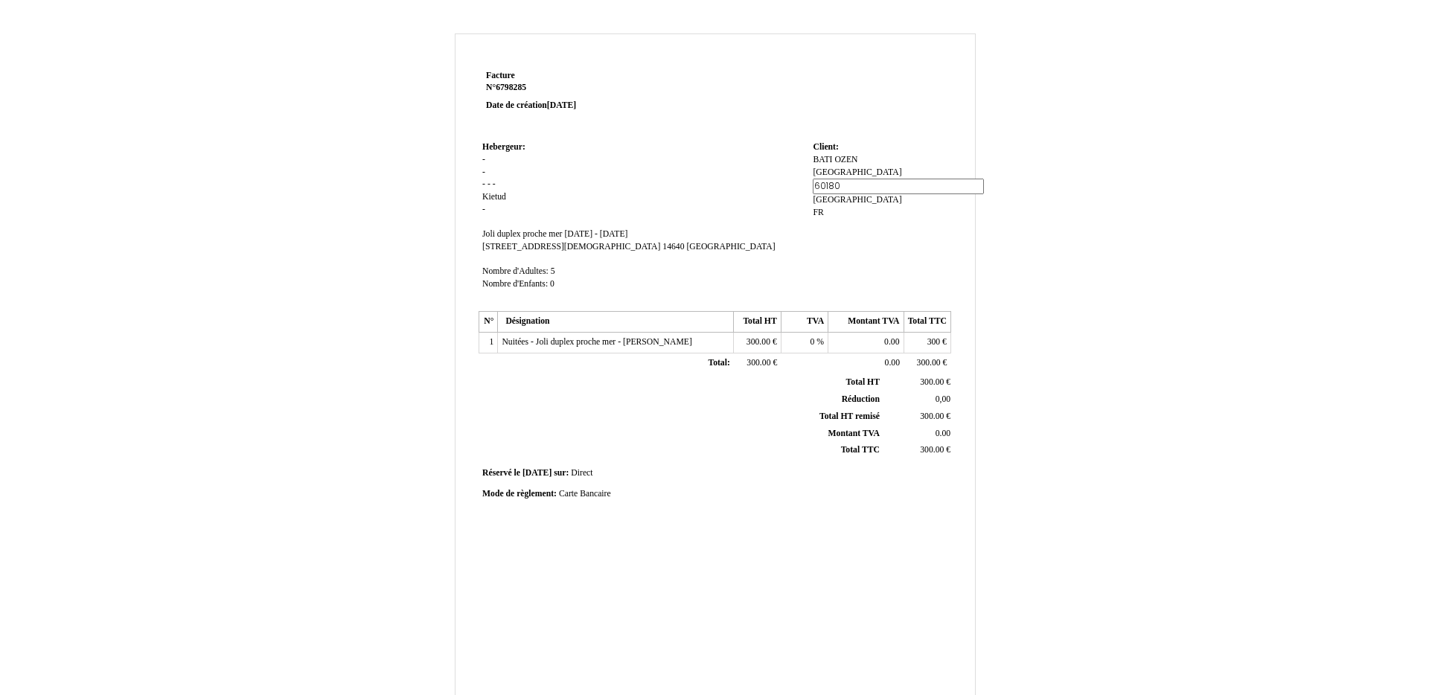
click at [891, 215] on div "BATI BATI OZEN OZEN NOGENT-SUR-OISE NOGENT-SUR-OISE - 60180 NOGENT-SUR-OISE NOG…" at bounding box center [880, 192] width 134 height 77
click at [849, 173] on span "[GEOGRAPHIC_DATA]" at bounding box center [857, 173] width 89 height 10
click at [834, 173] on span "[GEOGRAPHIC_DATA]" at bounding box center [857, 173] width 89 height 10
click at [835, 173] on input "[GEOGRAPHIC_DATA]" at bounding box center [898, 175] width 171 height 16
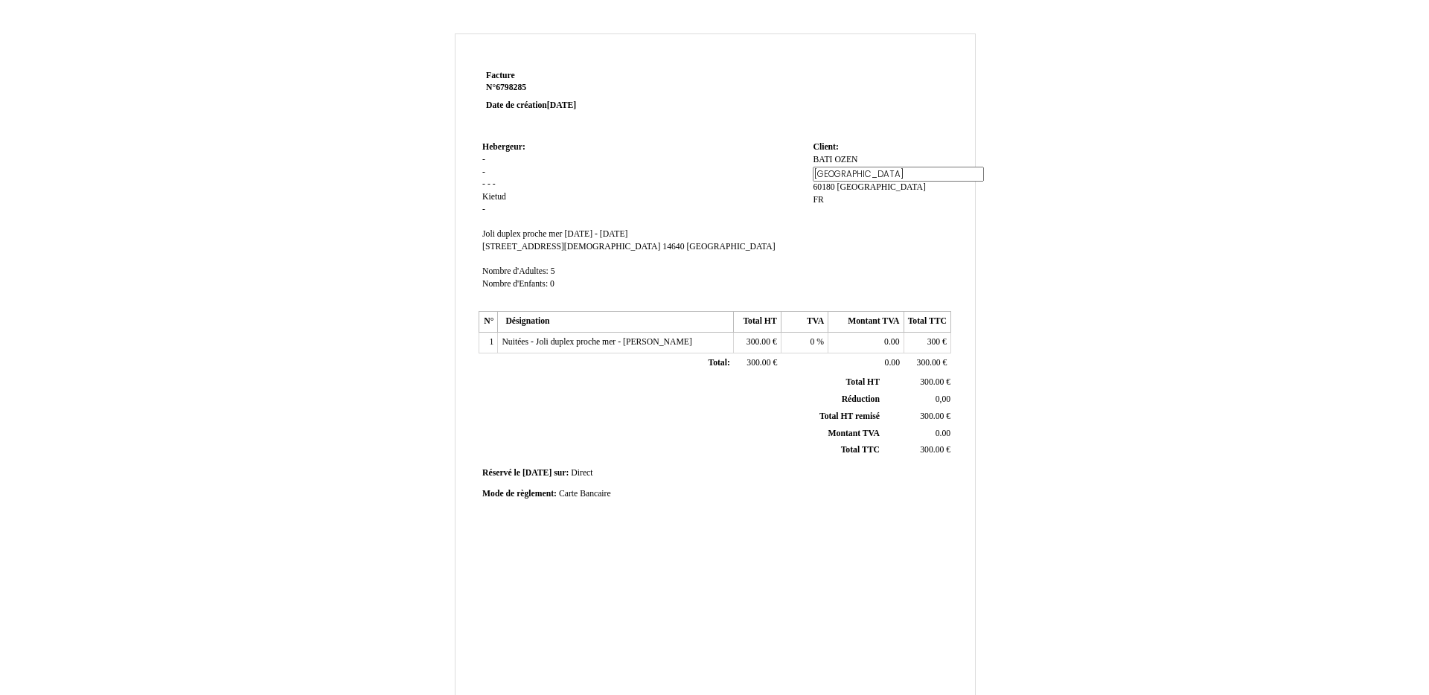
click at [835, 173] on input "[GEOGRAPHIC_DATA]" at bounding box center [898, 175] width 171 height 16
paste input "[STREET_ADDRESS][PERSON_NAME]"
type input "[STREET_ADDRESS][PERSON_NAME]"
click at [807, 241] on td "Hebergeur: Hebergeur: - - - - - Kietud Kietud - SIRET Joli duplex proche mer Jo…" at bounding box center [644, 223] width 331 height 170
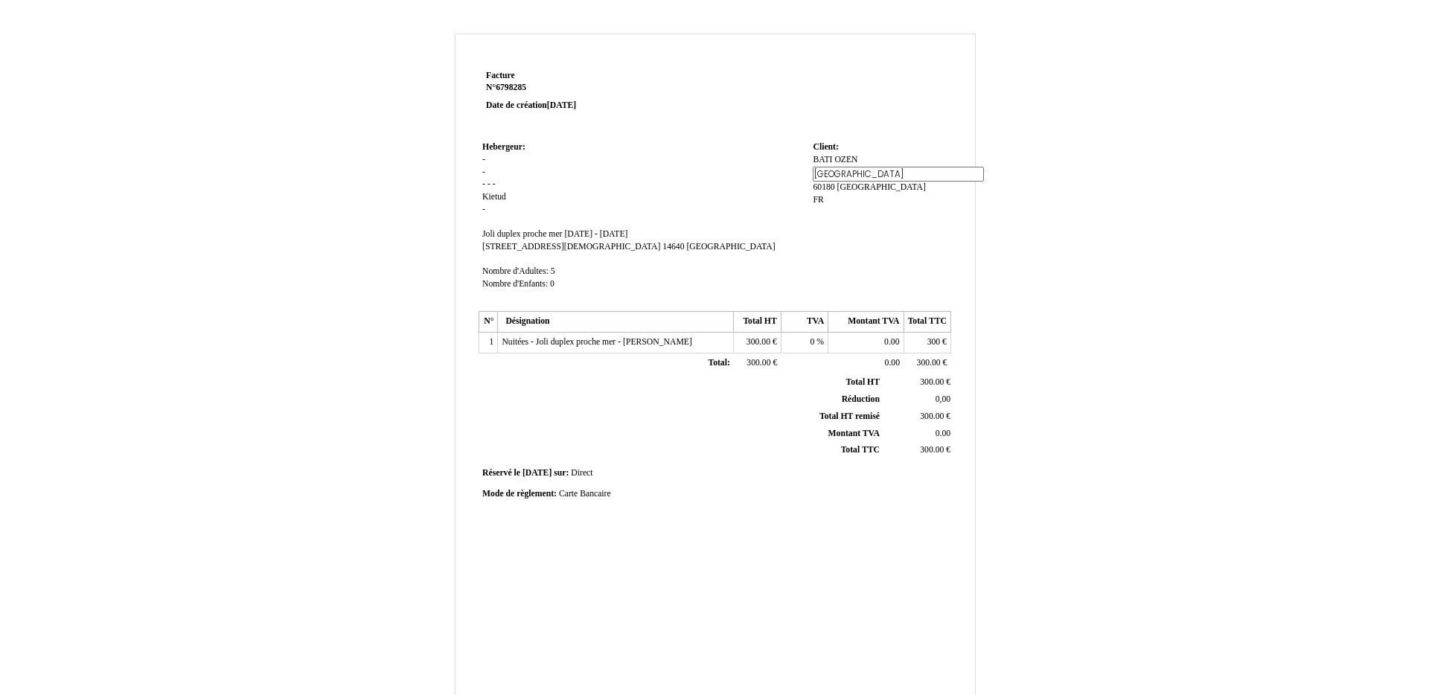
scroll to position [0, 0]
click at [484, 162] on span "-" at bounding box center [483, 160] width 3 height 10
type input "KIETUD"
click at [483, 178] on td "Hebergeur: Hebergeur: - KIETUD - - - - Kietud Kietud - SIRET Joli duplex proche…" at bounding box center [644, 224] width 331 height 173
click at [484, 173] on span "-" at bounding box center [483, 173] width 3 height 10
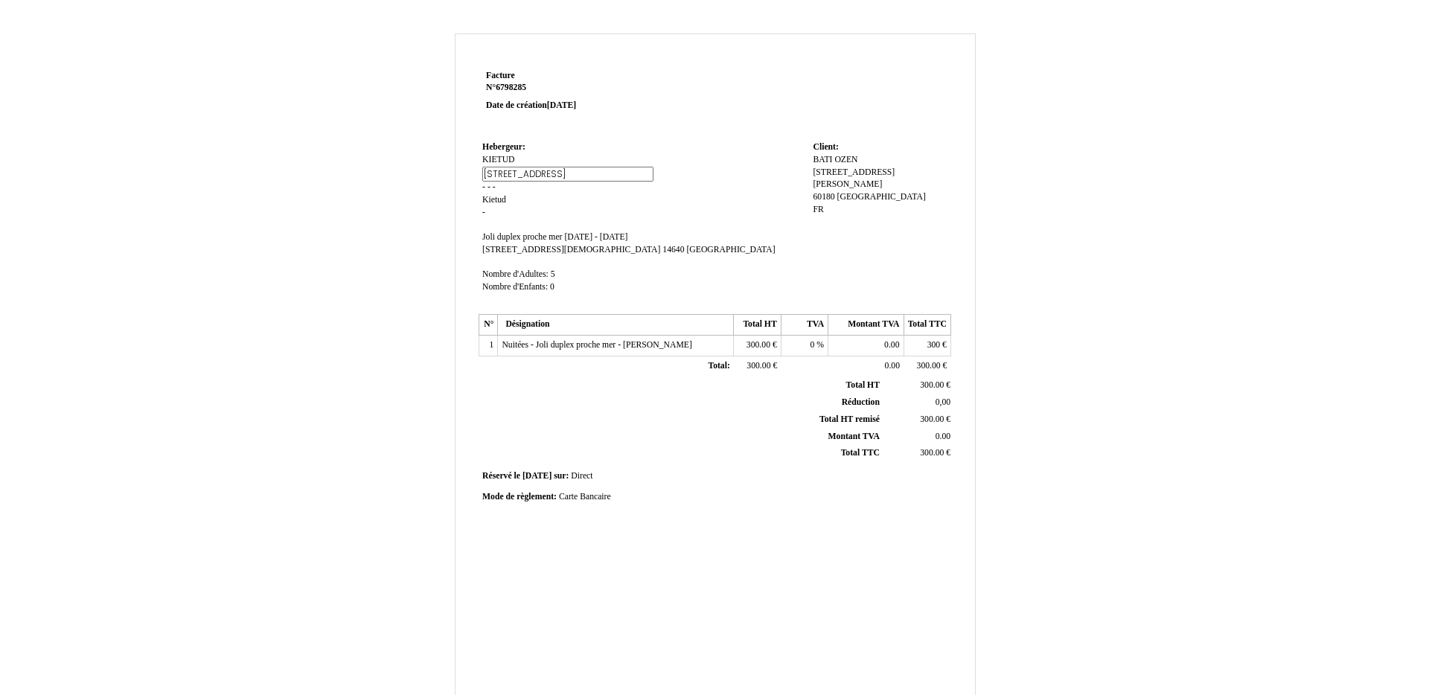
type input "20 RUE AMPERE"
click at [483, 188] on span "-" at bounding box center [483, 187] width 3 height 10
type input "91300 MASSY"
drag, startPoint x: 496, startPoint y: 213, endPoint x: 500, endPoint y: 203, distance: 11.3
click at [497, 210] on td "Hebergeur: Hebergeur: KIETUD KIETUD 20 RUE AMPERE 20 RUE AMPERE - - - Kietud Ki…" at bounding box center [644, 223] width 331 height 170
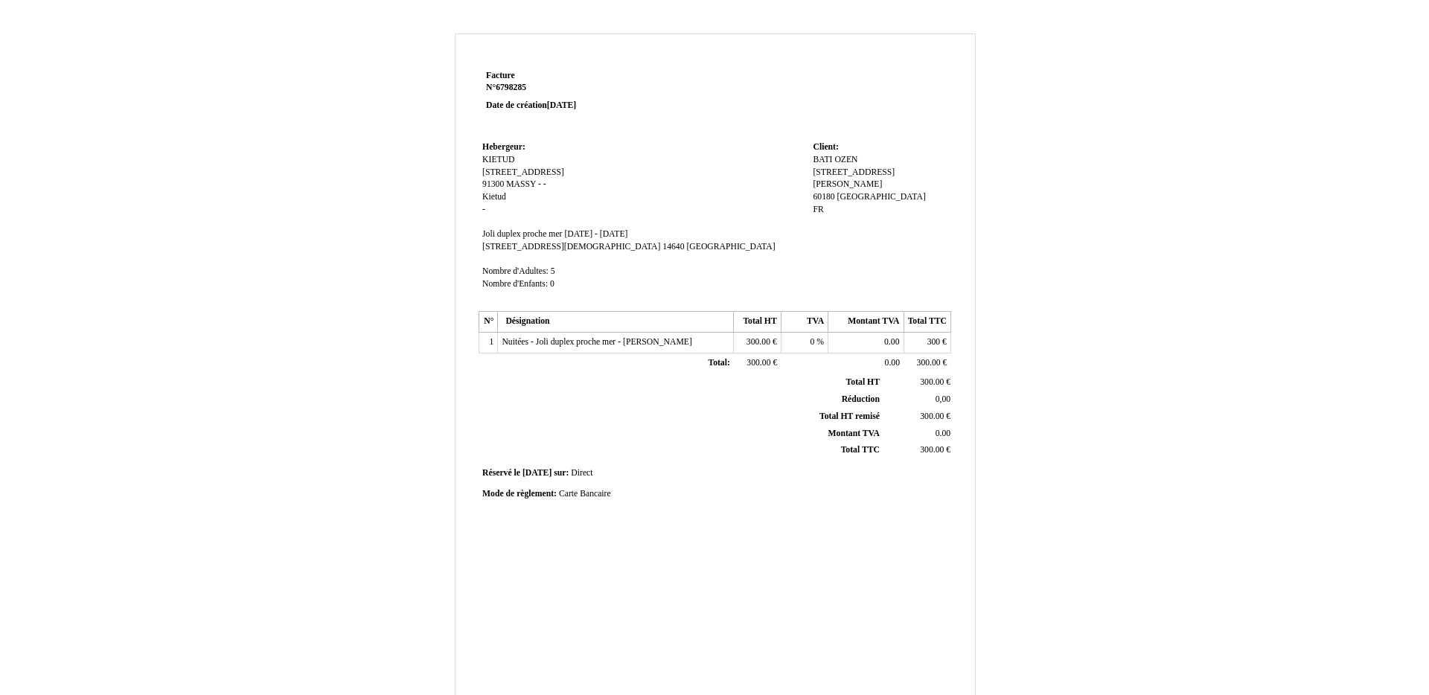
click at [501, 200] on span "Kietud" at bounding box center [494, 197] width 24 height 10
click at [501, 200] on input "Kietud" at bounding box center [567, 199] width 171 height 16
click at [1148, 520] on div "Facture Facture N° 6798285 6798285 Date de création 21 September 2025 Hebergeur…" at bounding box center [715, 466] width 871 height 864
click at [496, 197] on span "Kietud" at bounding box center [494, 197] width 24 height 10
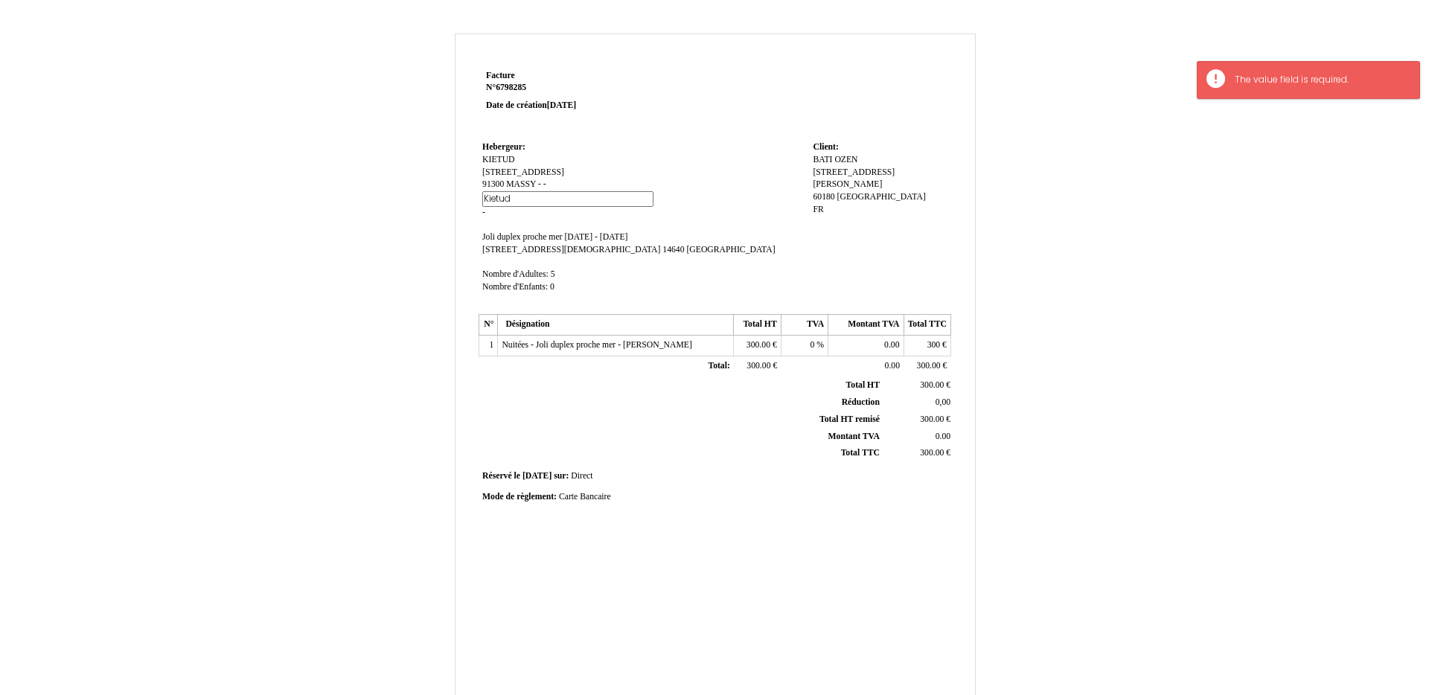
click at [497, 197] on input "Kietud" at bounding box center [567, 199] width 171 height 16
type input "-"
click at [689, 413] on th "Total HT remisé Total HT remisé" at bounding box center [682, 419] width 402 height 17
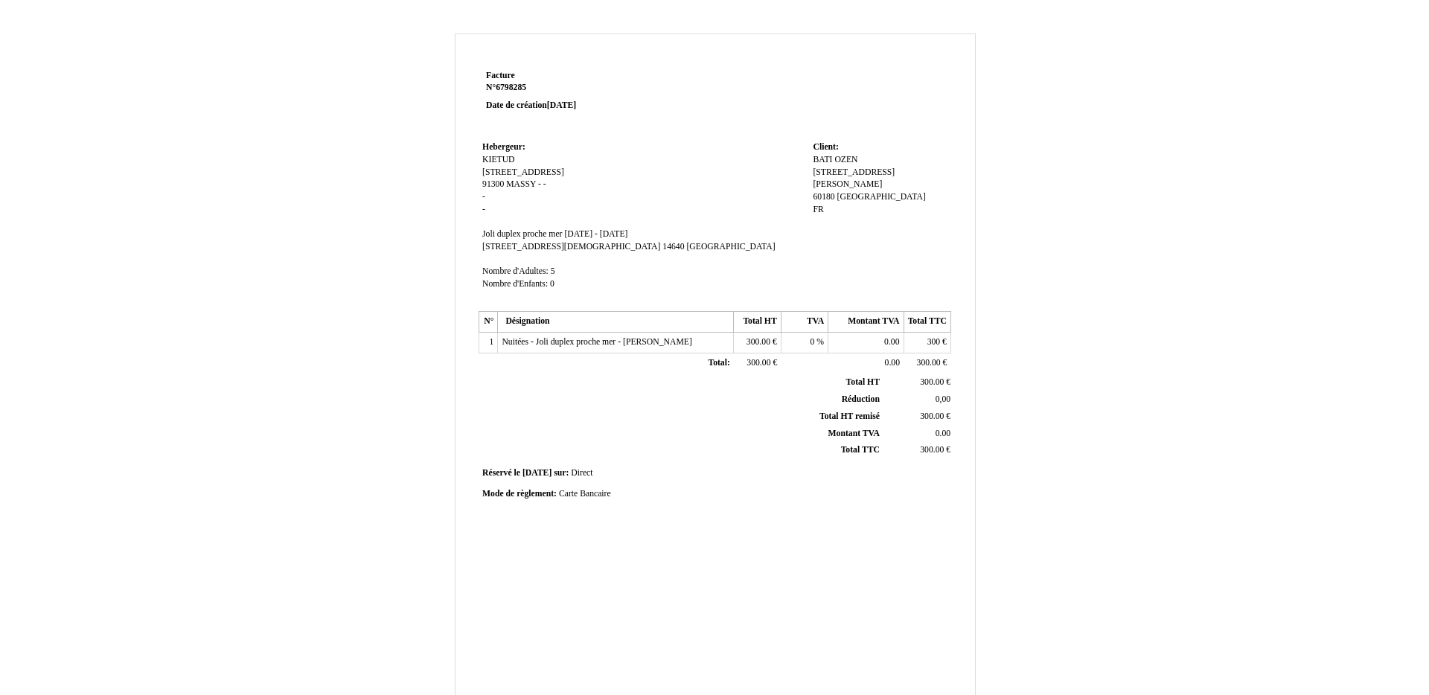
scroll to position [203, 0]
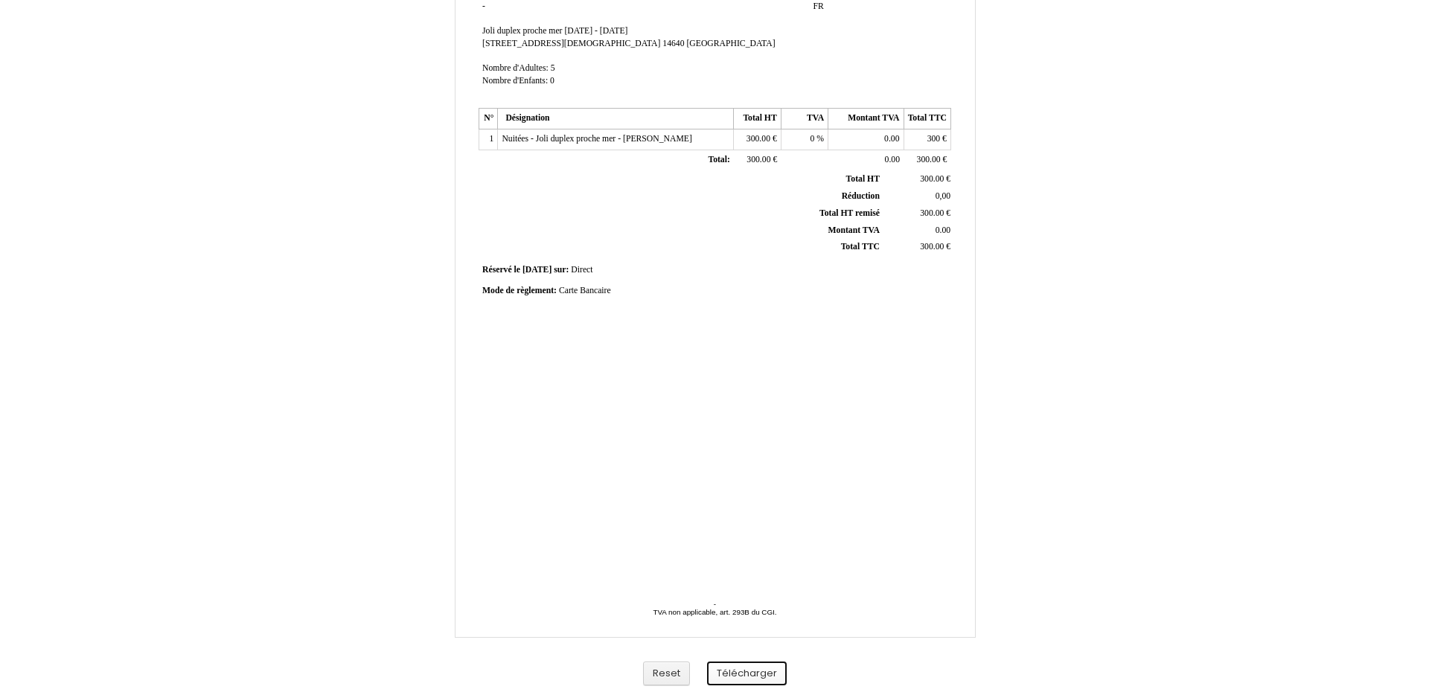
click at [739, 679] on button "Télécharger" at bounding box center [747, 674] width 80 height 25
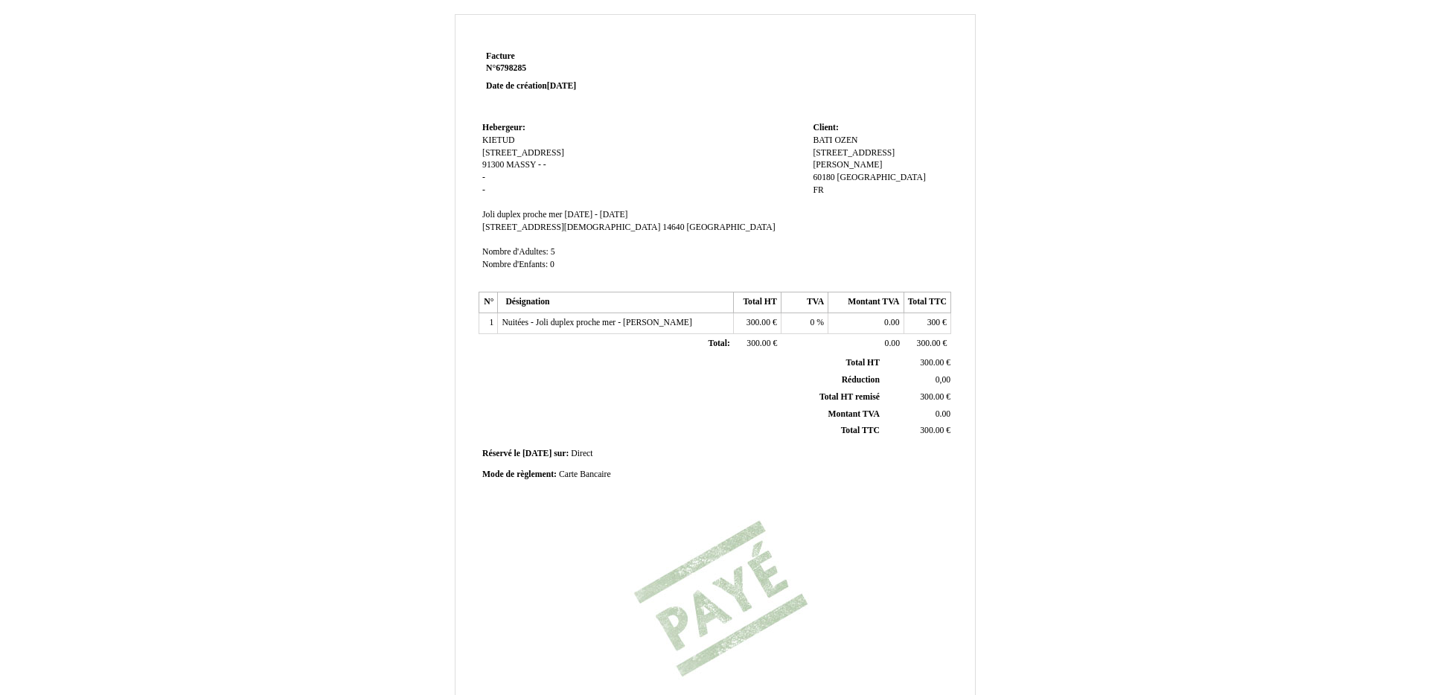
scroll to position [13, 0]
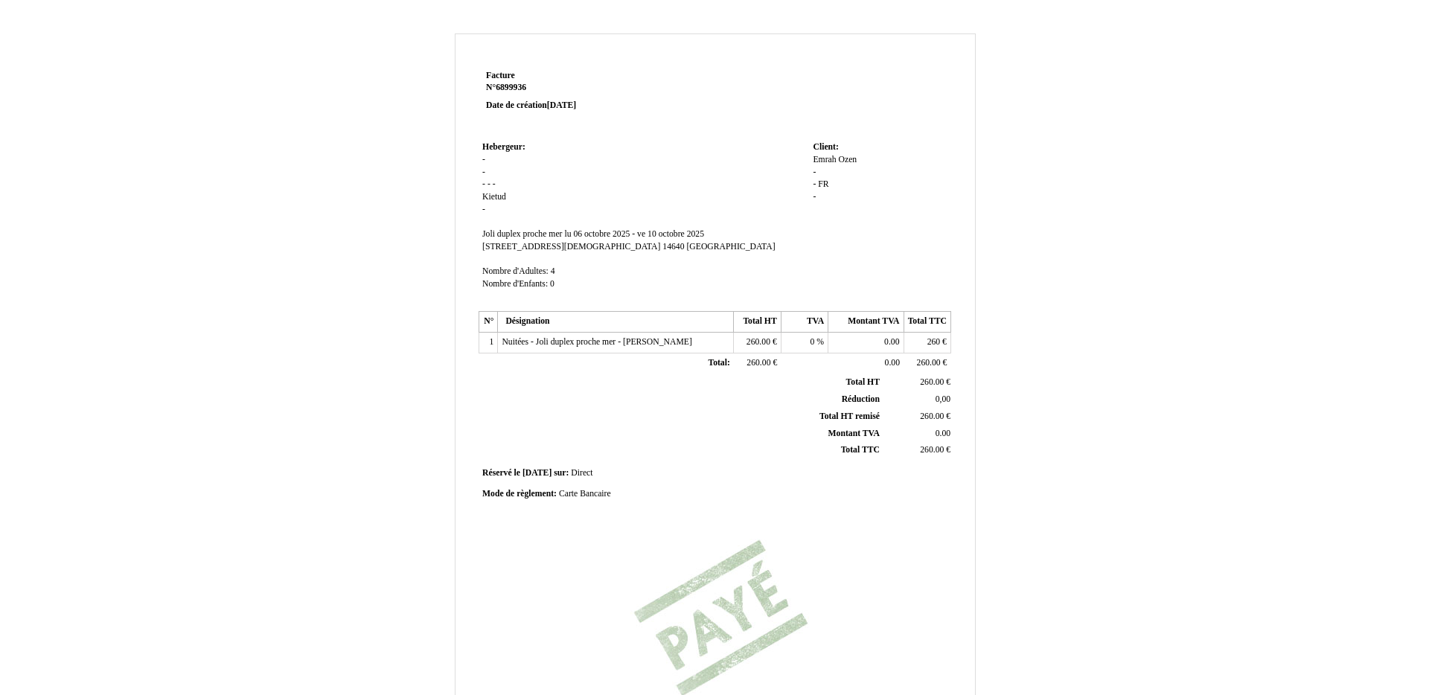
click at [832, 163] on span "Emrah" at bounding box center [824, 160] width 23 height 10
click at [0, 0] on input "Emrah" at bounding box center [0, 0] width 0 height 0
click at [832, 162] on input "Emrah" at bounding box center [898, 162] width 171 height 16
type input "BATI OZEN"
click at [916, 164] on div "[PERSON_NAME] - - FR FR -" at bounding box center [880, 192] width 134 height 77
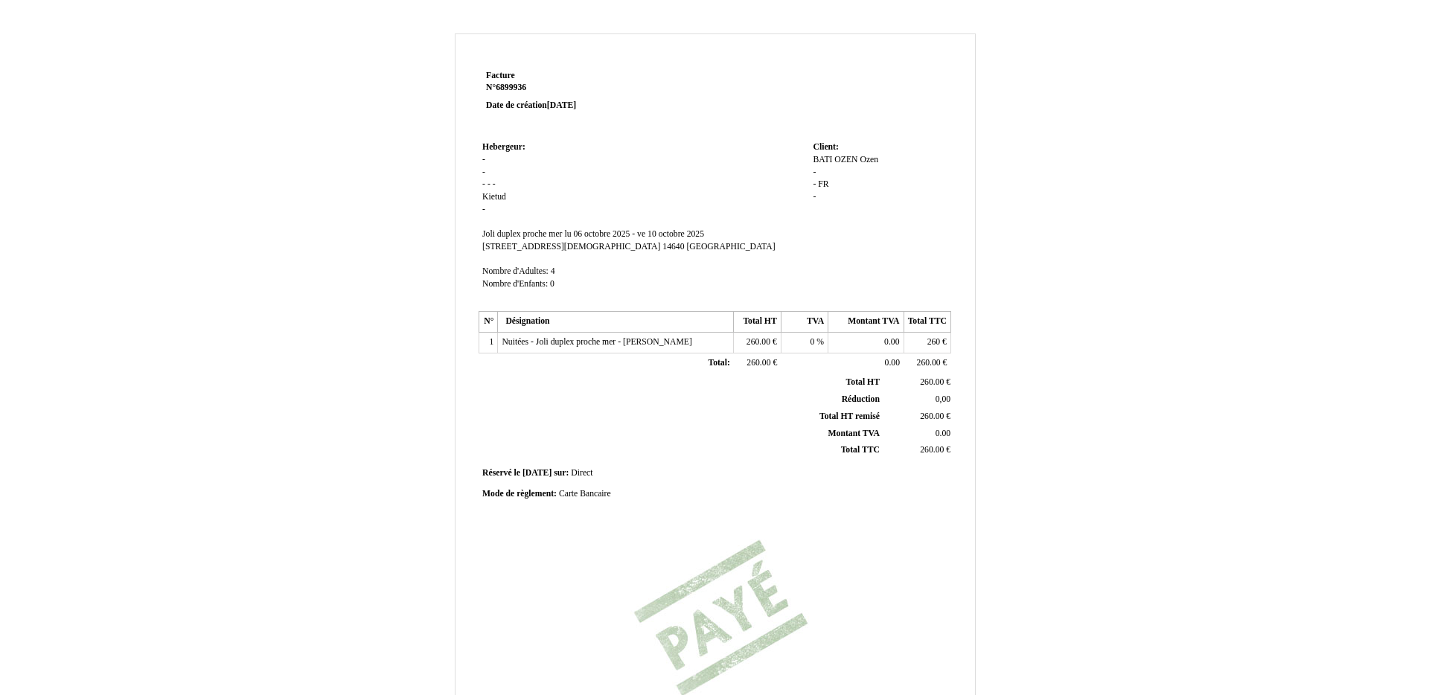
click at [916, 164] on div "BATI OZEN BATI OZEN Ozen Ozen - - FR FR -" at bounding box center [880, 185] width 134 height 63
click at [868, 162] on span "Ozen" at bounding box center [869, 160] width 19 height 10
type input "O"
type input "-"
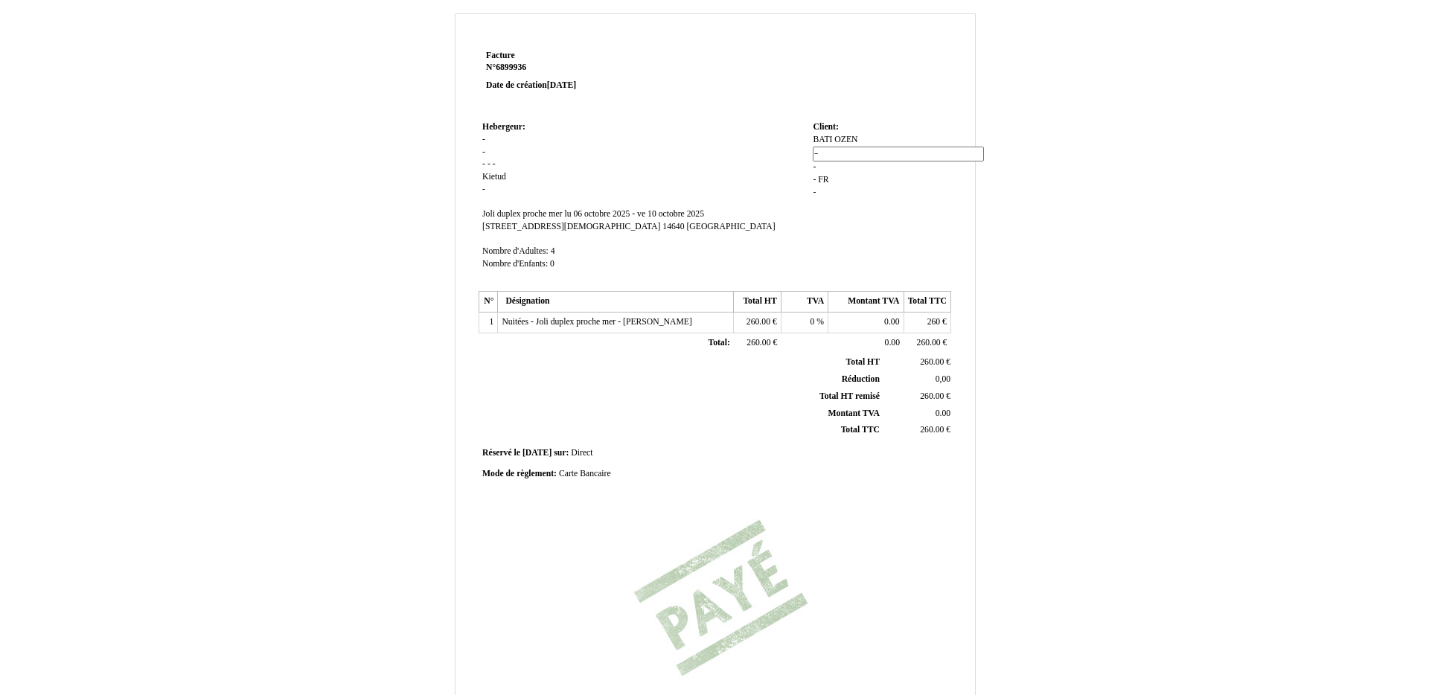
scroll to position [22, 0]
click at [877, 189] on div "BATI OZEN BATI OZEN Ozen Ozen - - FR FR -" at bounding box center [880, 170] width 134 height 77
click at [814, 150] on span "-" at bounding box center [814, 150] width 3 height 10
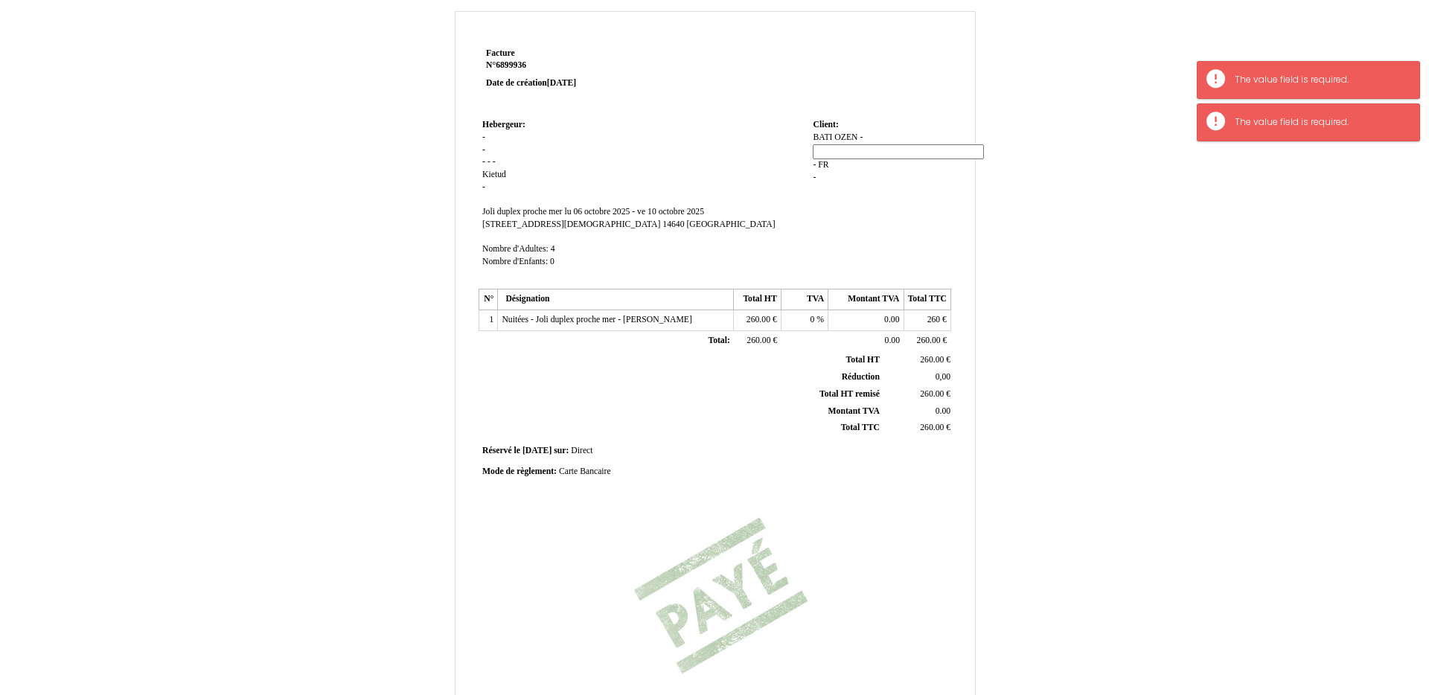
click at [844, 152] on input at bounding box center [898, 152] width 171 height 16
paste input "[STREET_ADDRESS][PERSON_NAME]"
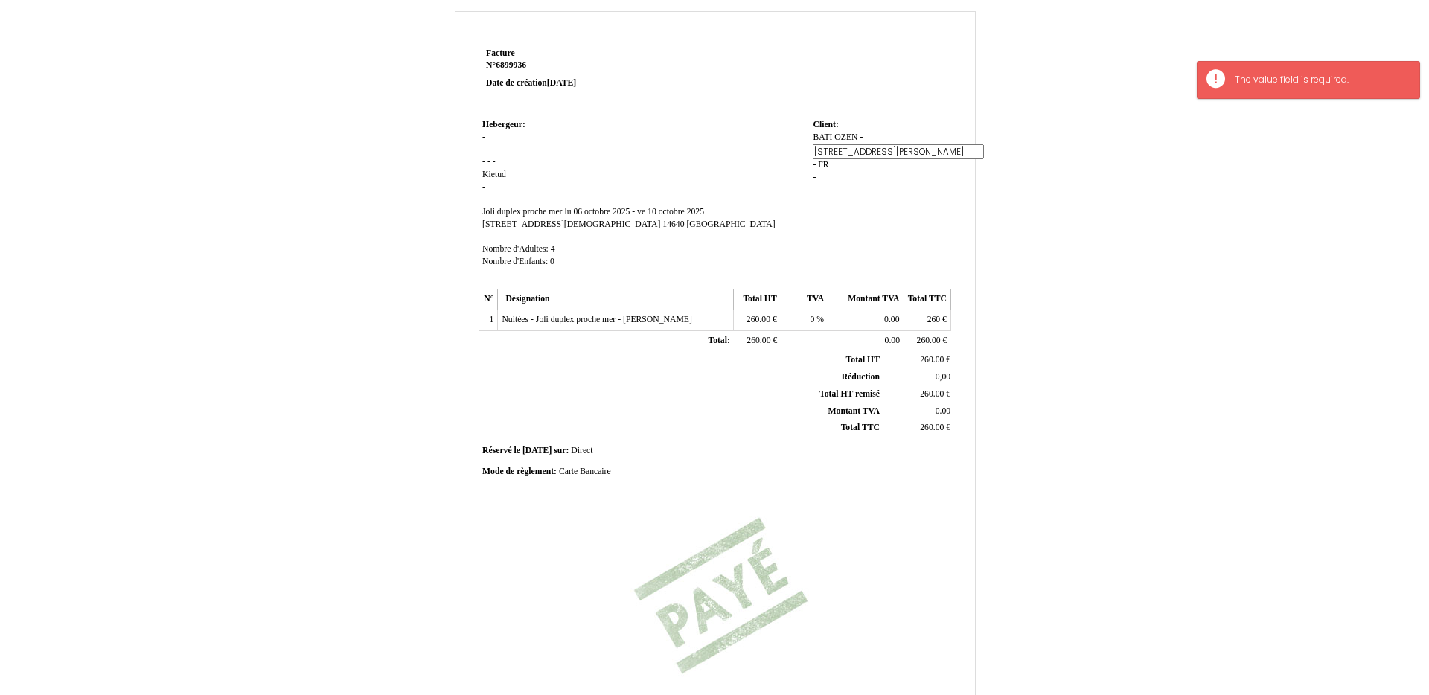
type input "[STREET_ADDRESS][PERSON_NAME]"
click at [815, 167] on span "-" at bounding box center [814, 162] width 3 height 10
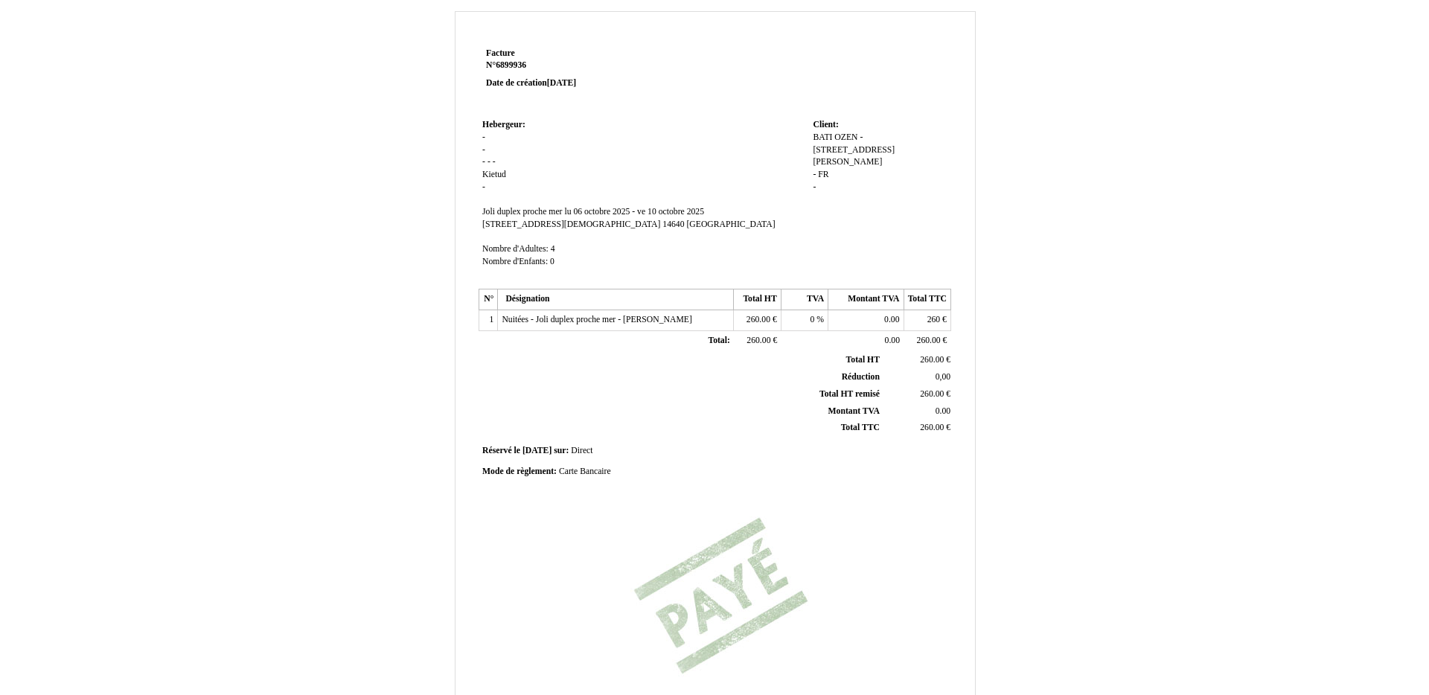
click at [814, 170] on span "-" at bounding box center [814, 175] width 3 height 10
paste input "60180"
type input "60180"
click at [906, 167] on div "BATI OZEN BATI OZEN - - [STREET_ADDRESS][PERSON_NAME] [STREET_ADDRESS][PERSON_N…" at bounding box center [880, 177] width 134 height 90
click at [842, 170] on span "FR" at bounding box center [843, 175] width 10 height 10
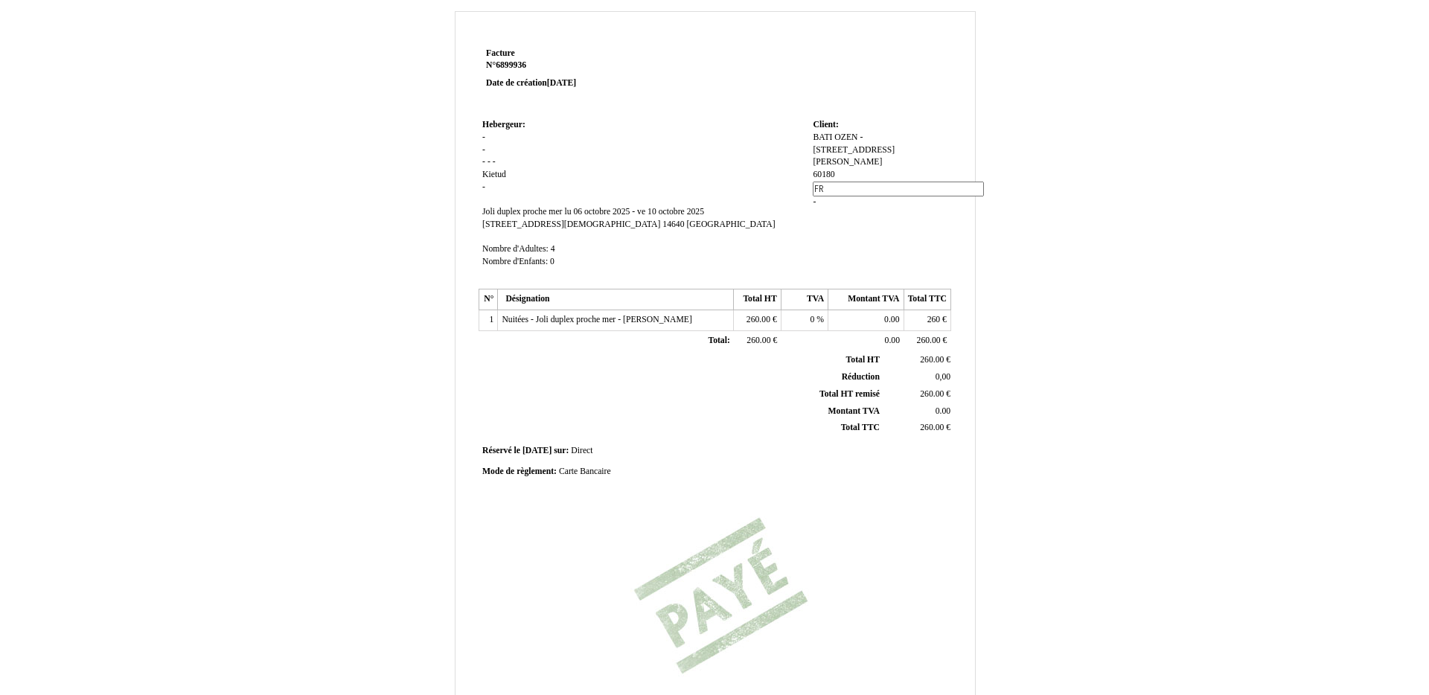
click at [842, 182] on input "FR" at bounding box center [898, 190] width 171 height 16
click at [855, 182] on input "FR" at bounding box center [898, 190] width 171 height 16
paste input "[GEOGRAPHIC_DATA]"
type input "[GEOGRAPHIC_DATA]"
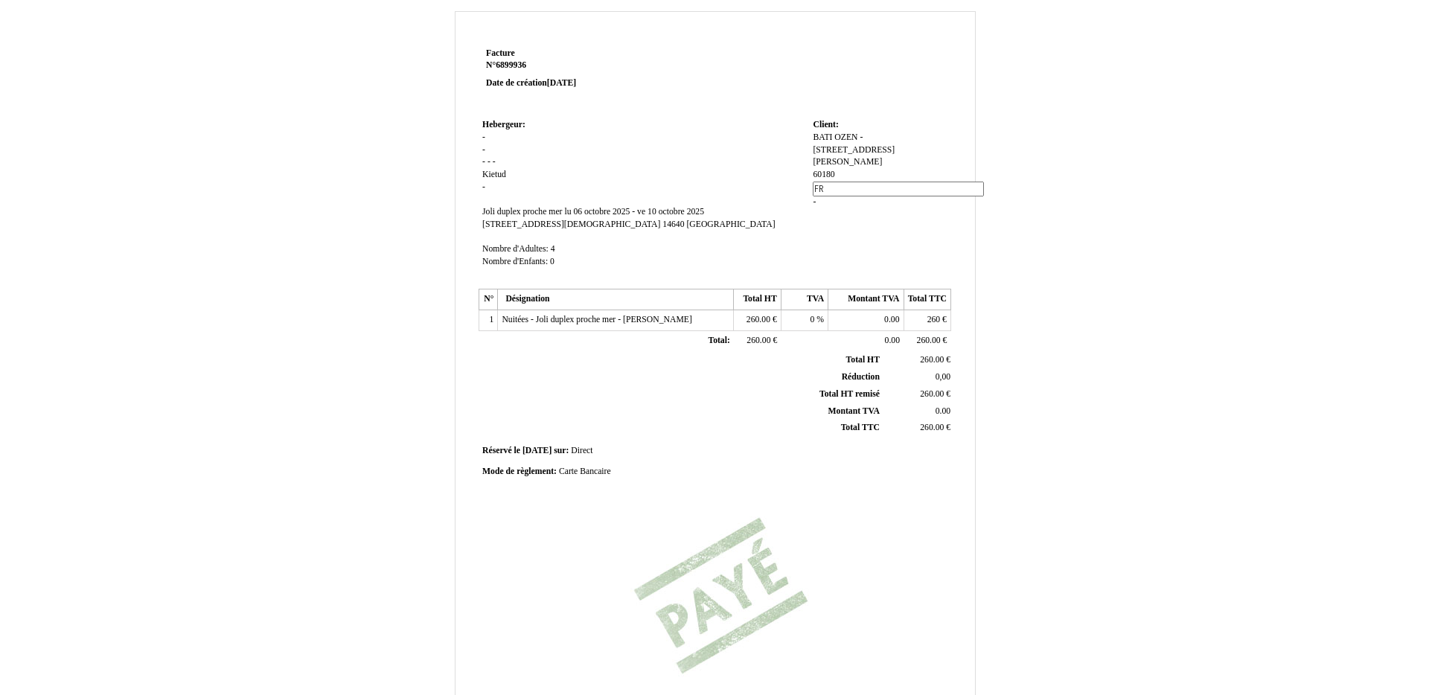
click at [814, 197] on span "-" at bounding box center [814, 202] width 3 height 10
type input "FR"
click at [820, 223] on td "Client: Client: BATI OZEN BATI OZEN - - [STREET_ADDRESS][PERSON_NAME] [STREET_A…" at bounding box center [879, 200] width 141 height 170
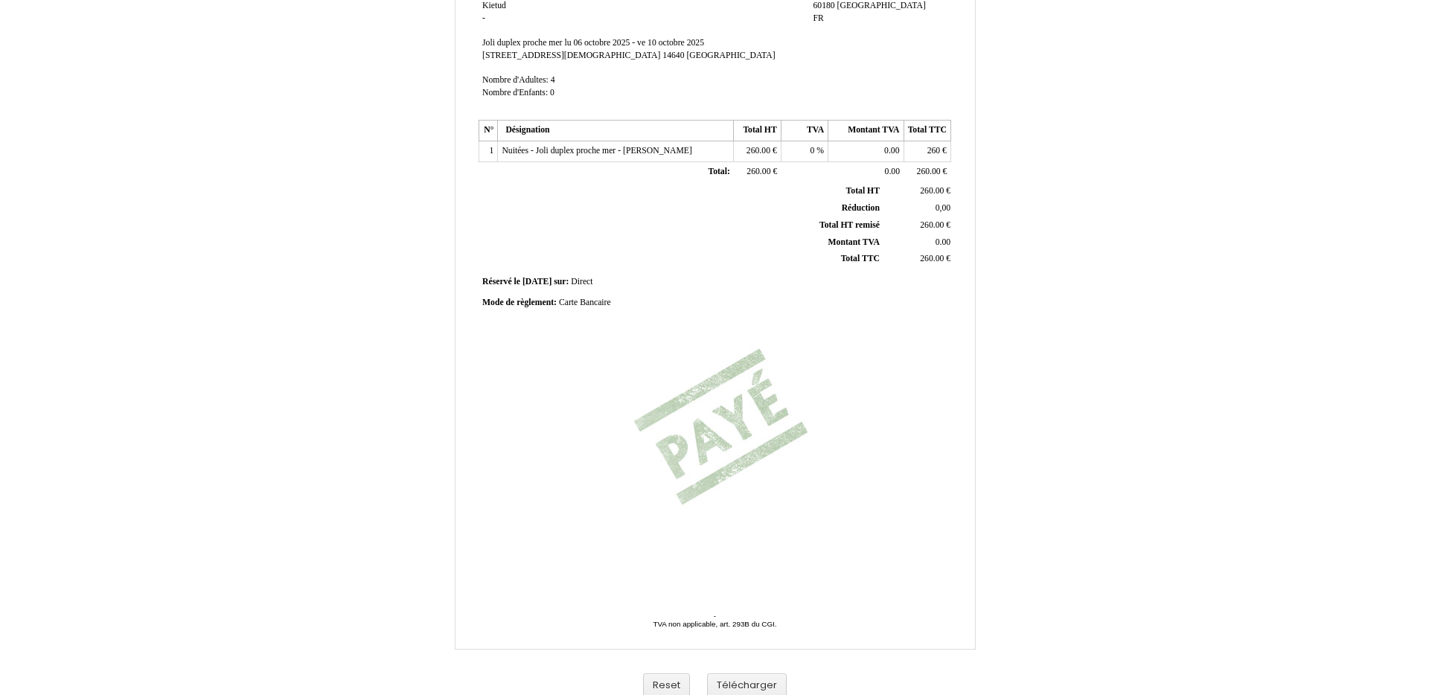
scroll to position [203, 0]
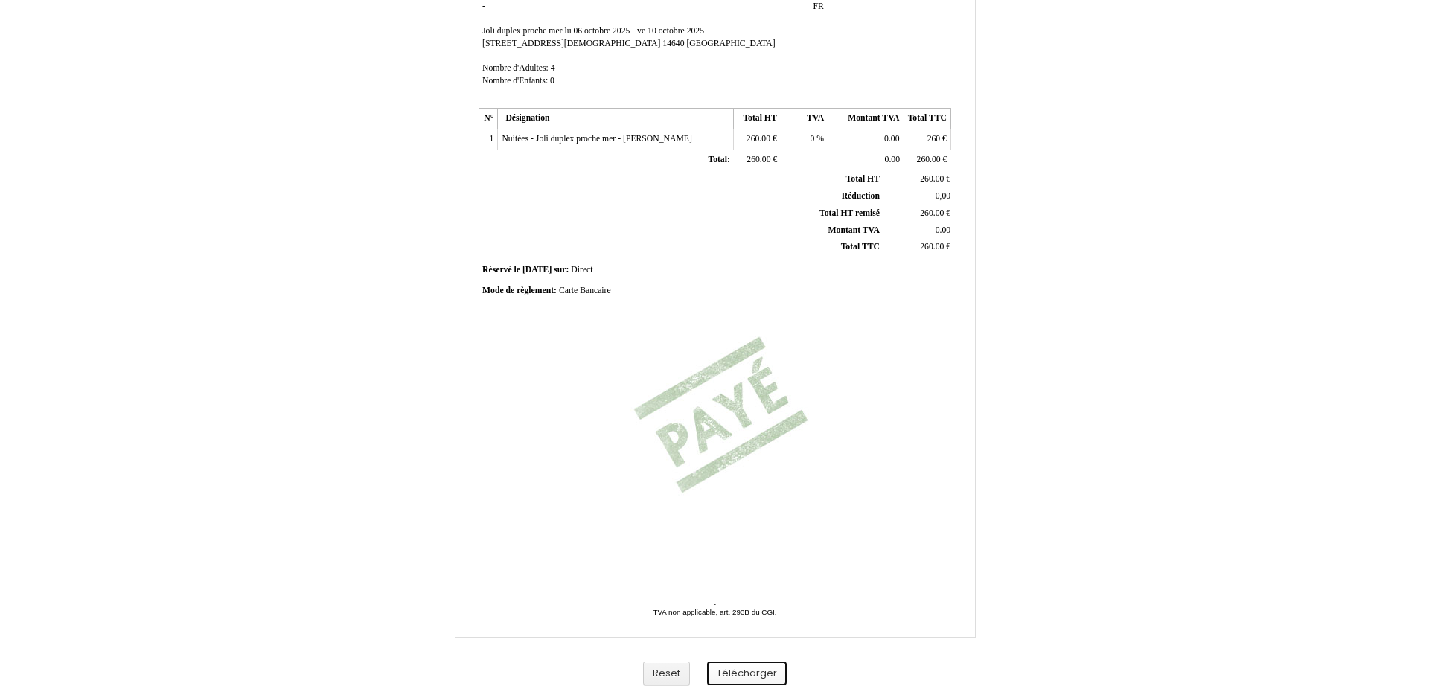
click at [761, 677] on button "Télécharger" at bounding box center [747, 674] width 80 height 25
